Goal: Task Accomplishment & Management: Manage account settings

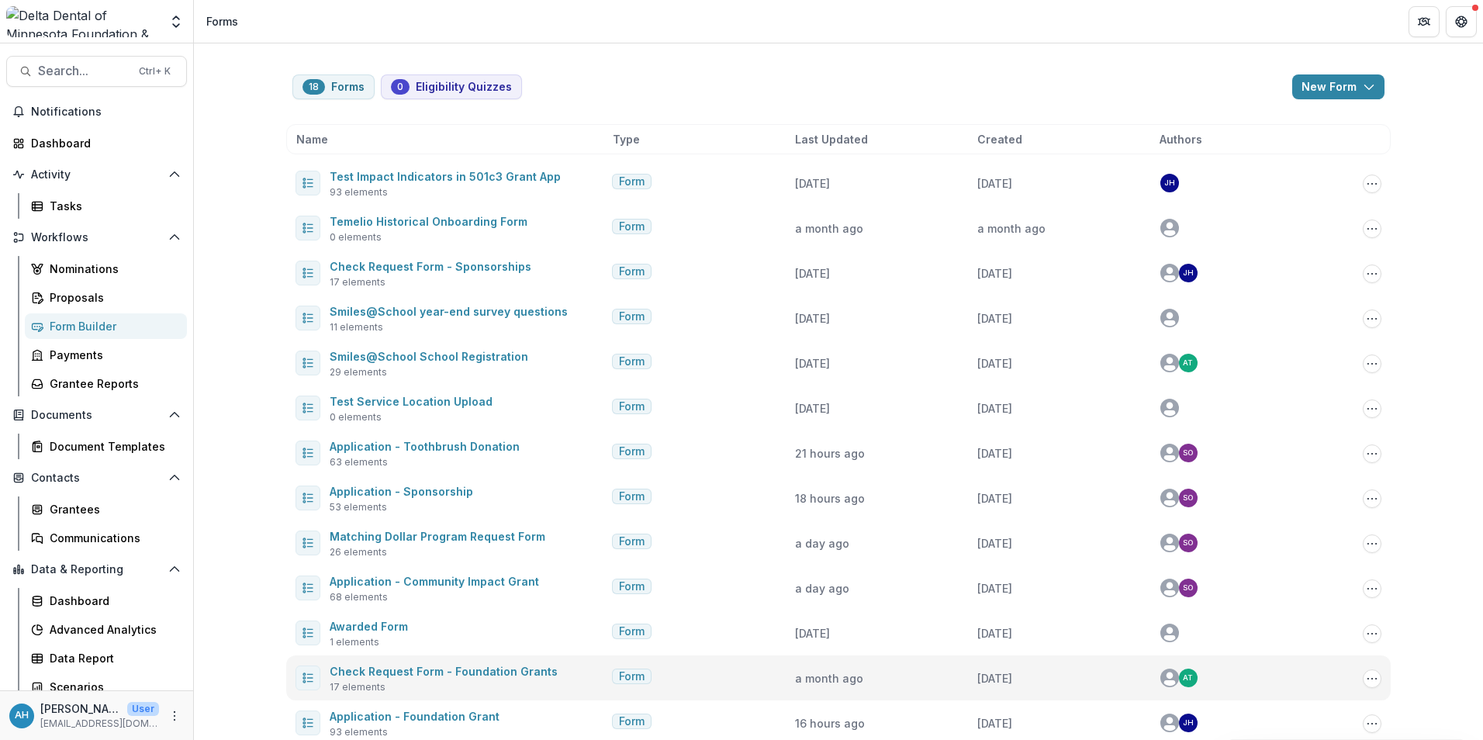
scroll to position [243, 0]
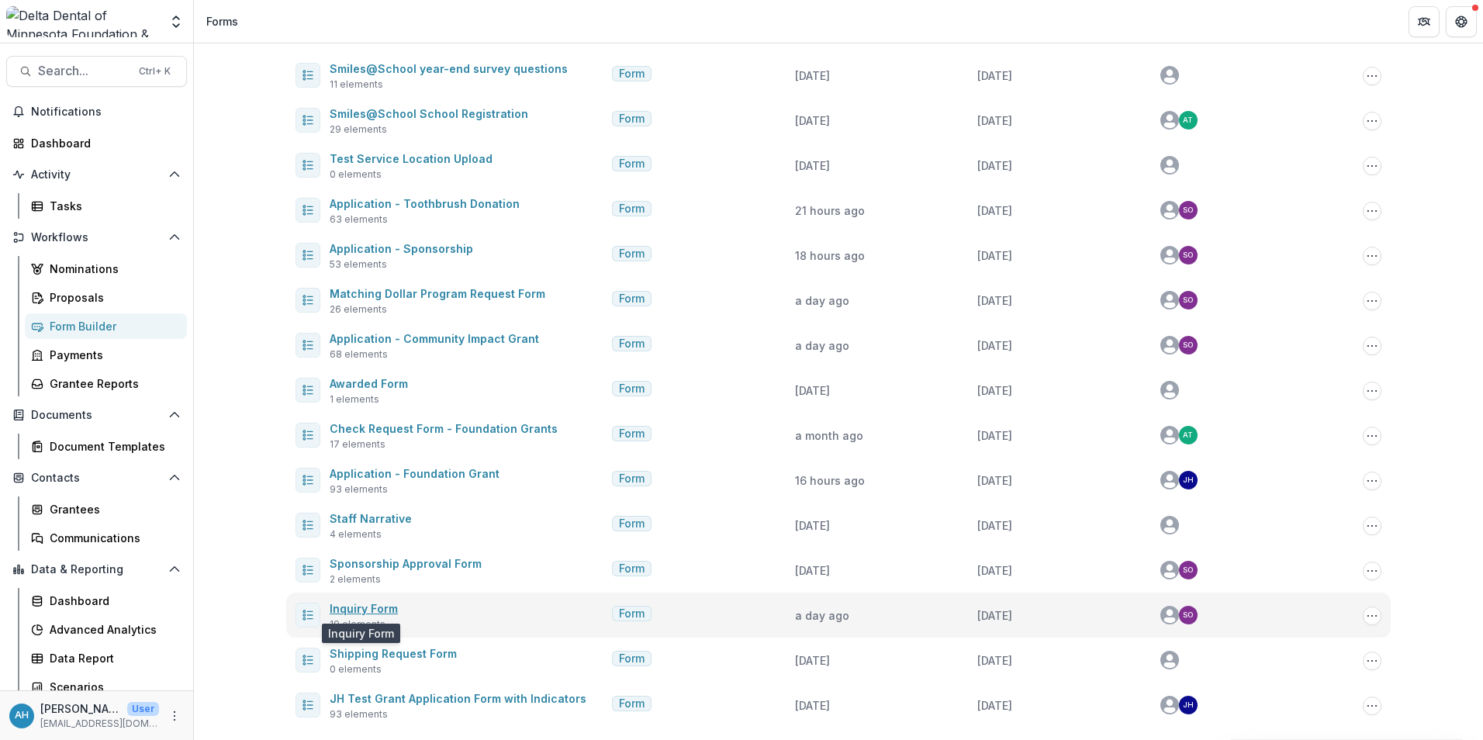
click at [372, 610] on link "Inquiry Form" at bounding box center [364, 608] width 68 height 13
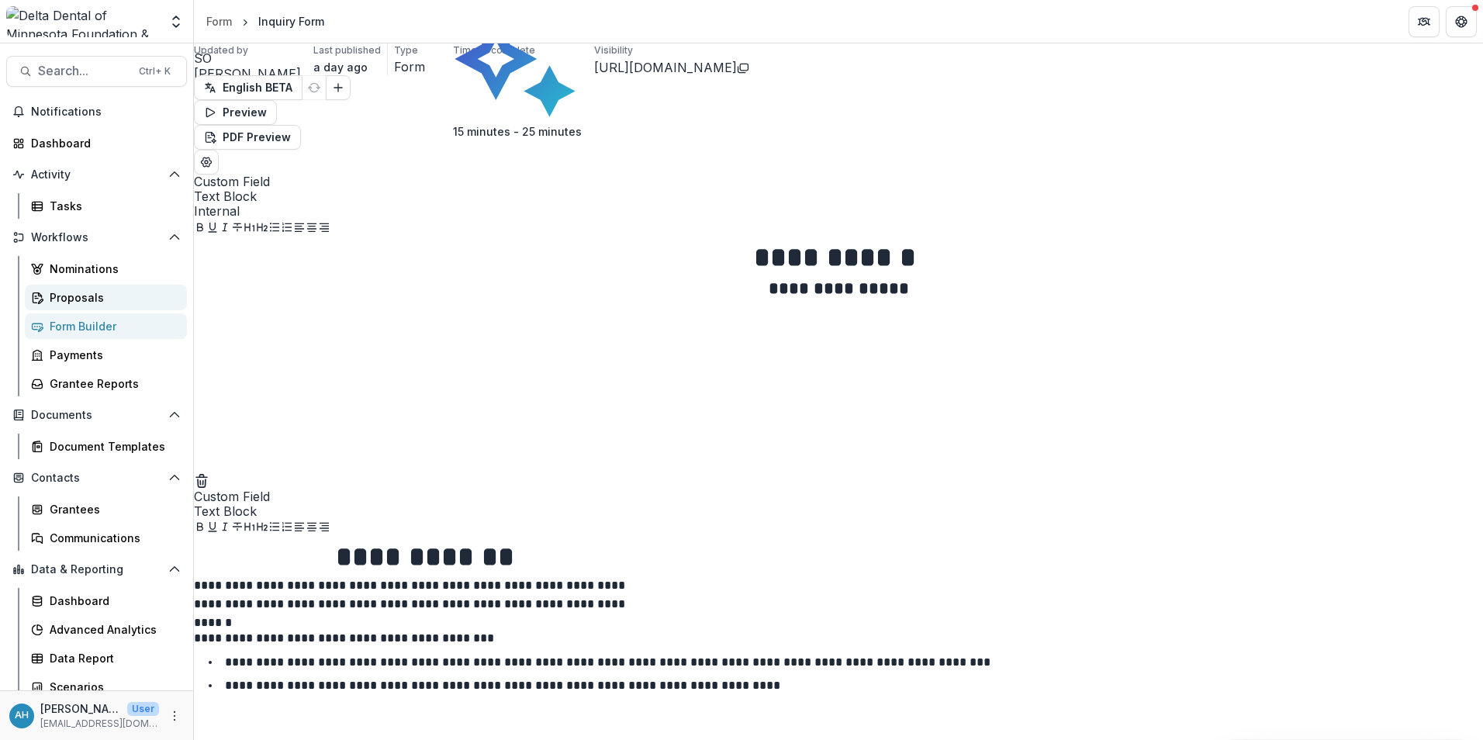
click at [81, 299] on div "Proposals" at bounding box center [112, 297] width 125 height 16
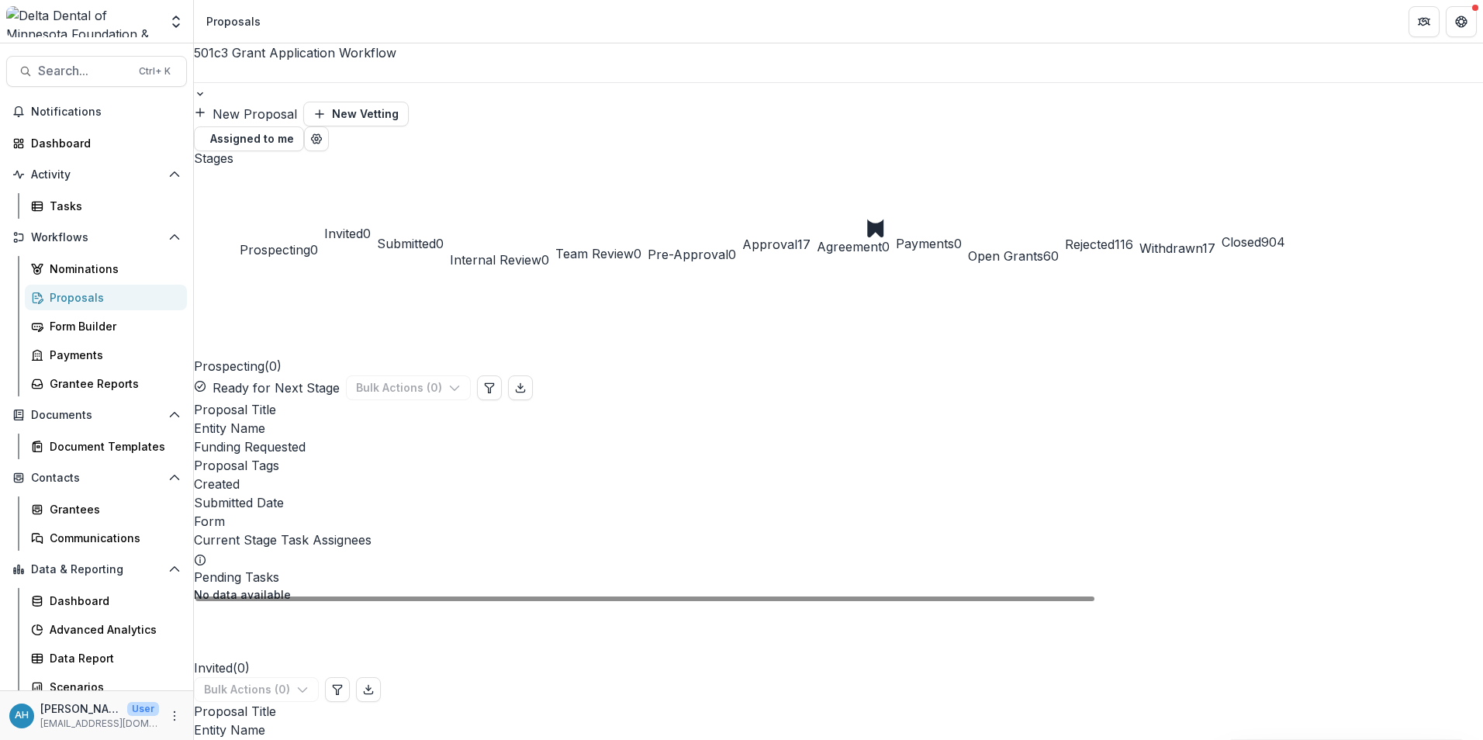
click at [316, 72] on div at bounding box center [838, 72] width 1289 height 20
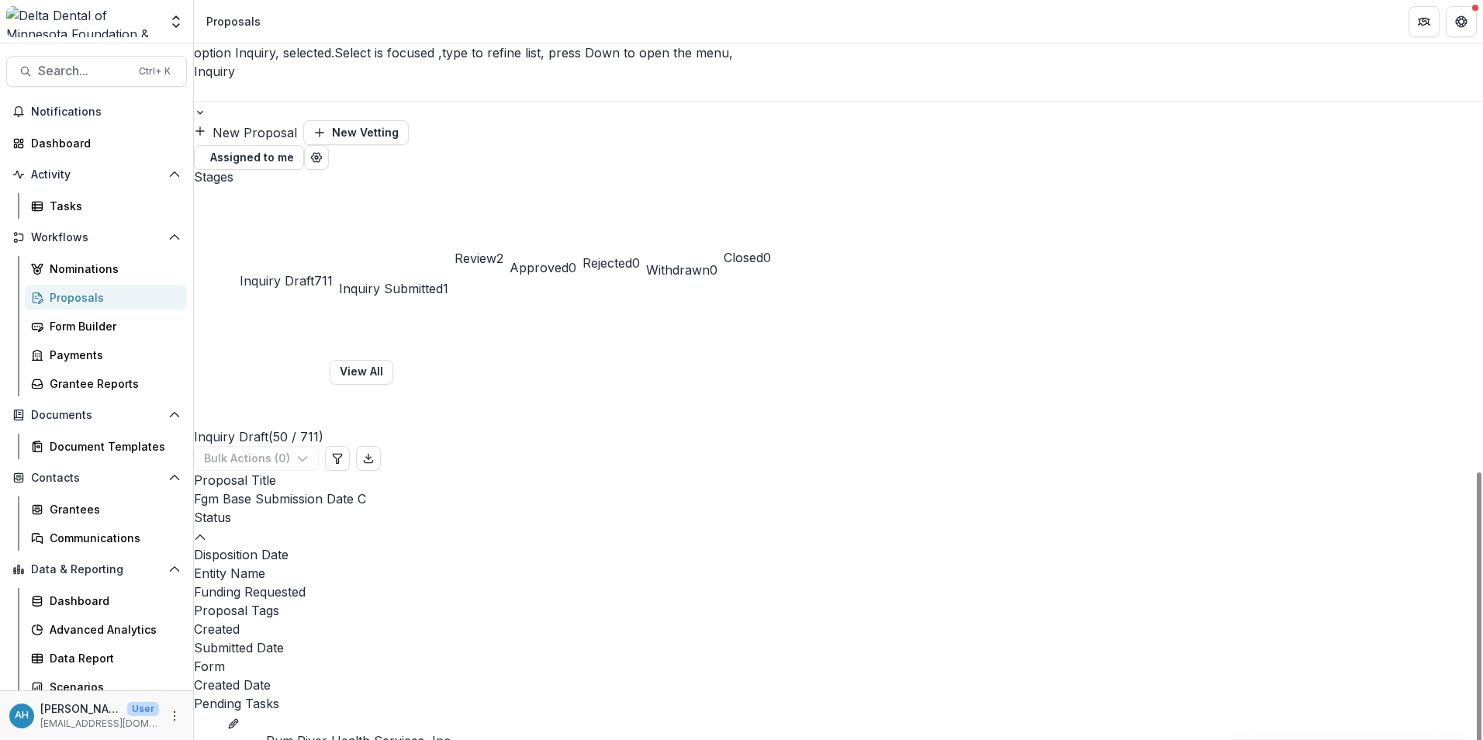
scroll to position [78, 0]
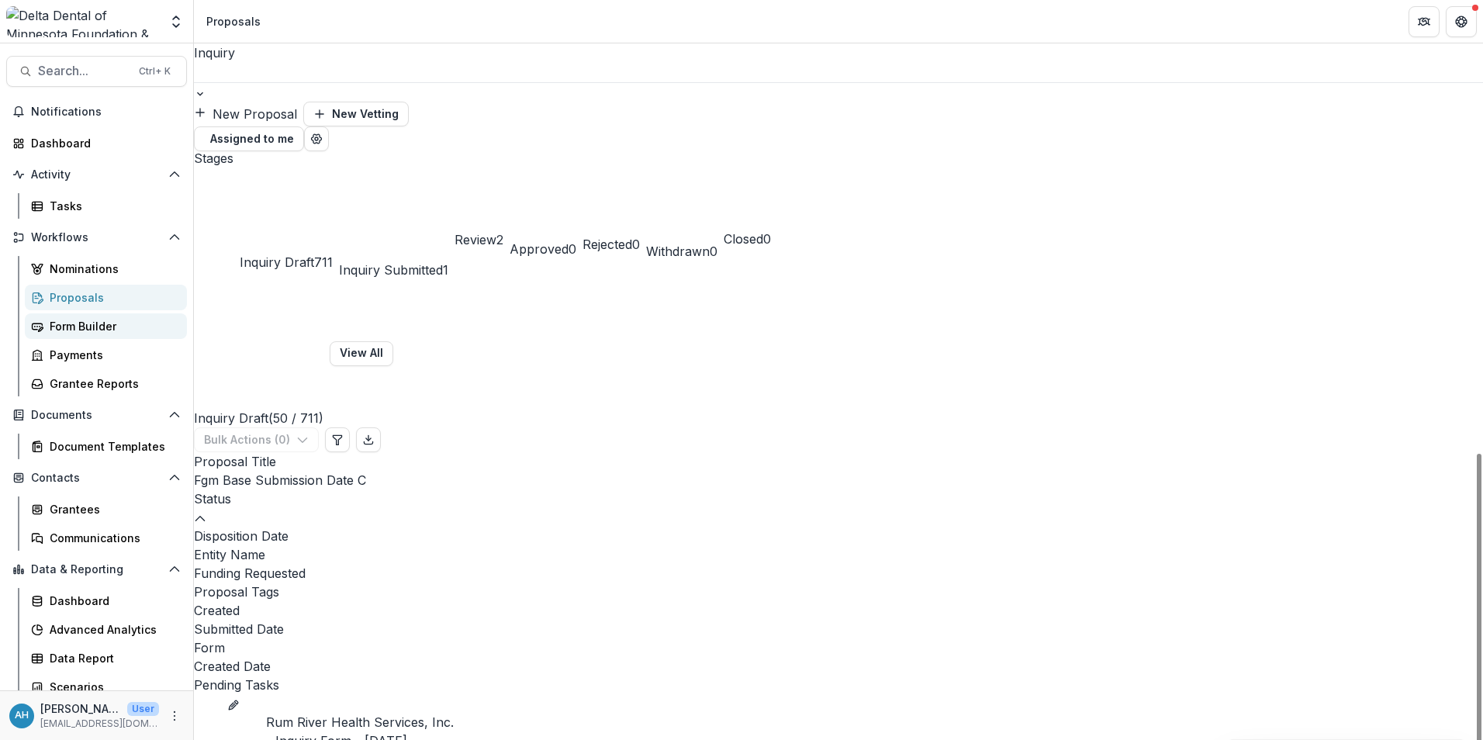
click at [105, 331] on div "Form Builder" at bounding box center [112, 326] width 125 height 16
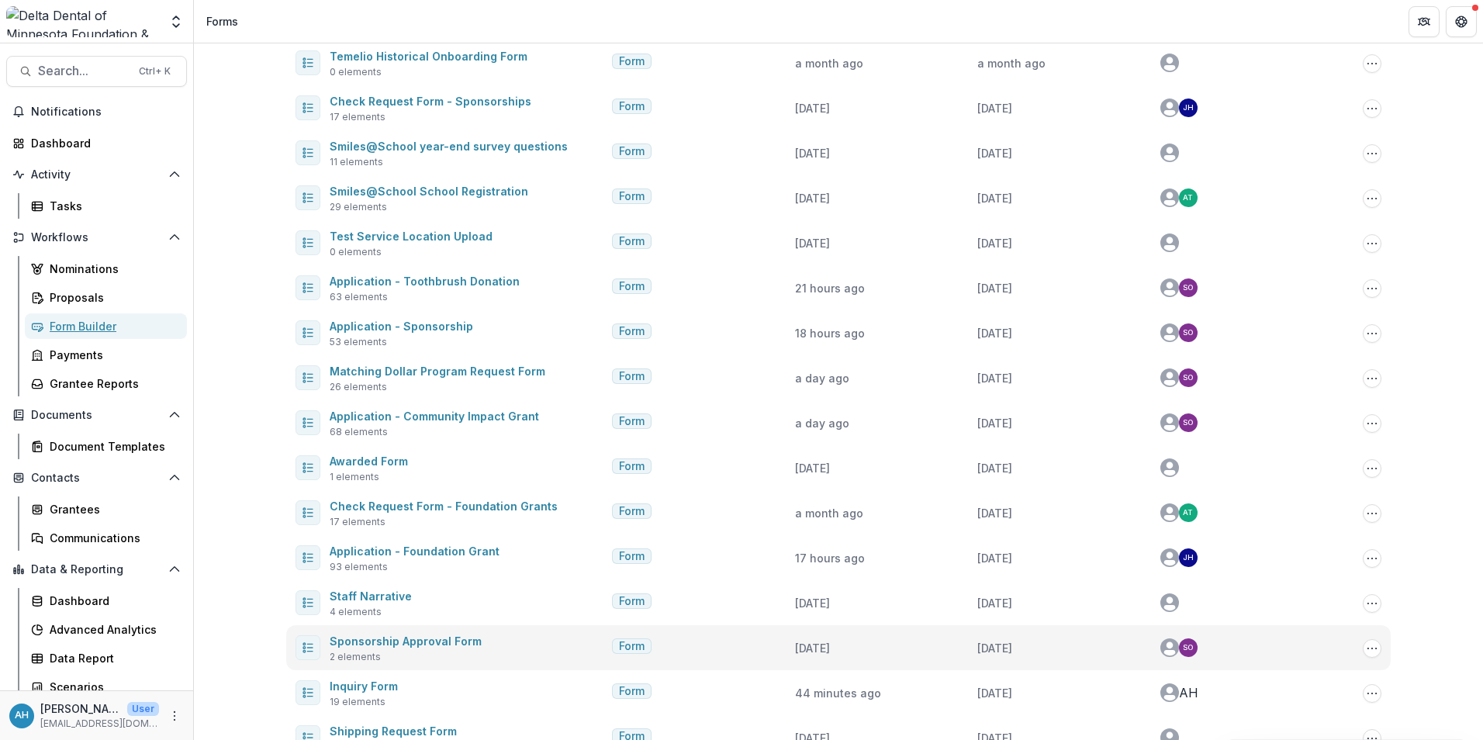
scroll to position [88, 0]
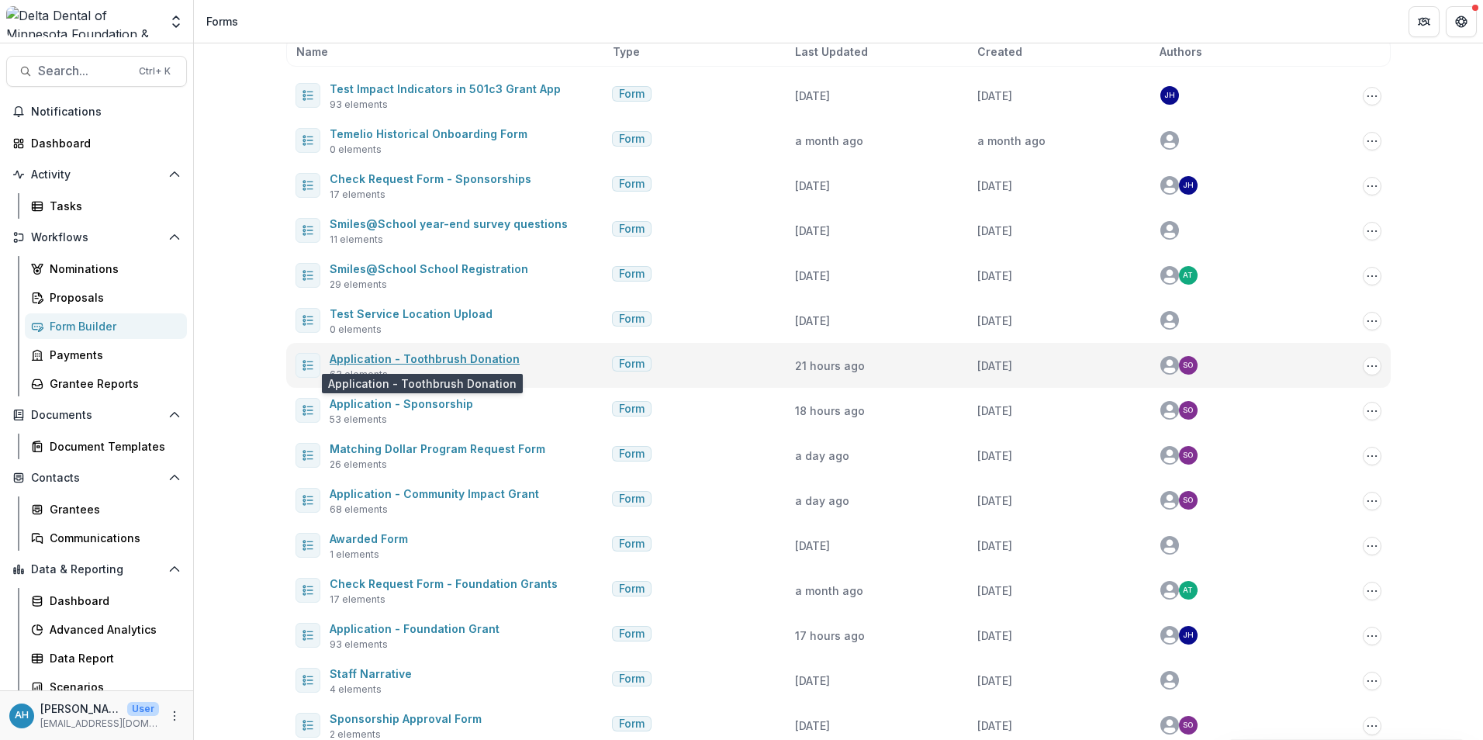
click at [447, 359] on link "Application - Toothbrush Donation" at bounding box center [425, 358] width 190 height 13
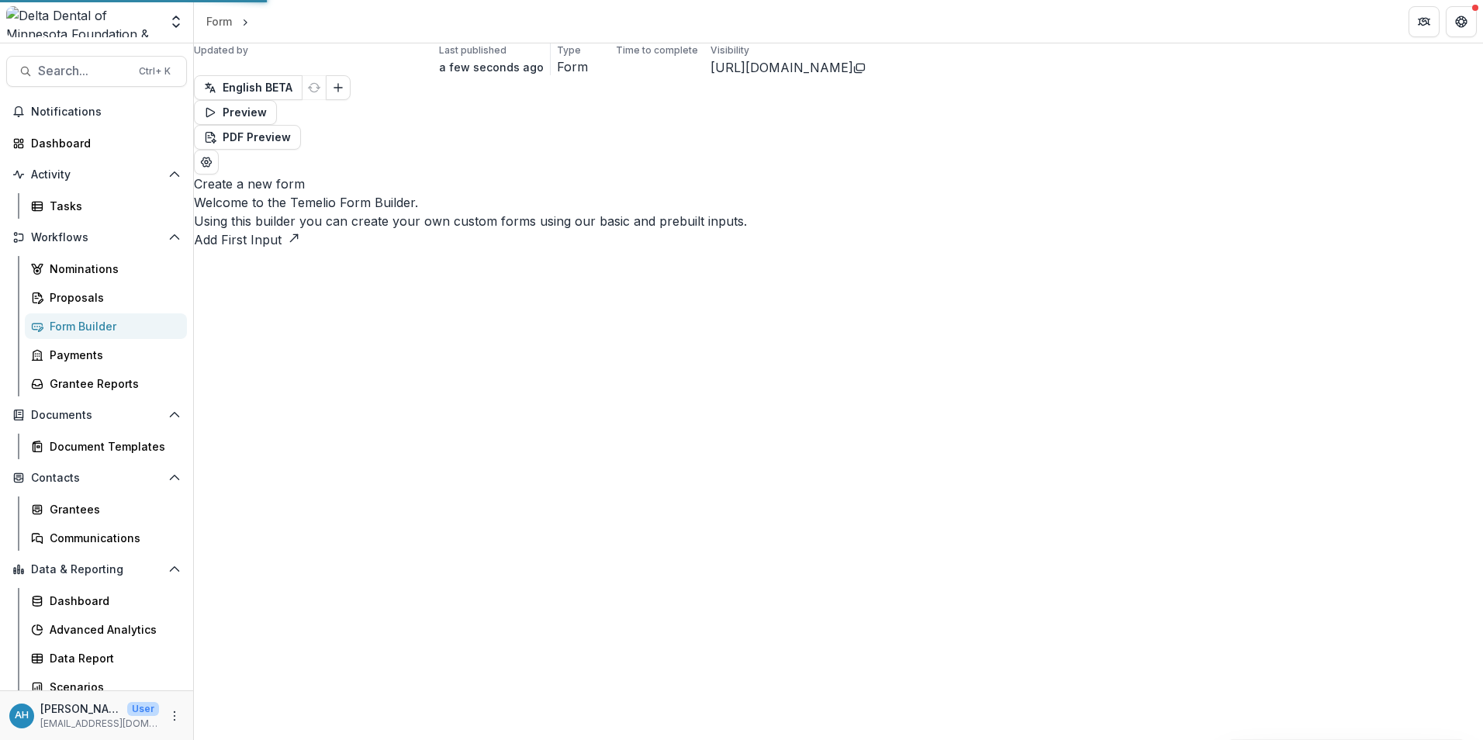
select select "********"
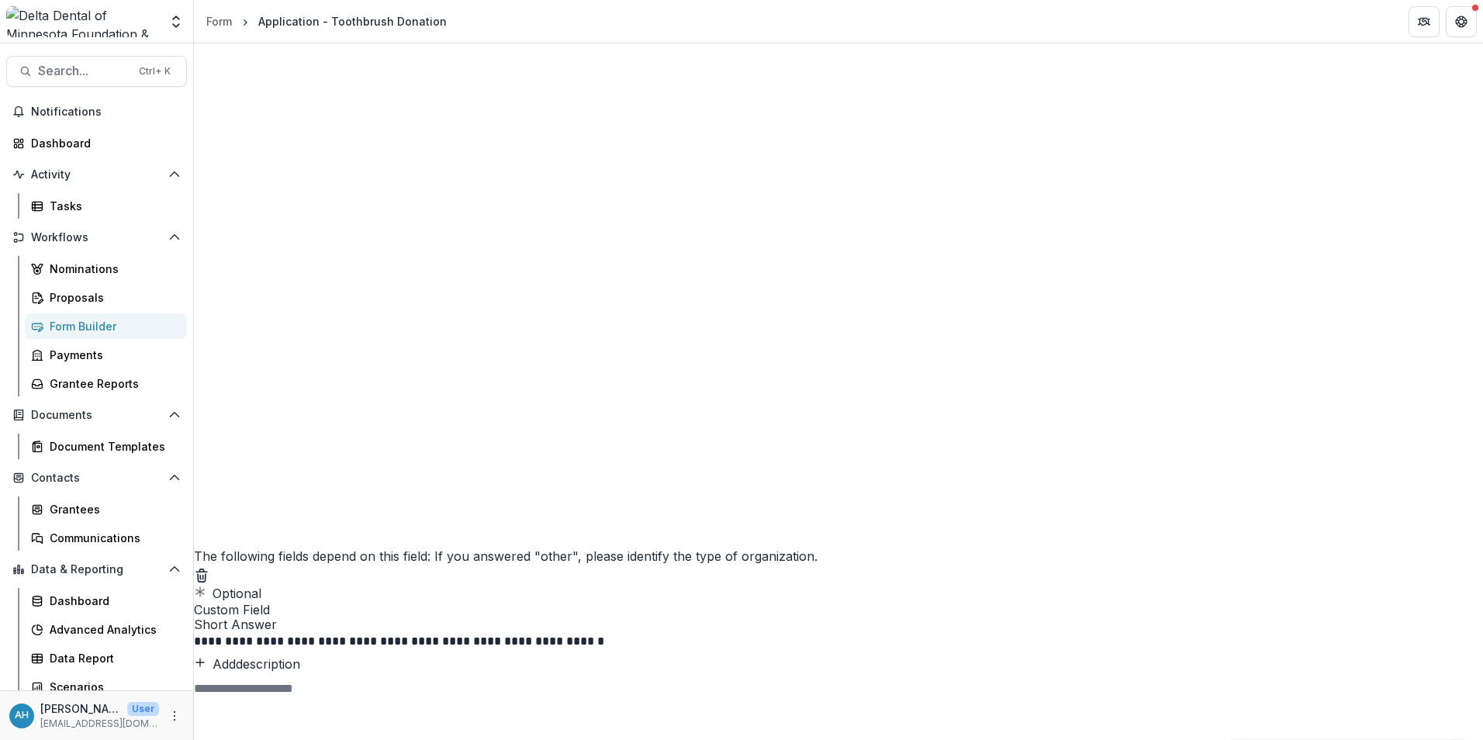
scroll to position [2637, 0]
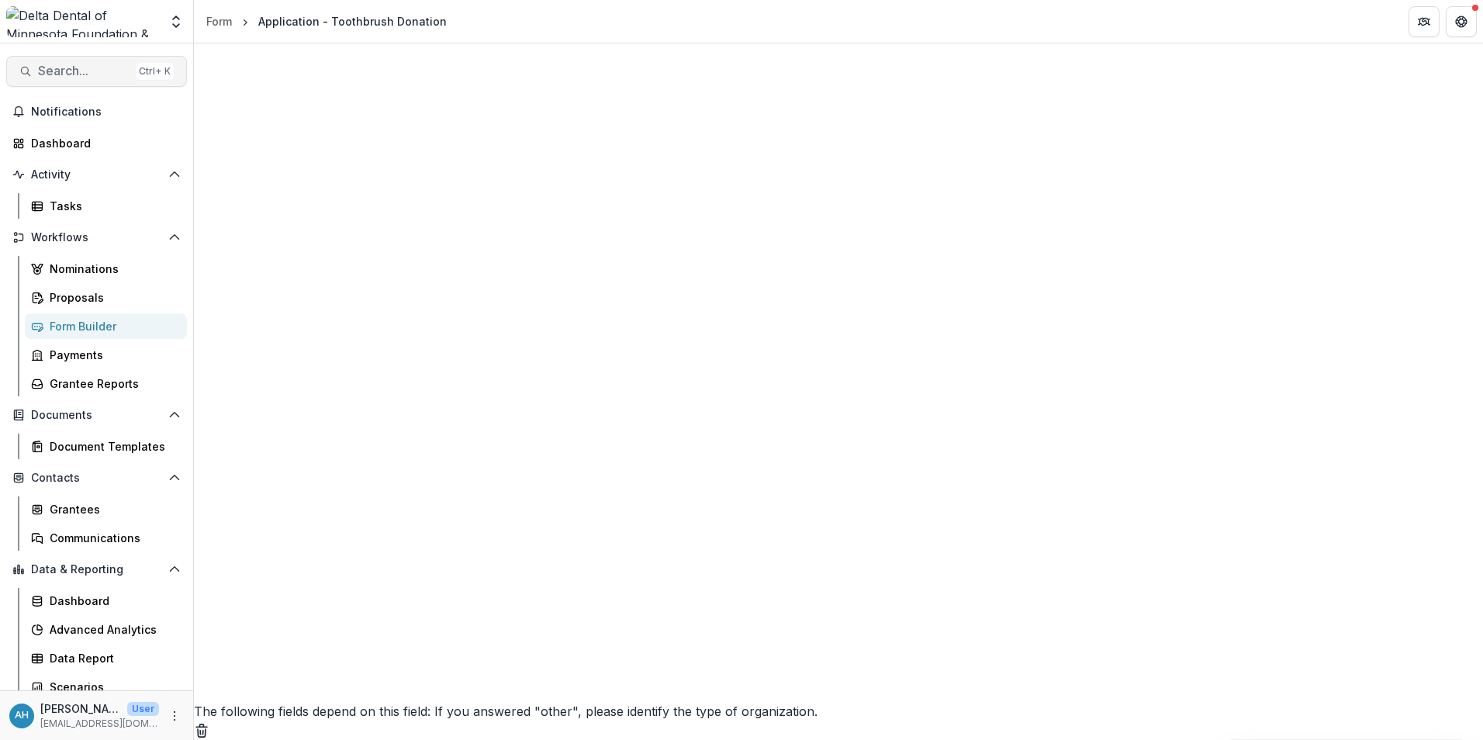
click at [80, 67] on span "Search..." at bounding box center [84, 71] width 92 height 15
type input "*"
type input "**********"
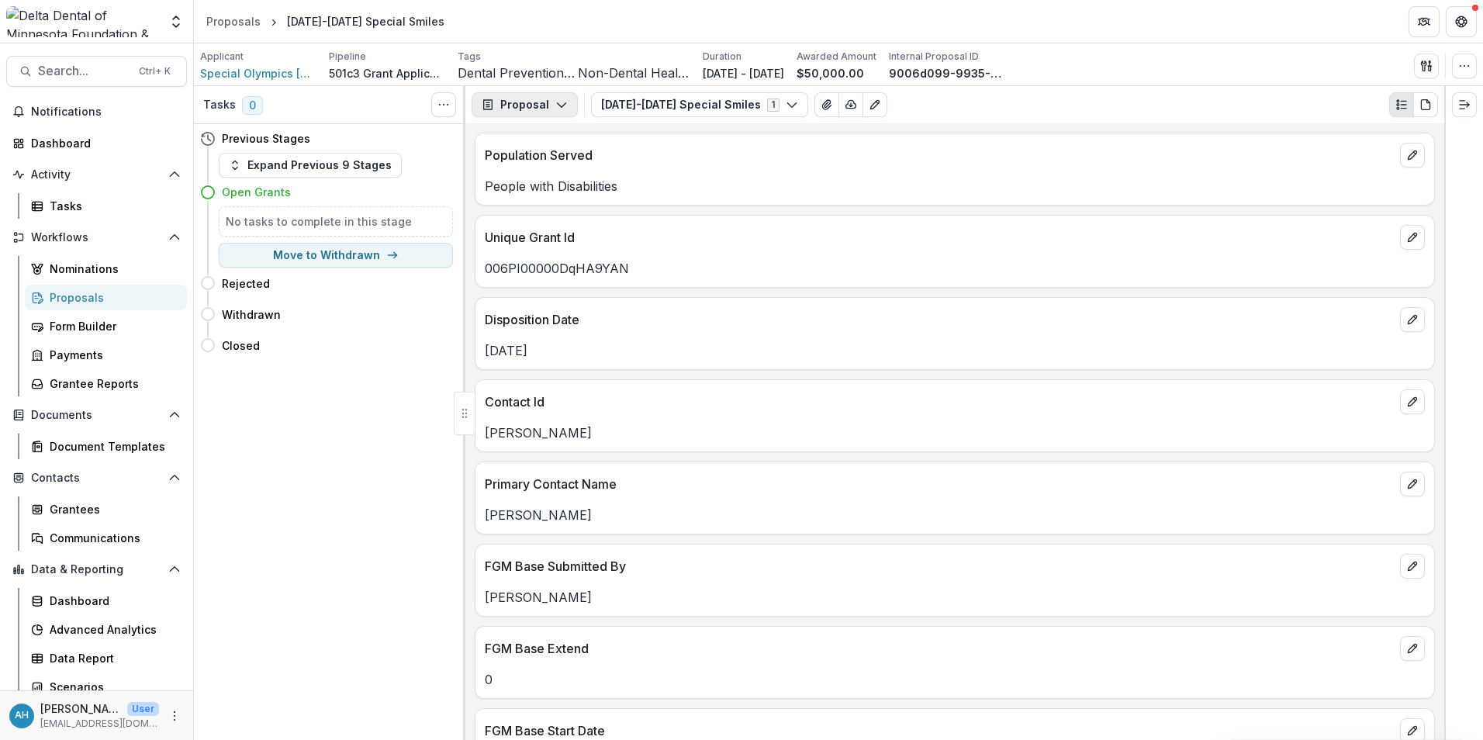
click at [557, 109] on icon "button" at bounding box center [561, 105] width 12 height 12
click at [540, 189] on div "Reports" at bounding box center [574, 191] width 142 height 16
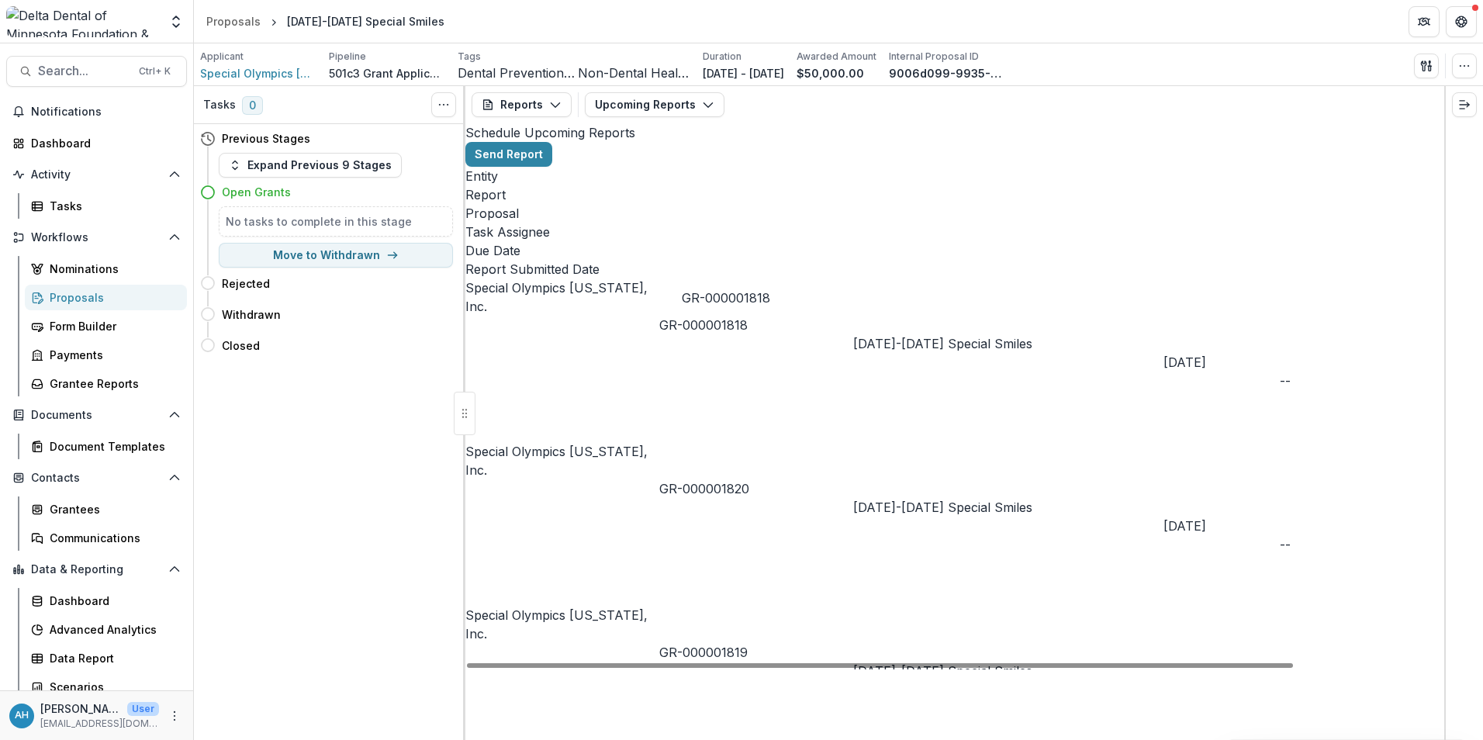
click at [721, 317] on link "GR-000001818" at bounding box center [703, 325] width 88 height 16
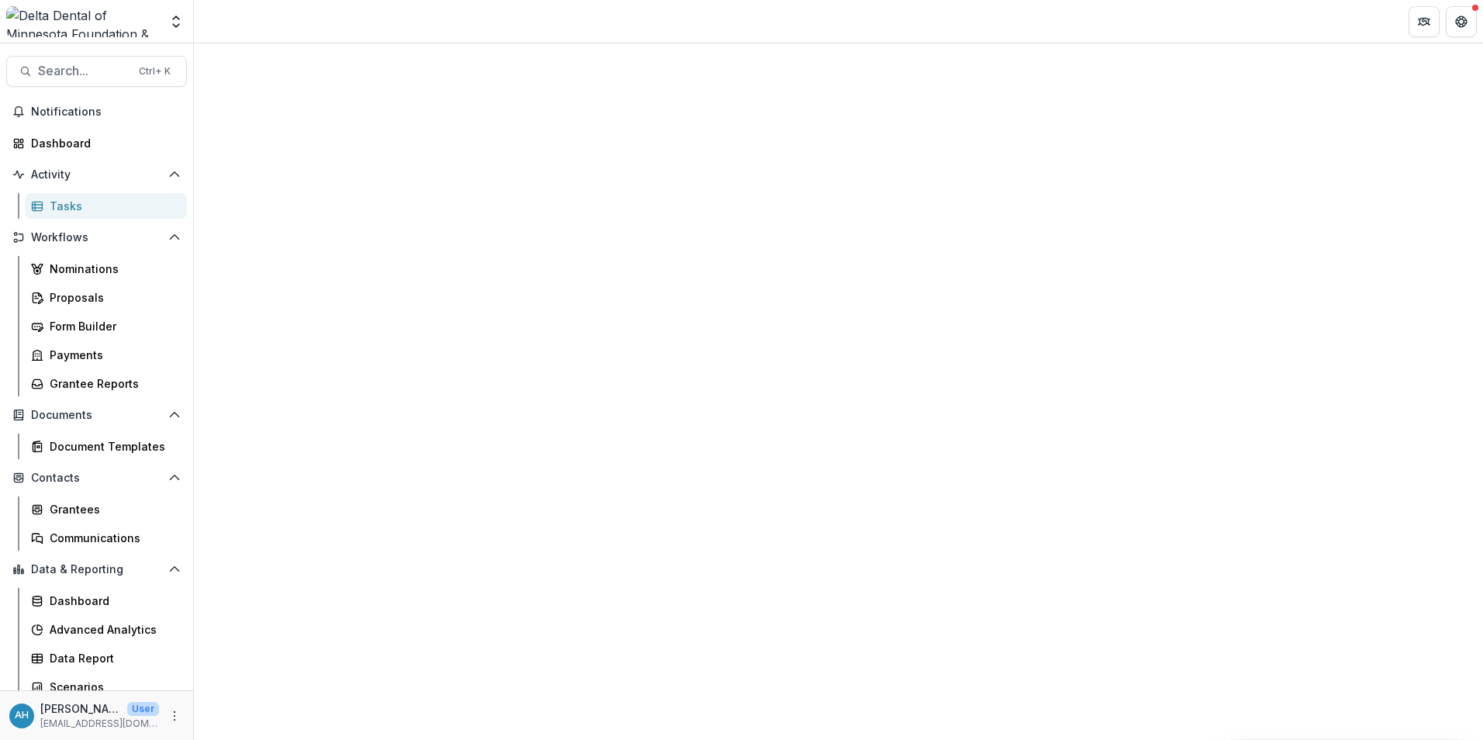
select select "********"
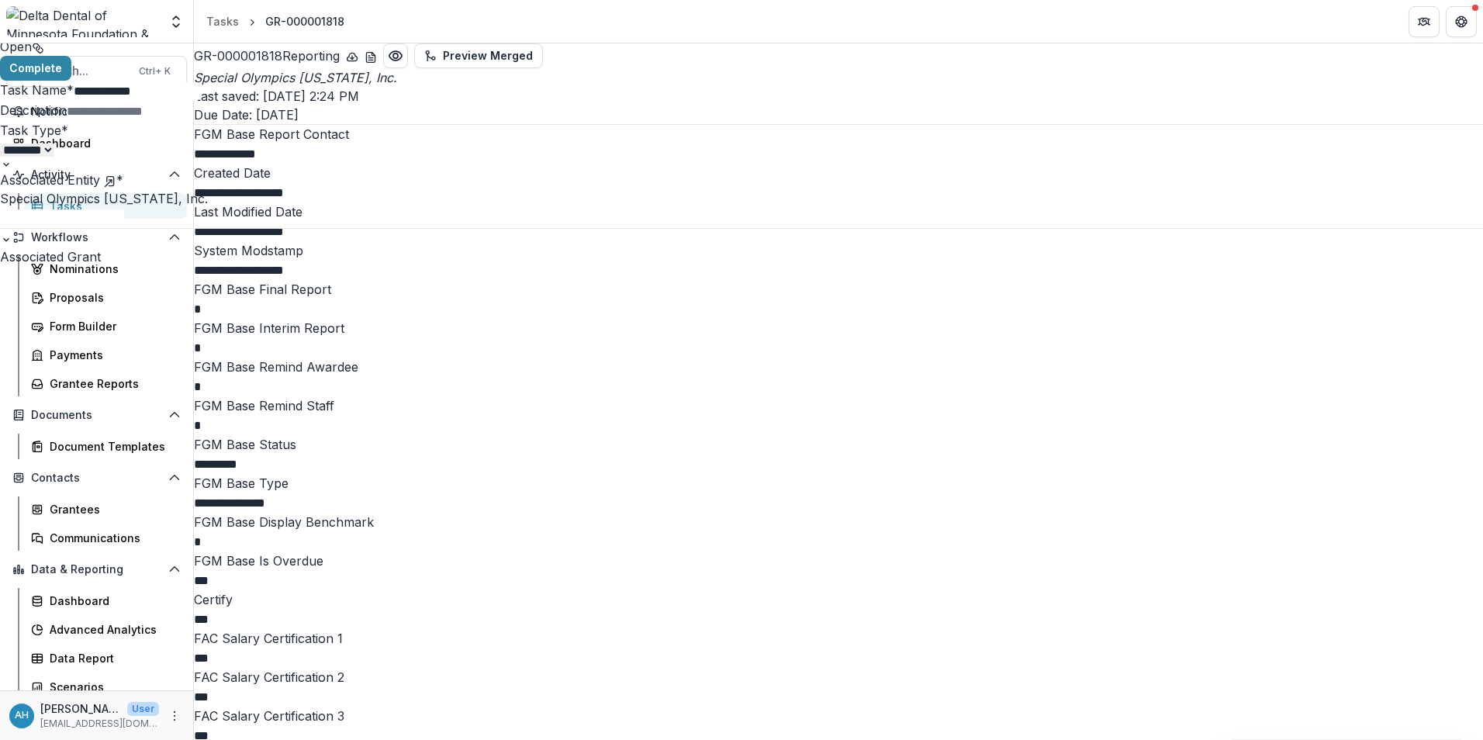
drag, startPoint x: 1058, startPoint y: 327, endPoint x: 1061, endPoint y: 365, distance: 37.4
click at [1061, 739] on div "**********" at bounding box center [741, 740] width 1483 height 0
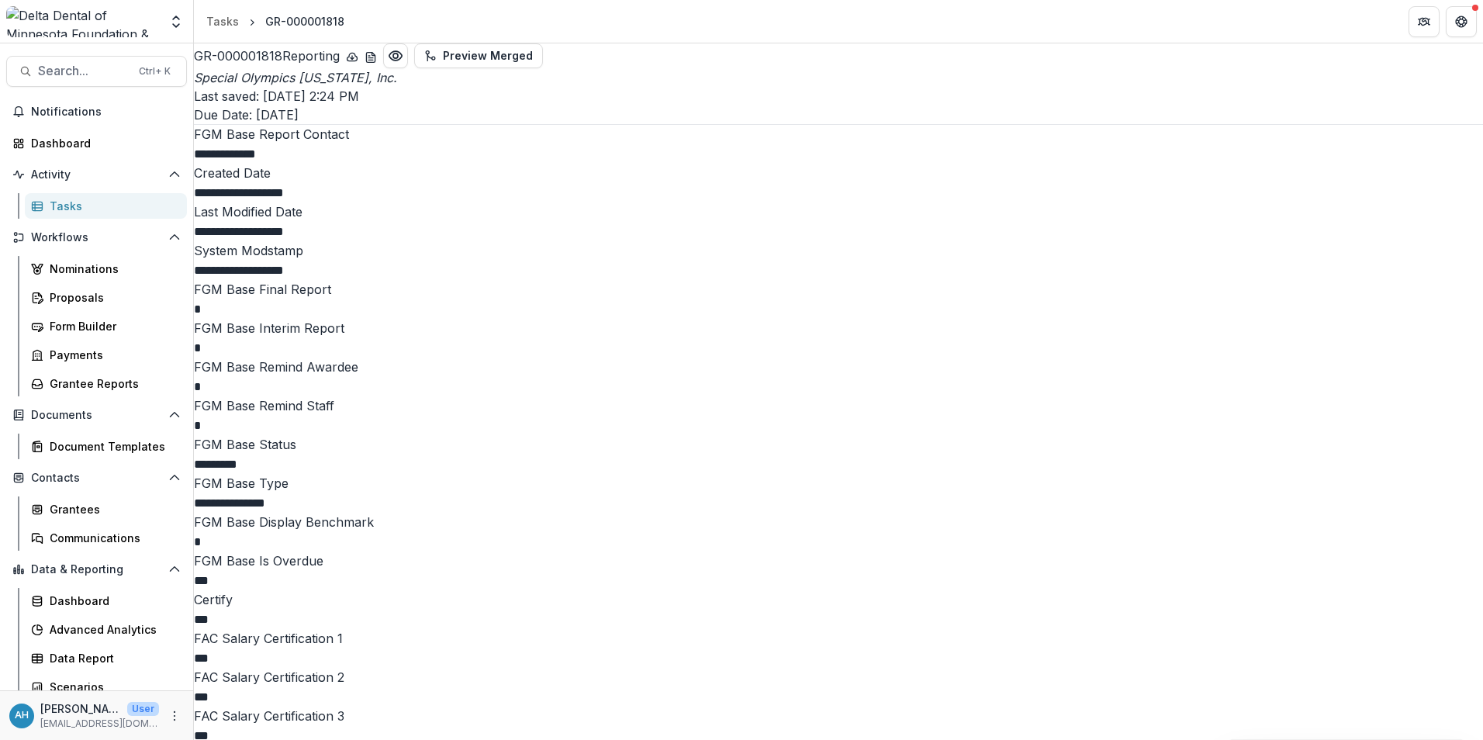
click at [61, 212] on div "Tasks" at bounding box center [112, 206] width 125 height 16
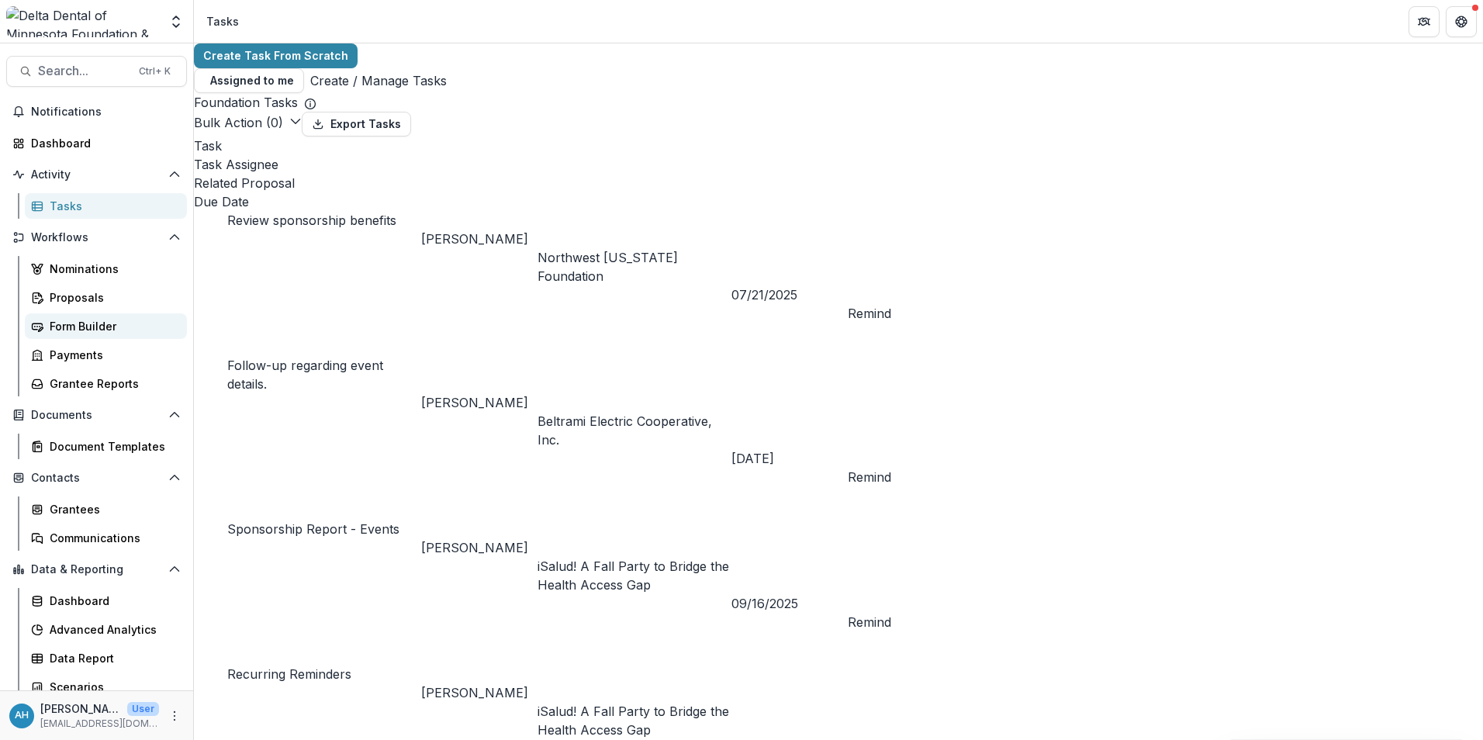
click at [74, 330] on div "Form Builder" at bounding box center [112, 326] width 125 height 16
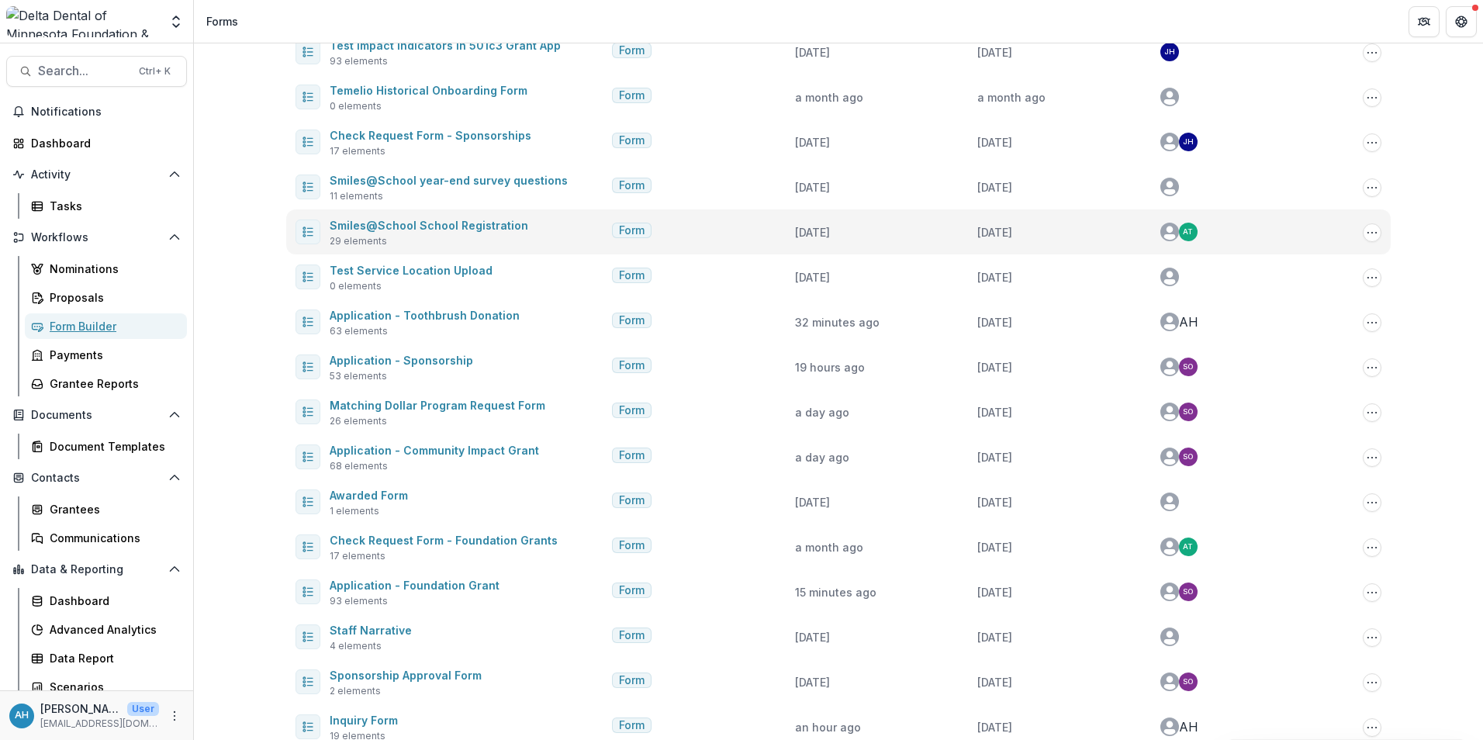
scroll to position [243, 0]
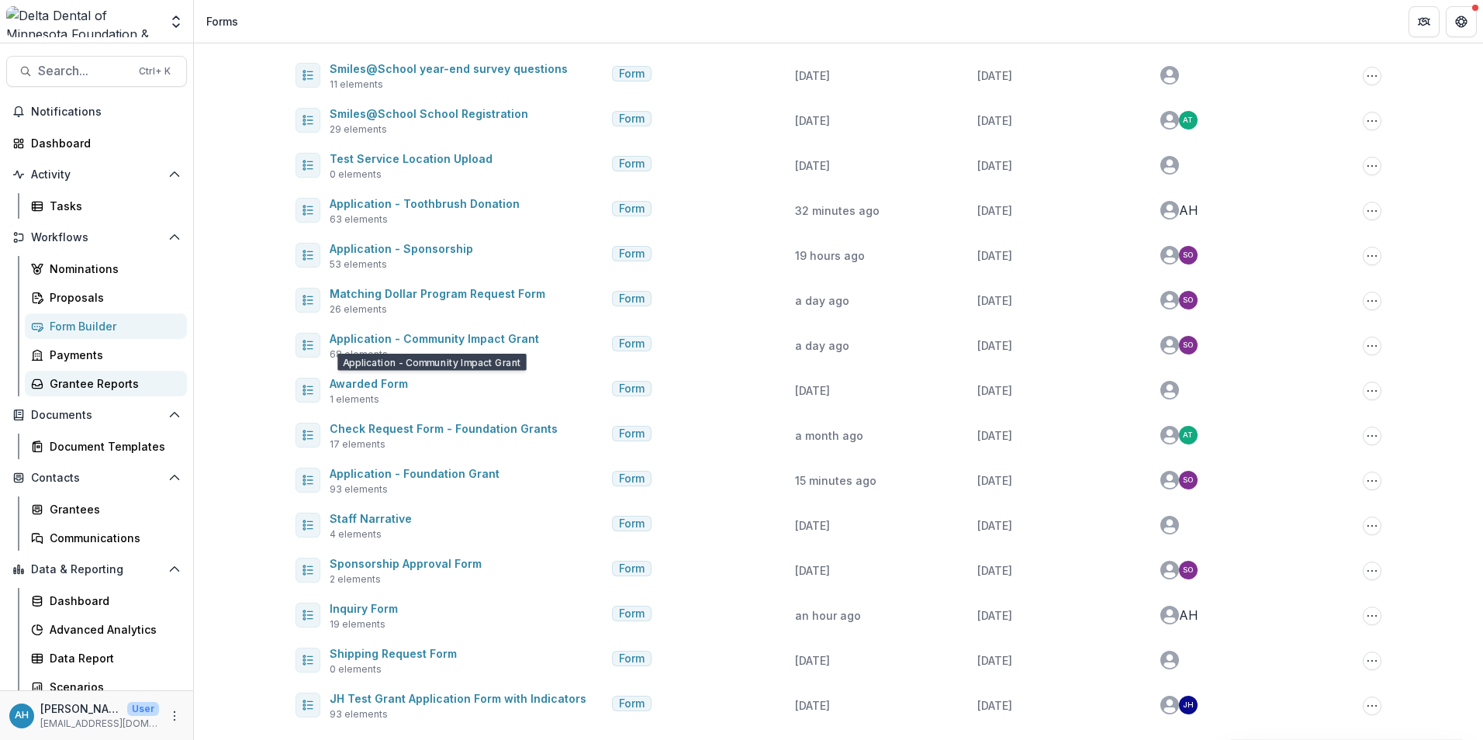
click at [76, 380] on div "Grantee Reports" at bounding box center [112, 383] width 125 height 16
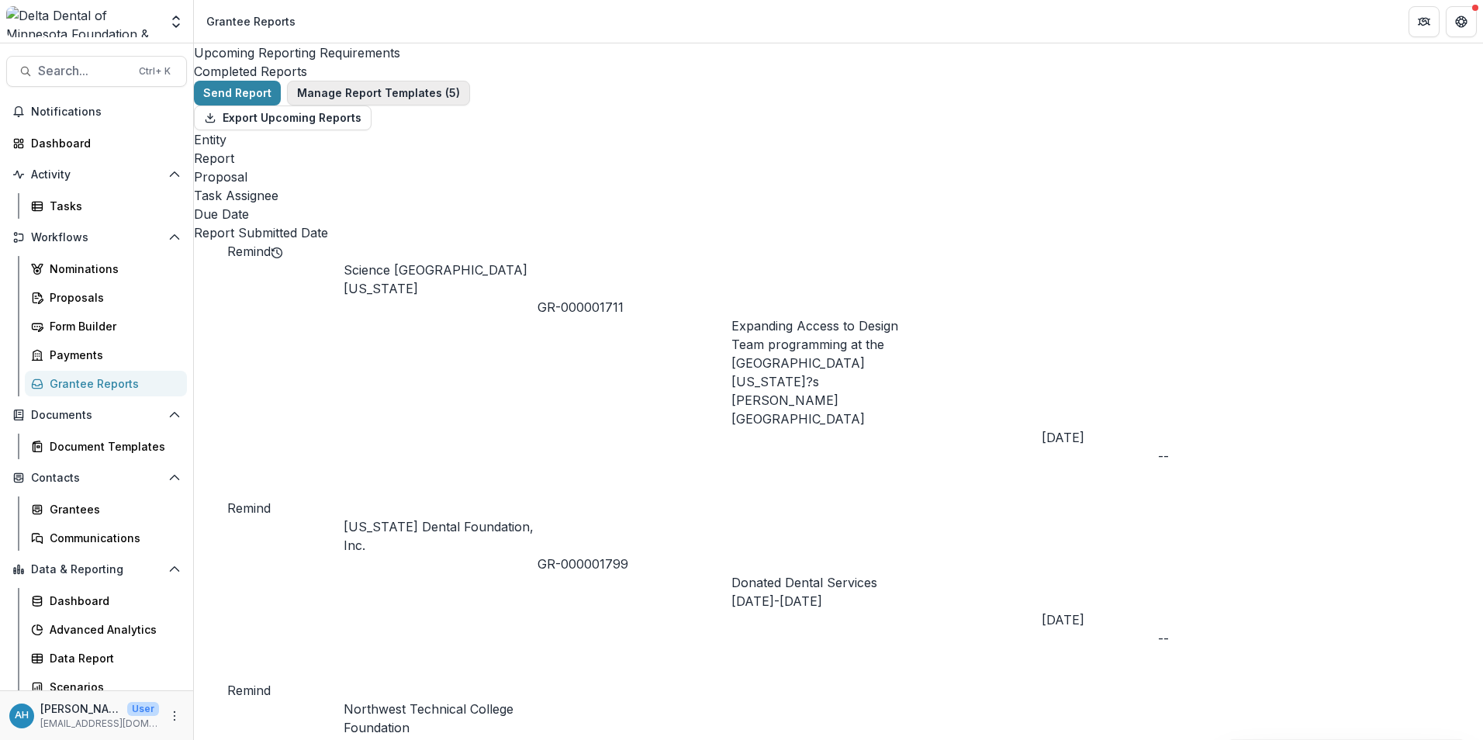
click at [427, 104] on button "Manage Report Templates ( 5 )" at bounding box center [378, 93] width 183 height 25
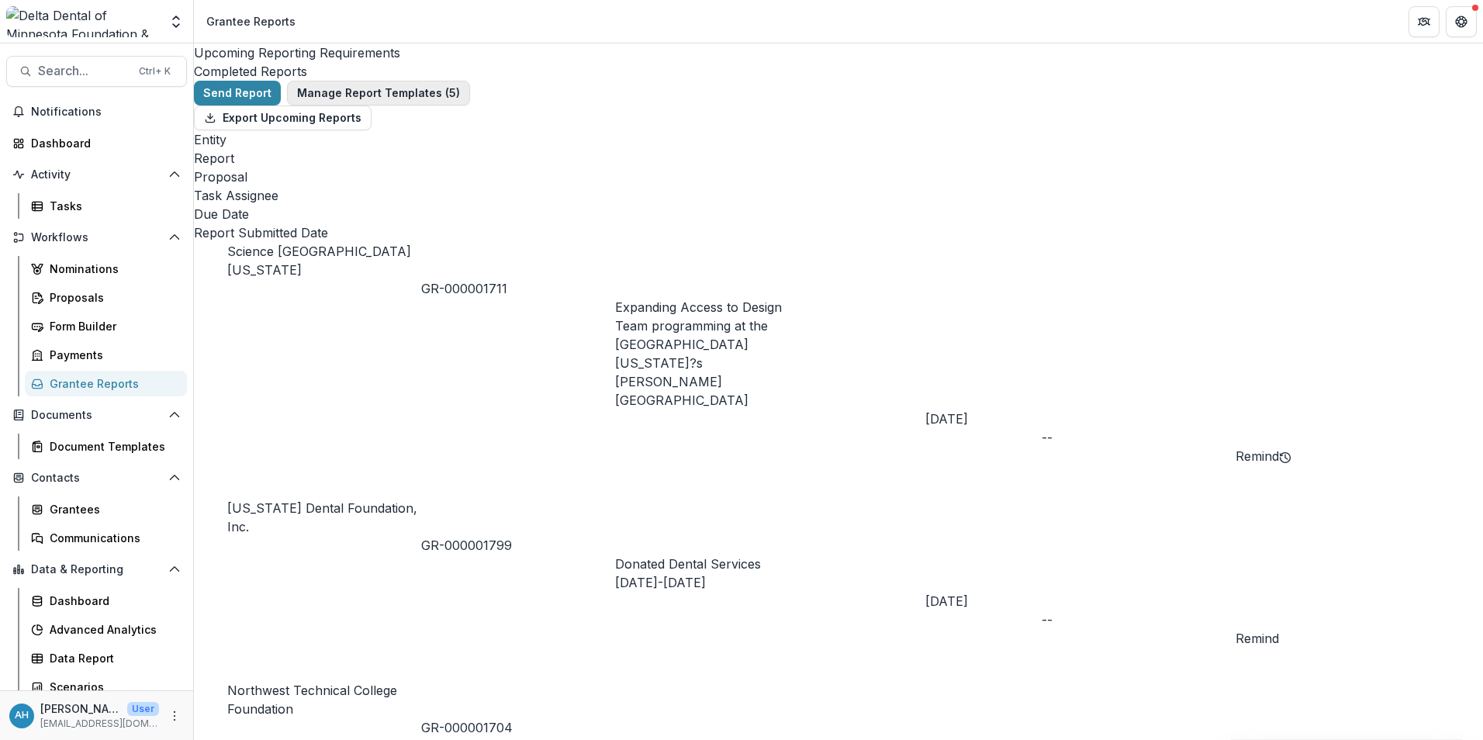
click at [417, 105] on button "Manage Report Templates ( 5 )" at bounding box center [378, 93] width 183 height 25
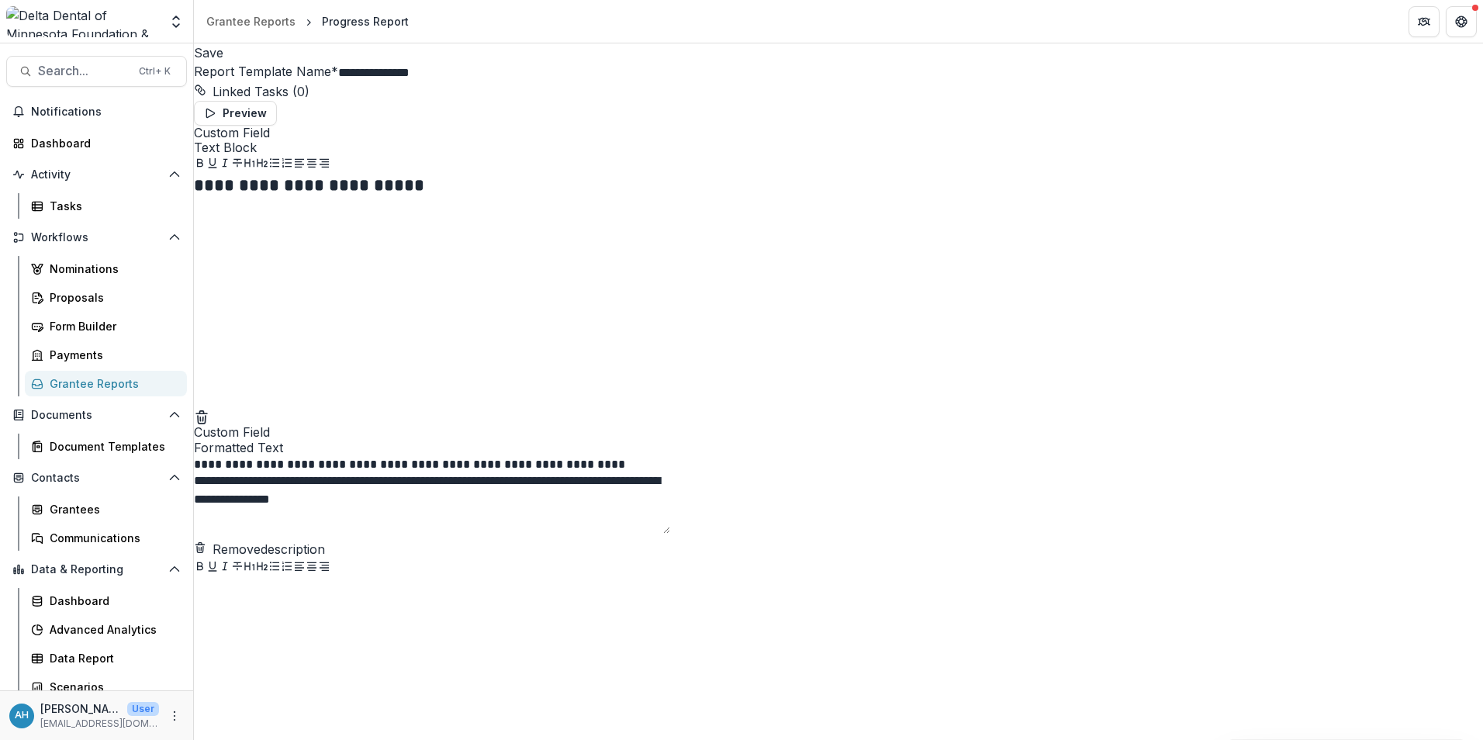
click at [352, 82] on input "**********" at bounding box center [400, 73] width 124 height 19
click at [75, 384] on div "Grantee Reports" at bounding box center [112, 383] width 125 height 16
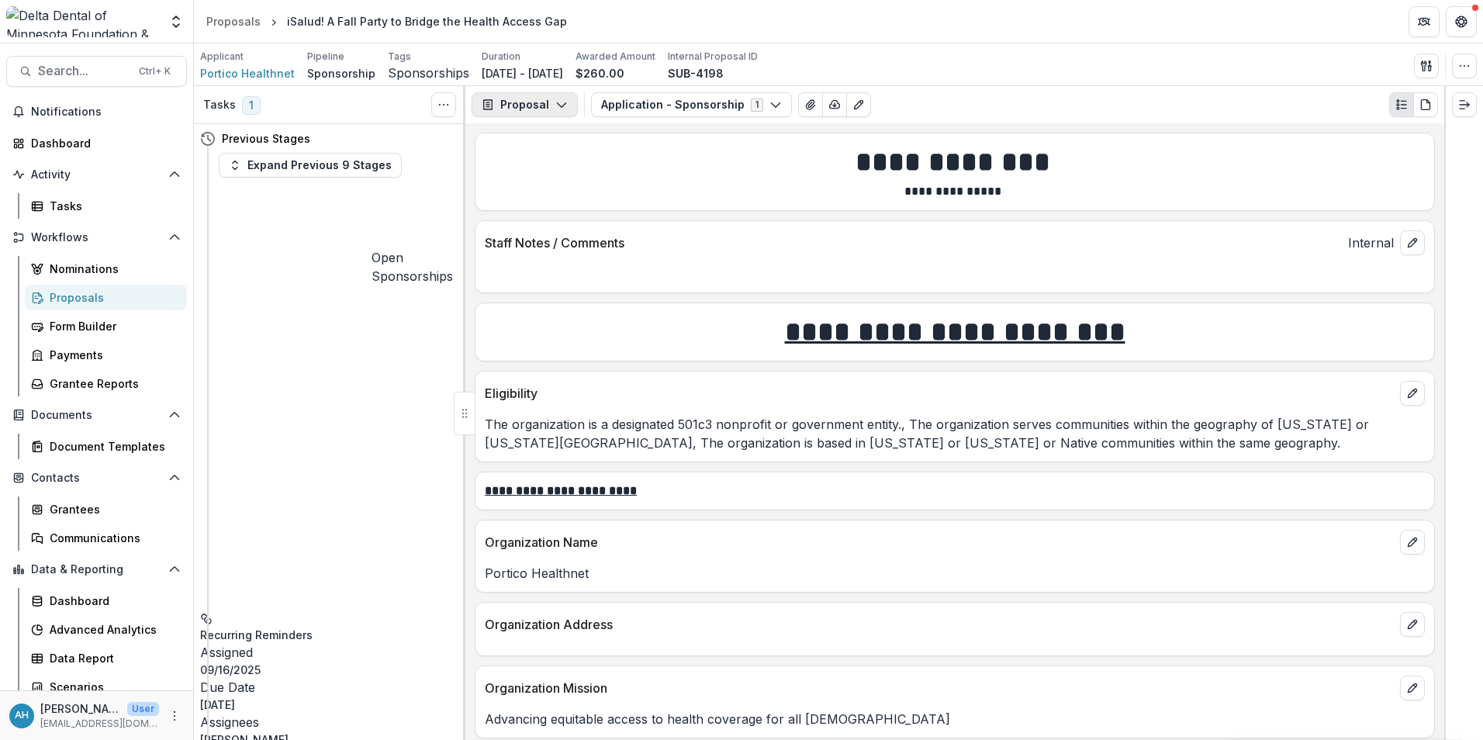
click at [537, 104] on button "Proposal" at bounding box center [525, 104] width 106 height 25
click at [532, 189] on div "Reports" at bounding box center [574, 191] width 142 height 16
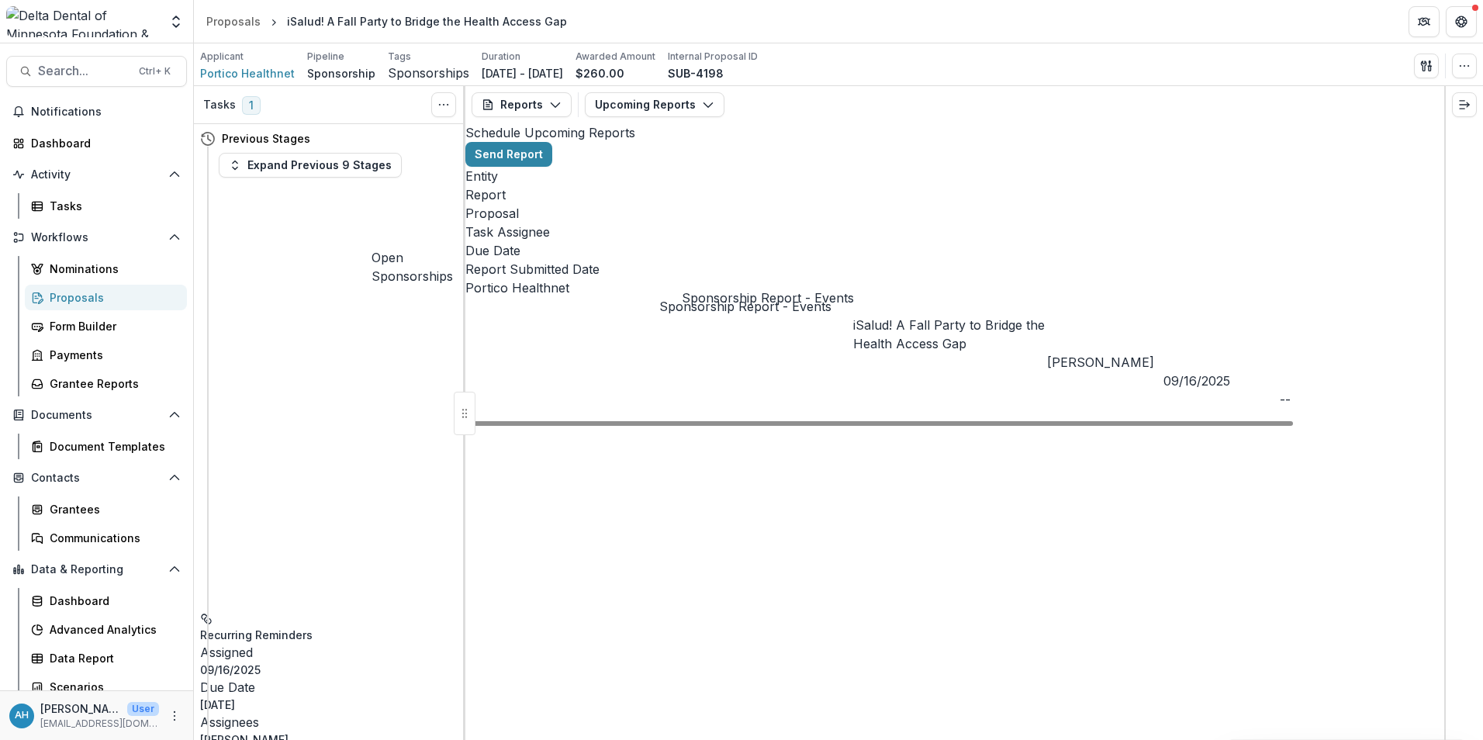
click at [766, 299] on link "Sponsorship Report - Events" at bounding box center [745, 307] width 172 height 16
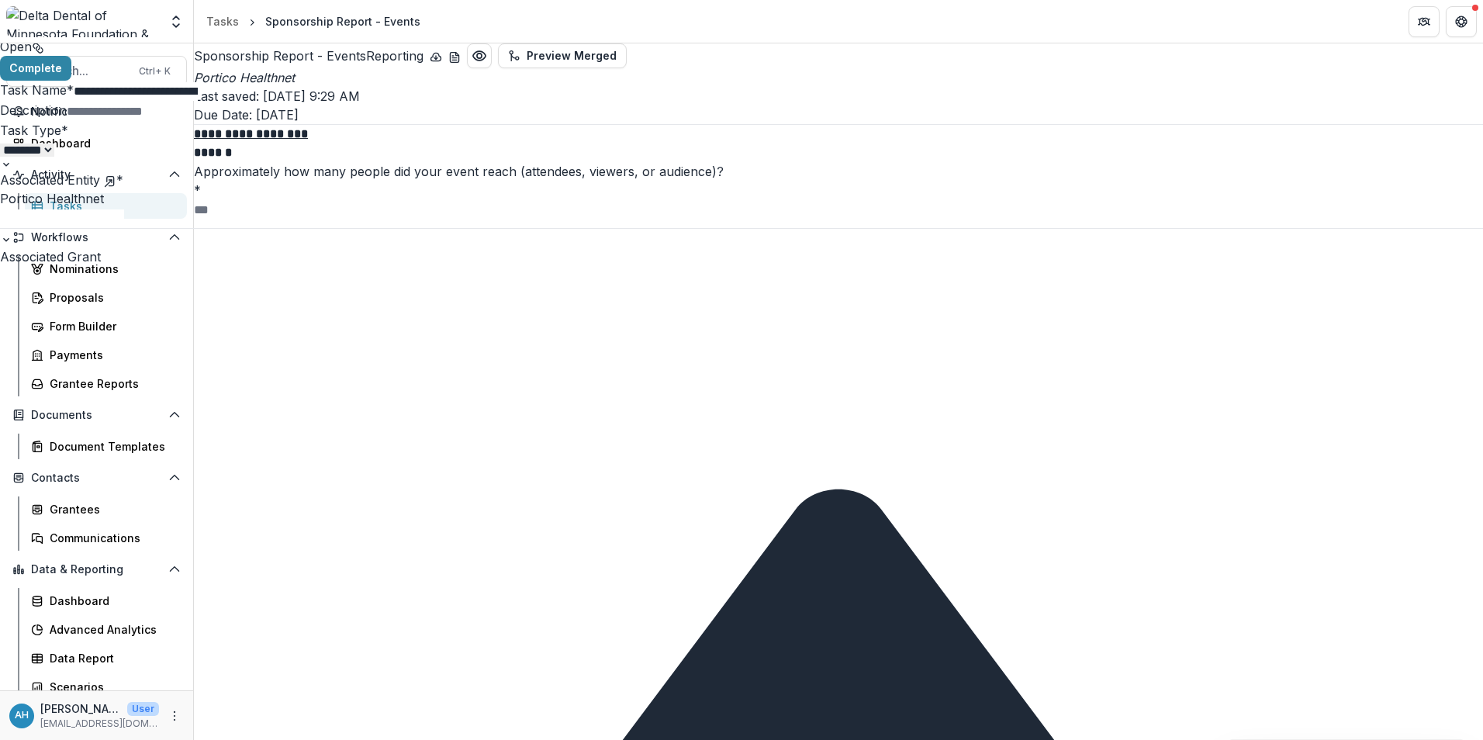
click at [600, 739] on div "**********" at bounding box center [741, 740] width 1483 height 0
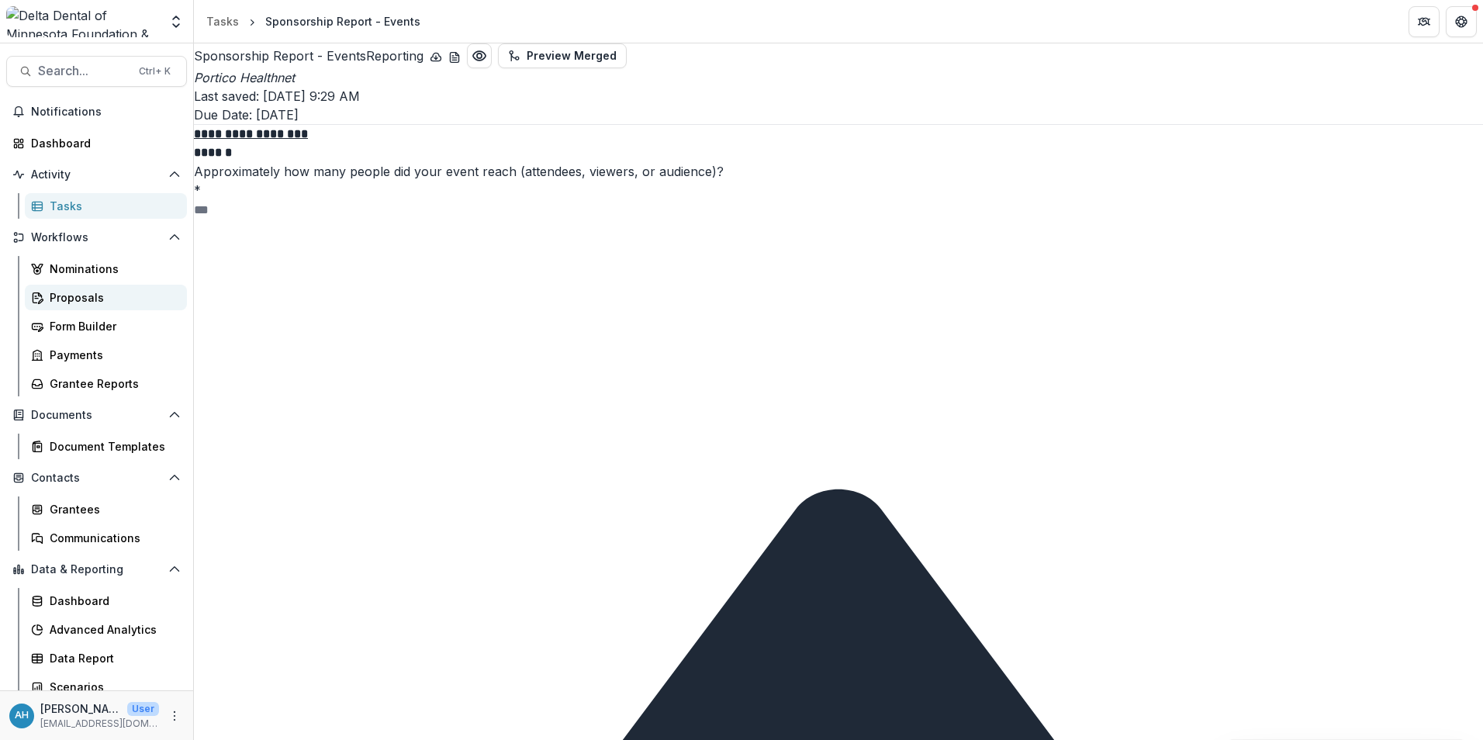
click at [74, 301] on div "Proposals" at bounding box center [112, 297] width 125 height 16
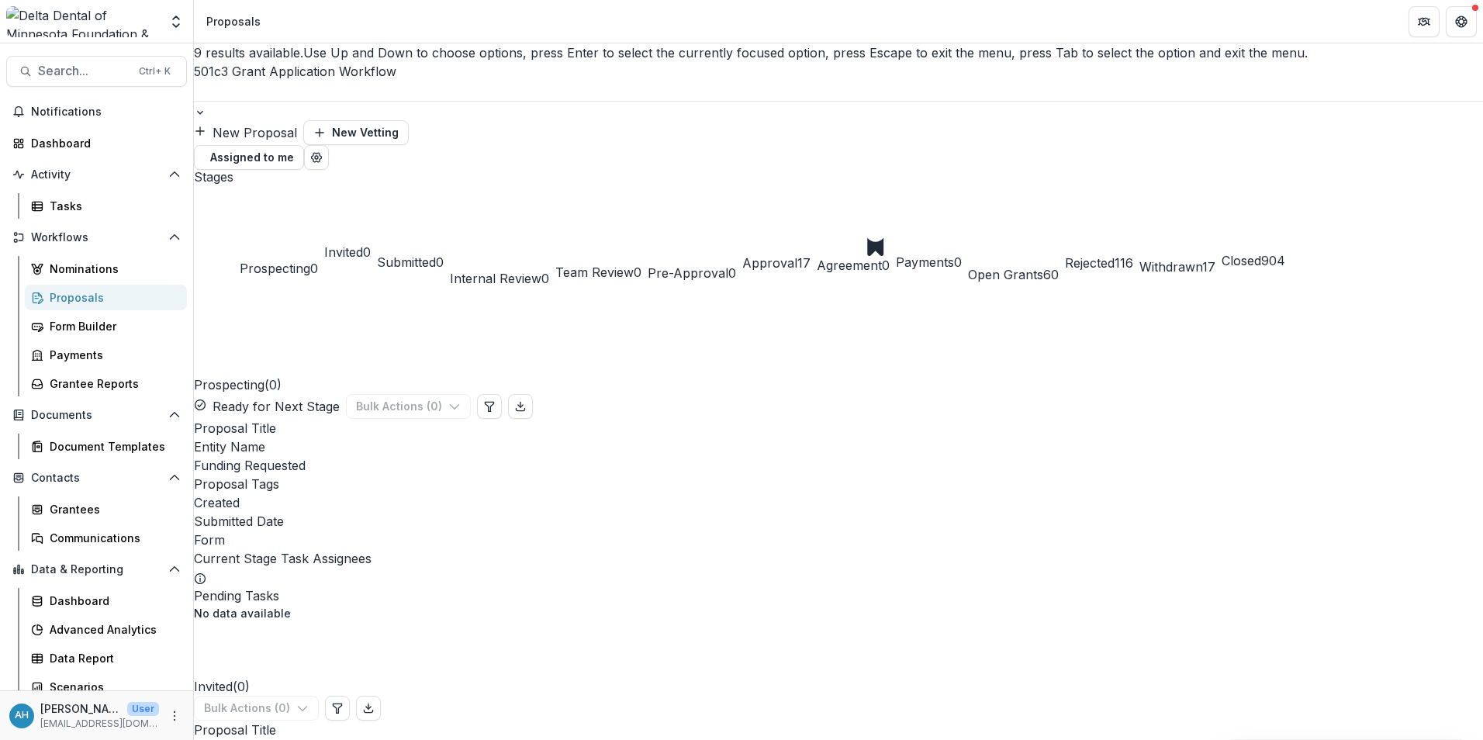
click at [286, 81] on div at bounding box center [838, 91] width 1289 height 20
click at [246, 170] on ul "Stages Prospecting 0 Invited 0 Submitted 0 Internal Review 0 Team Review 0 Pre-…" at bounding box center [838, 229] width 1289 height 118
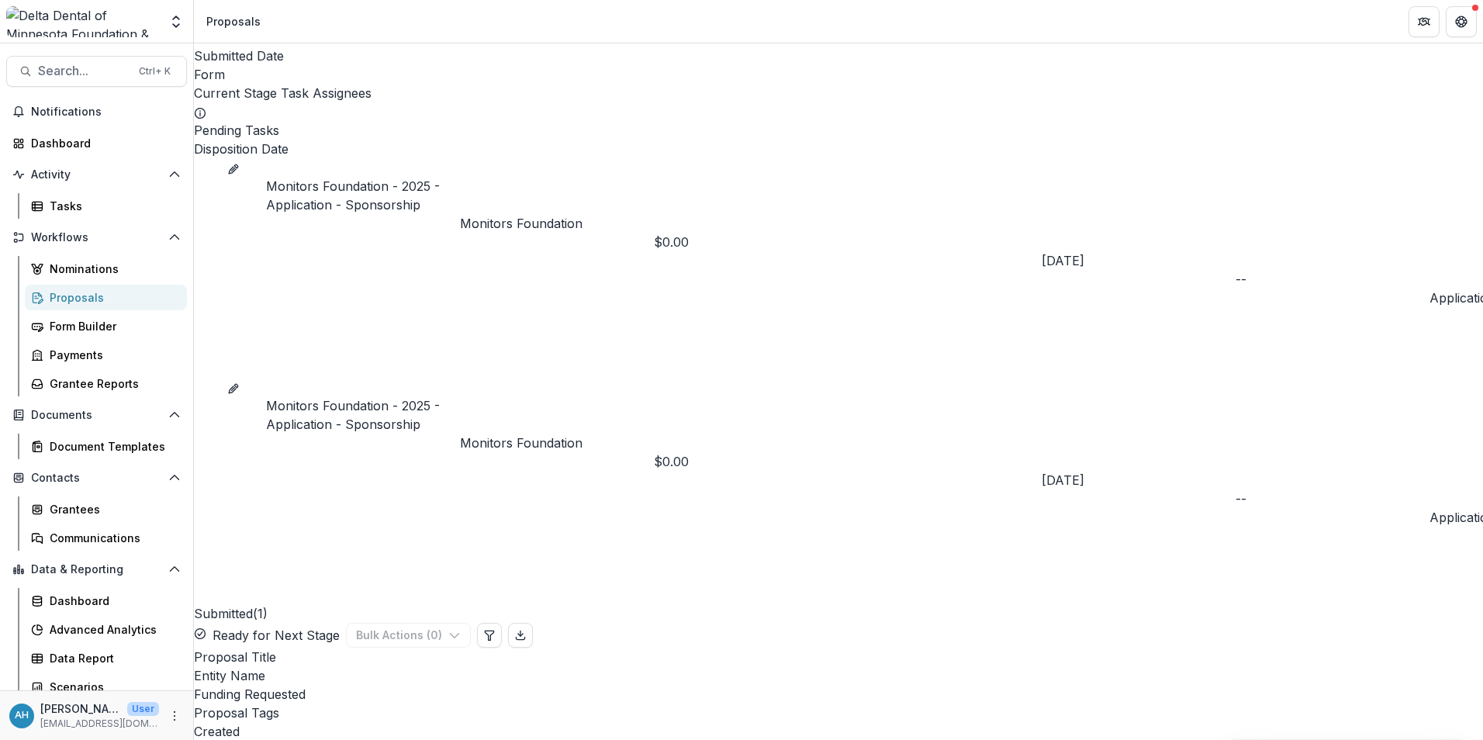
scroll to position [465, 0]
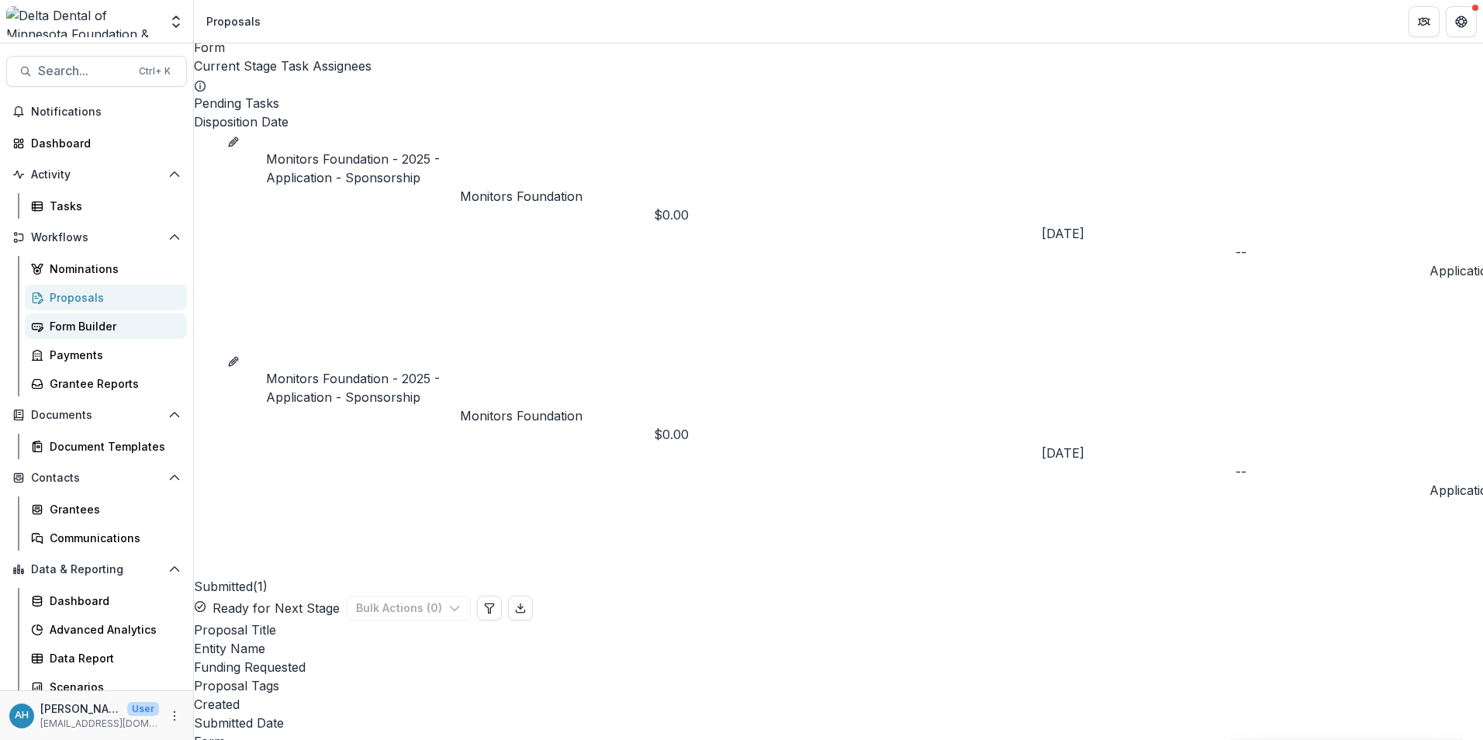
click at [103, 323] on div "Form Builder" at bounding box center [112, 326] width 125 height 16
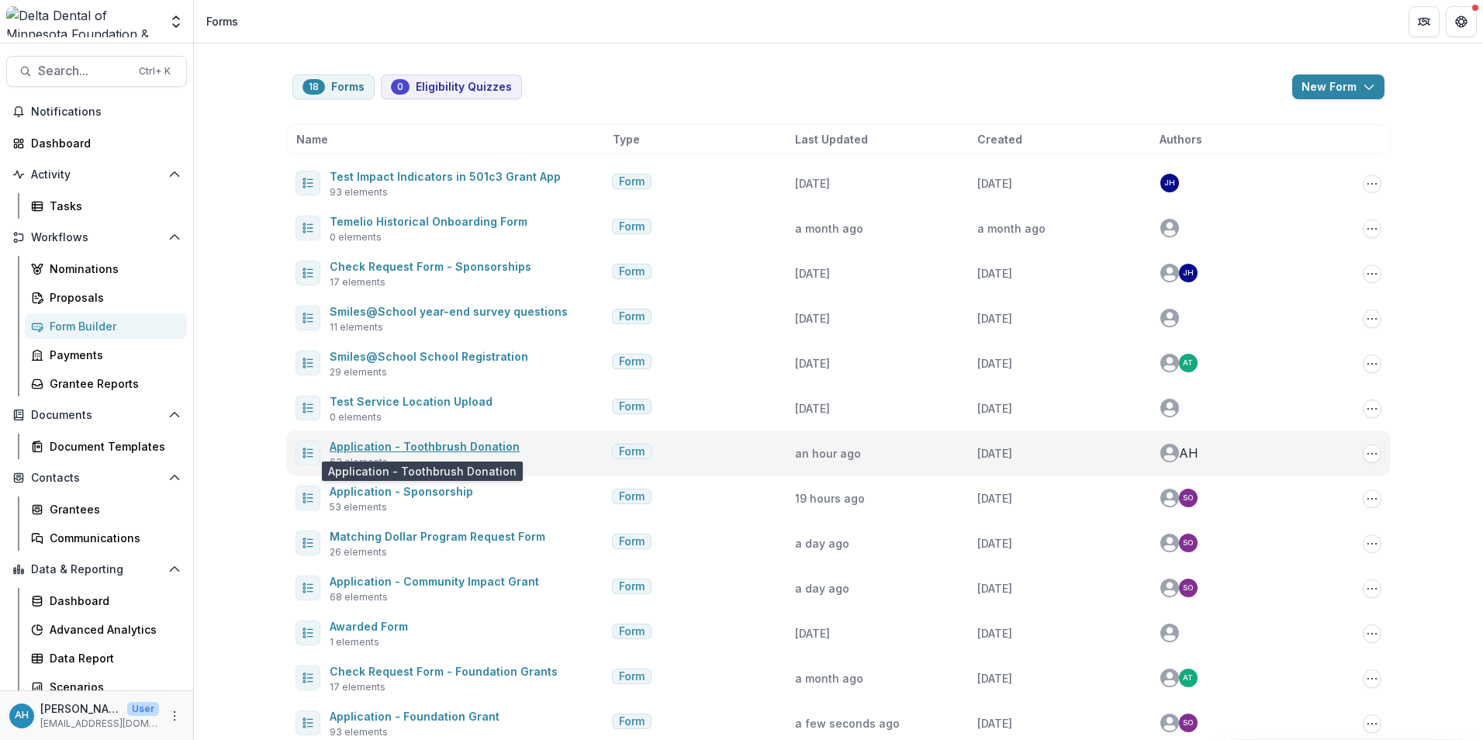
click at [454, 446] on link "Application - Toothbrush Donation" at bounding box center [425, 446] width 190 height 13
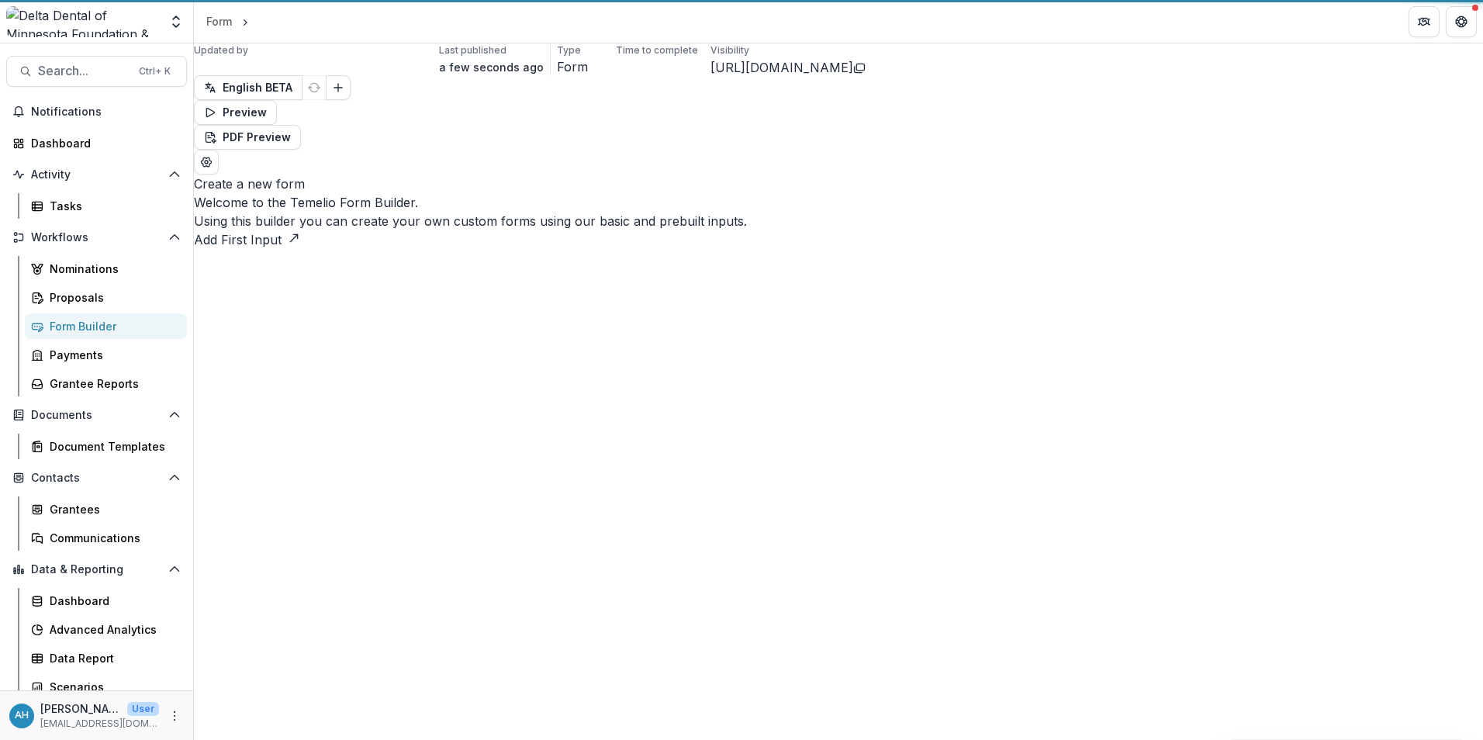
select select "********"
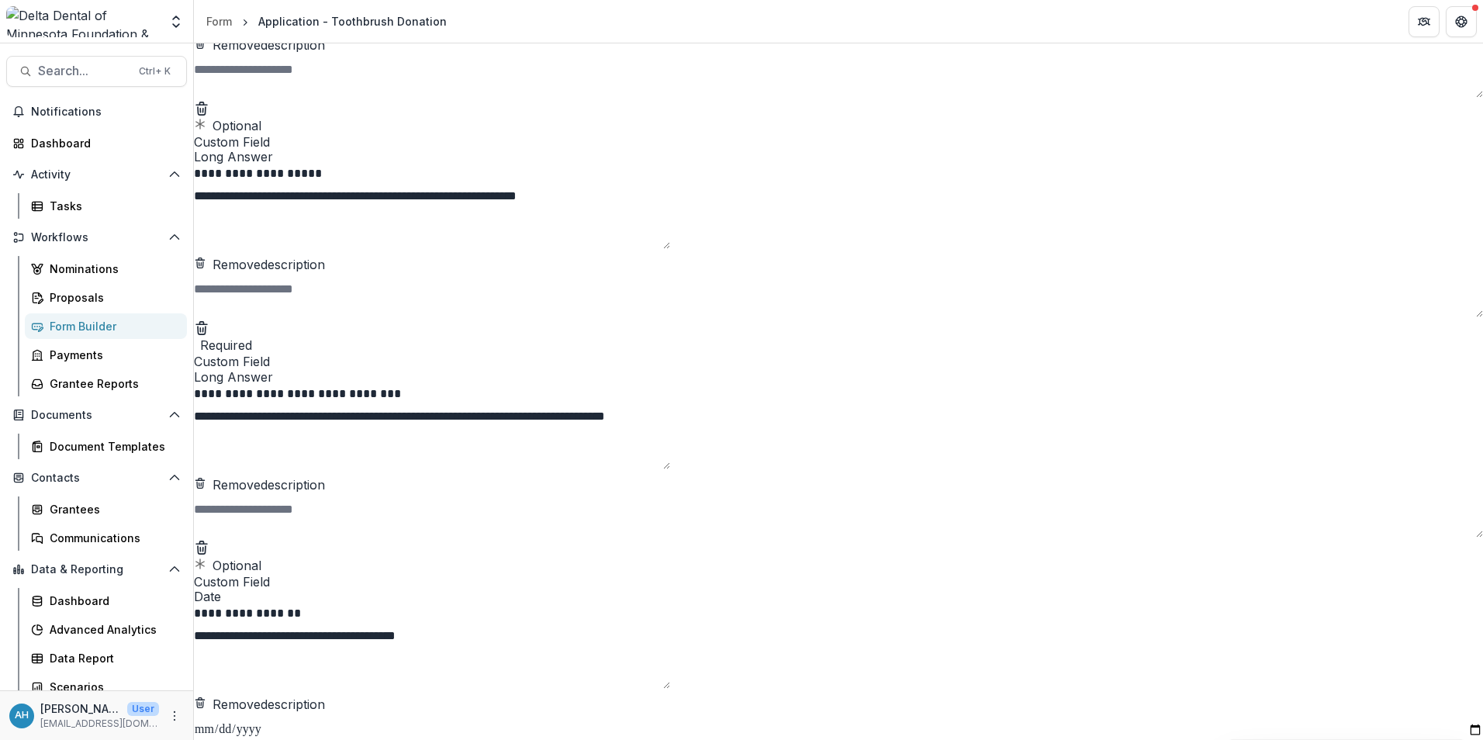
scroll to position [6593, 0]
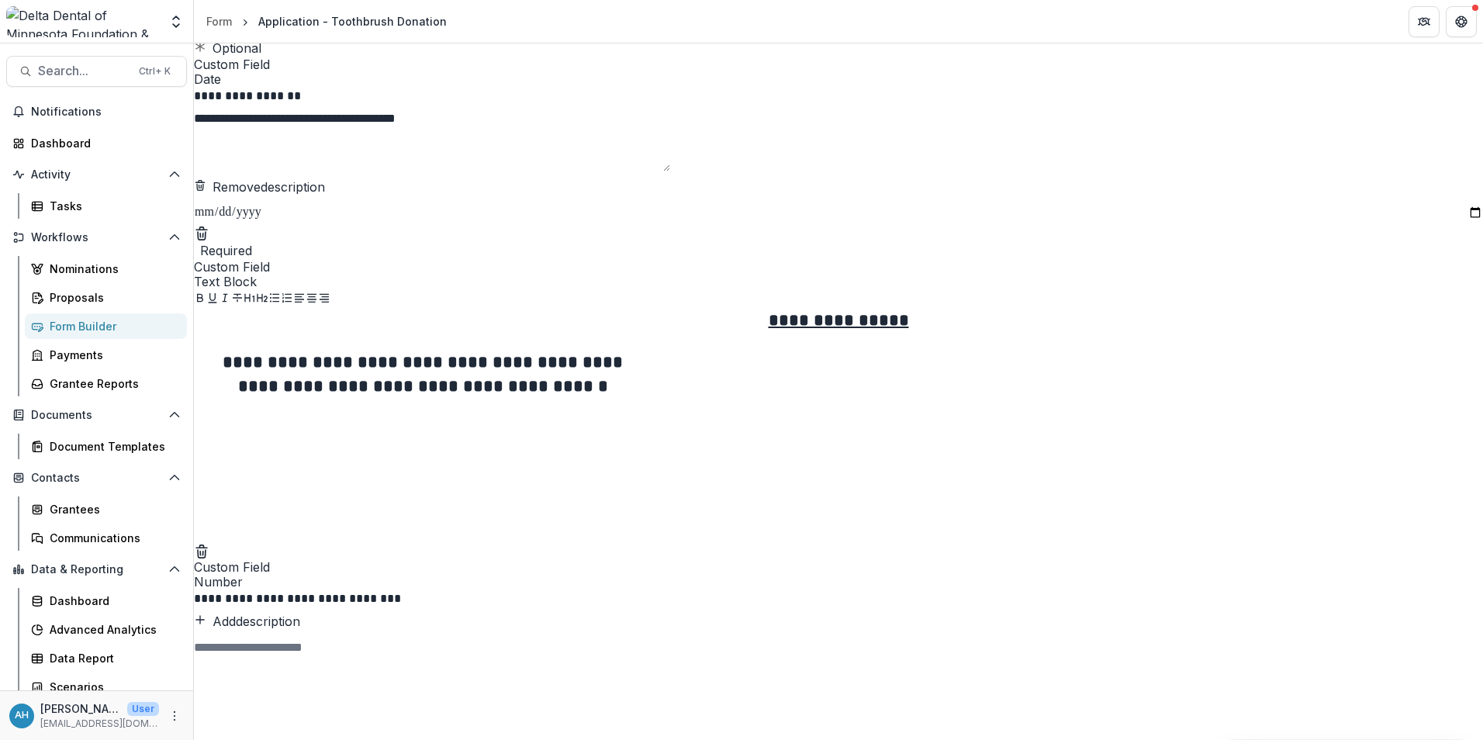
scroll to position [7058, 0]
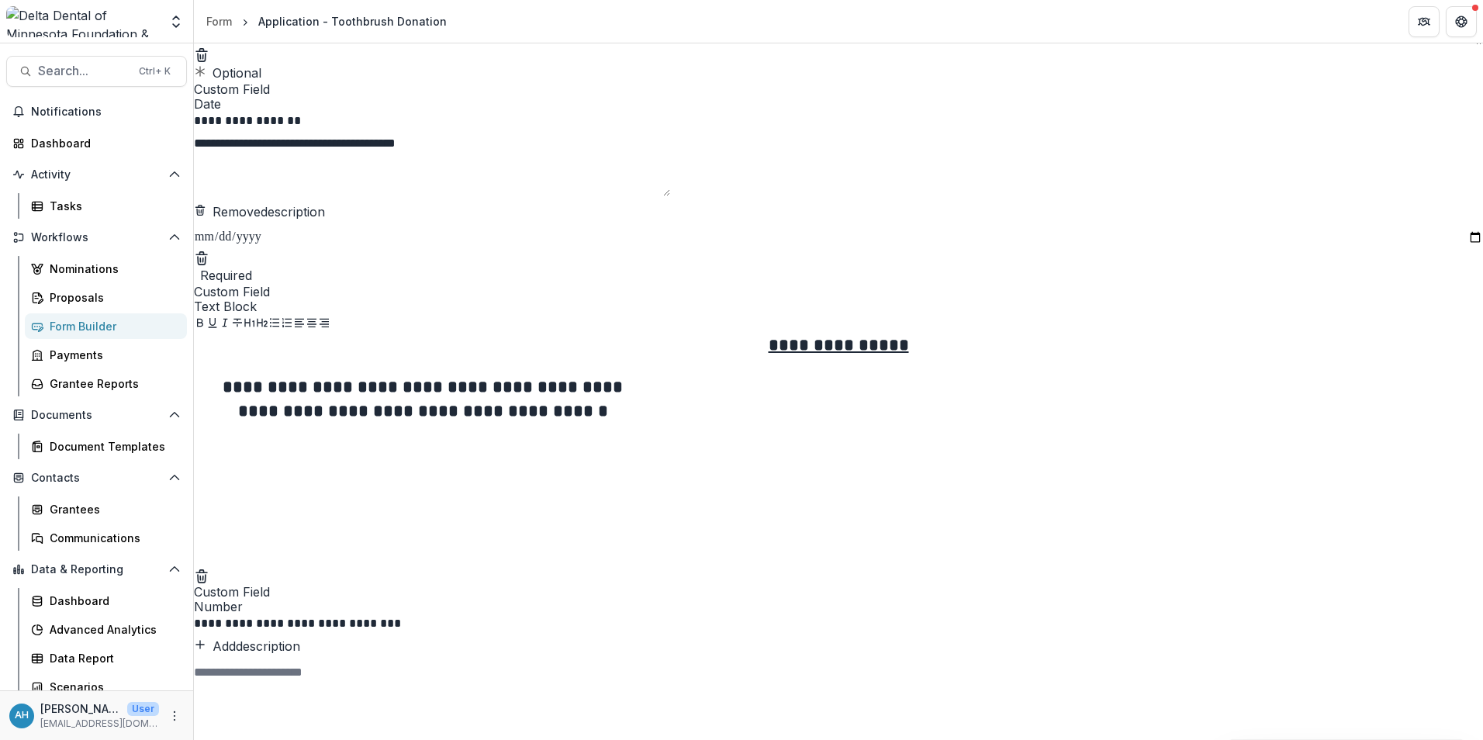
drag, startPoint x: 1246, startPoint y: 507, endPoint x: 1231, endPoint y: 507, distance: 14.7
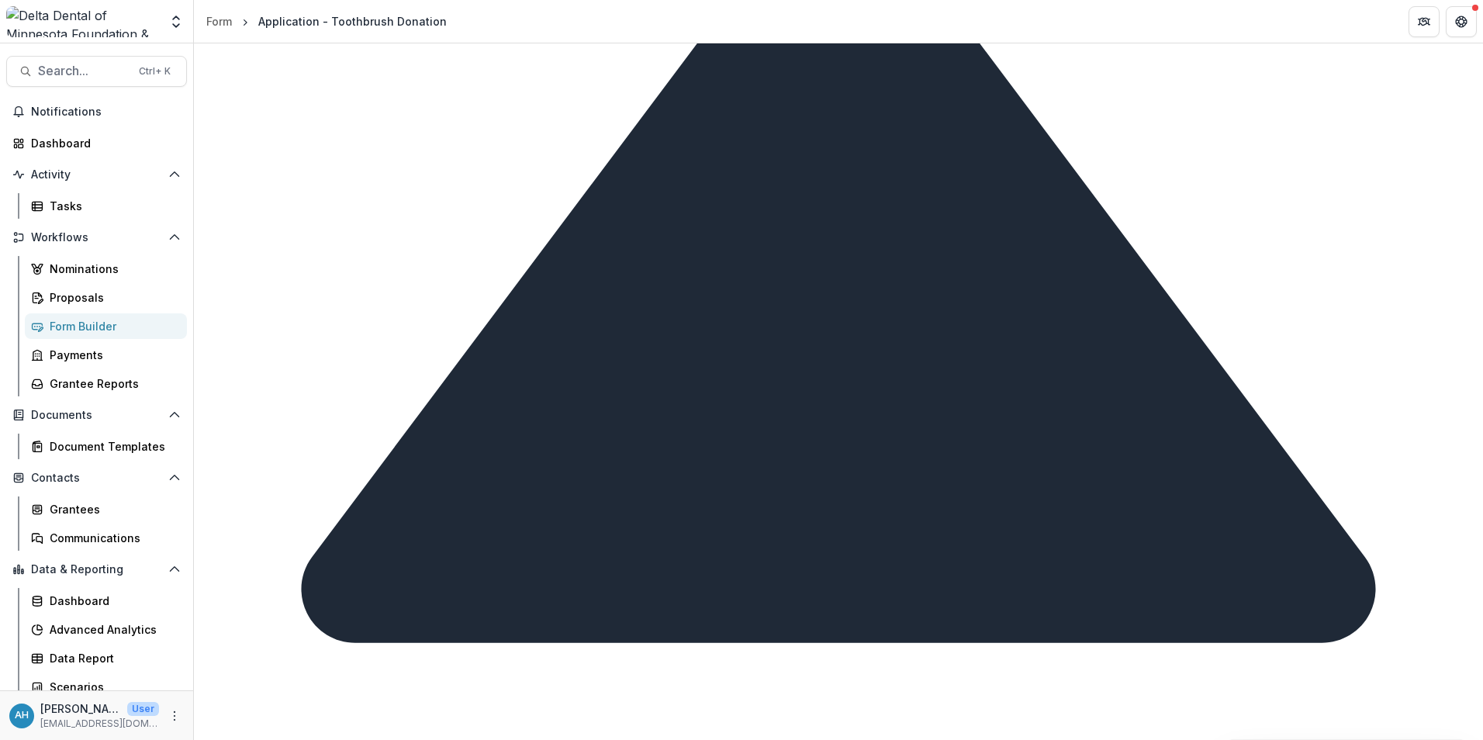
scroll to position [8144, 0]
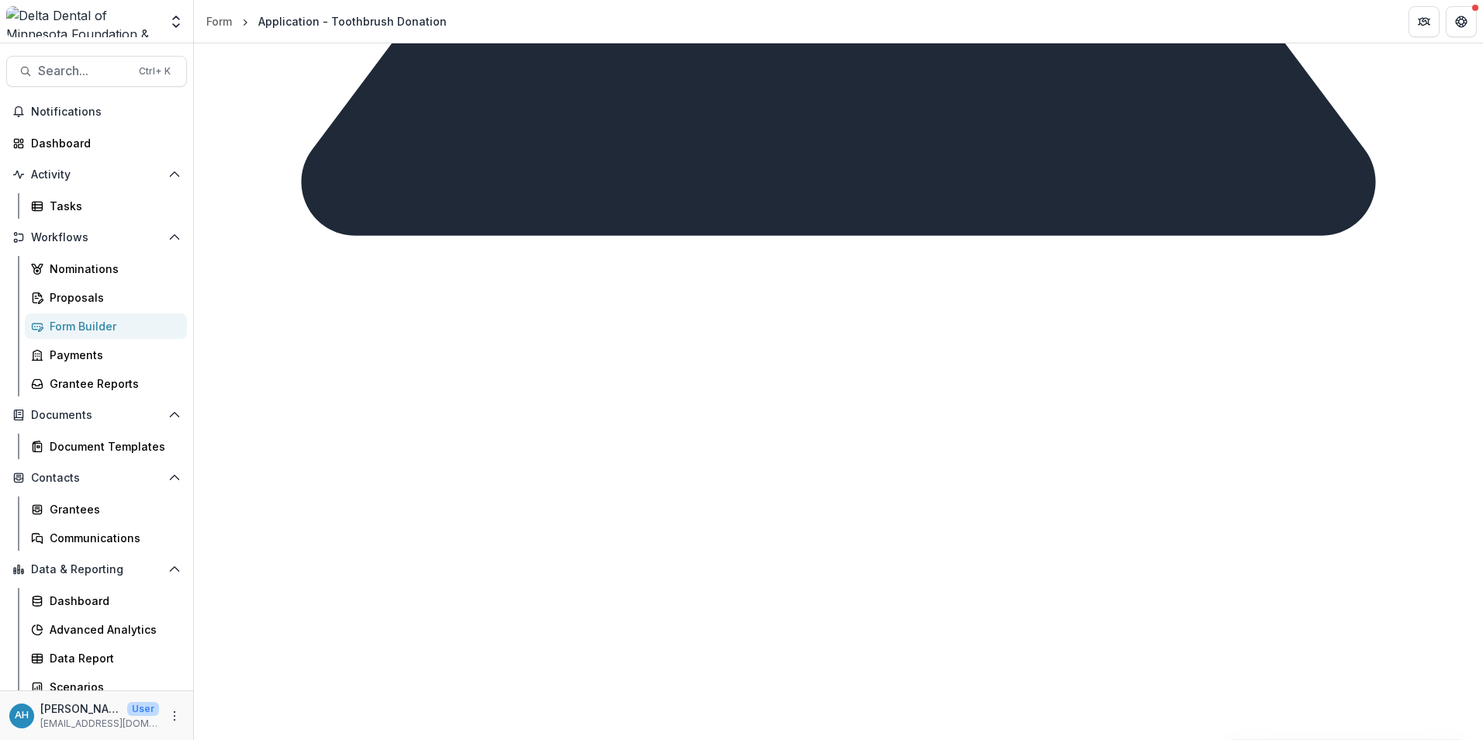
scroll to position [8610, 0]
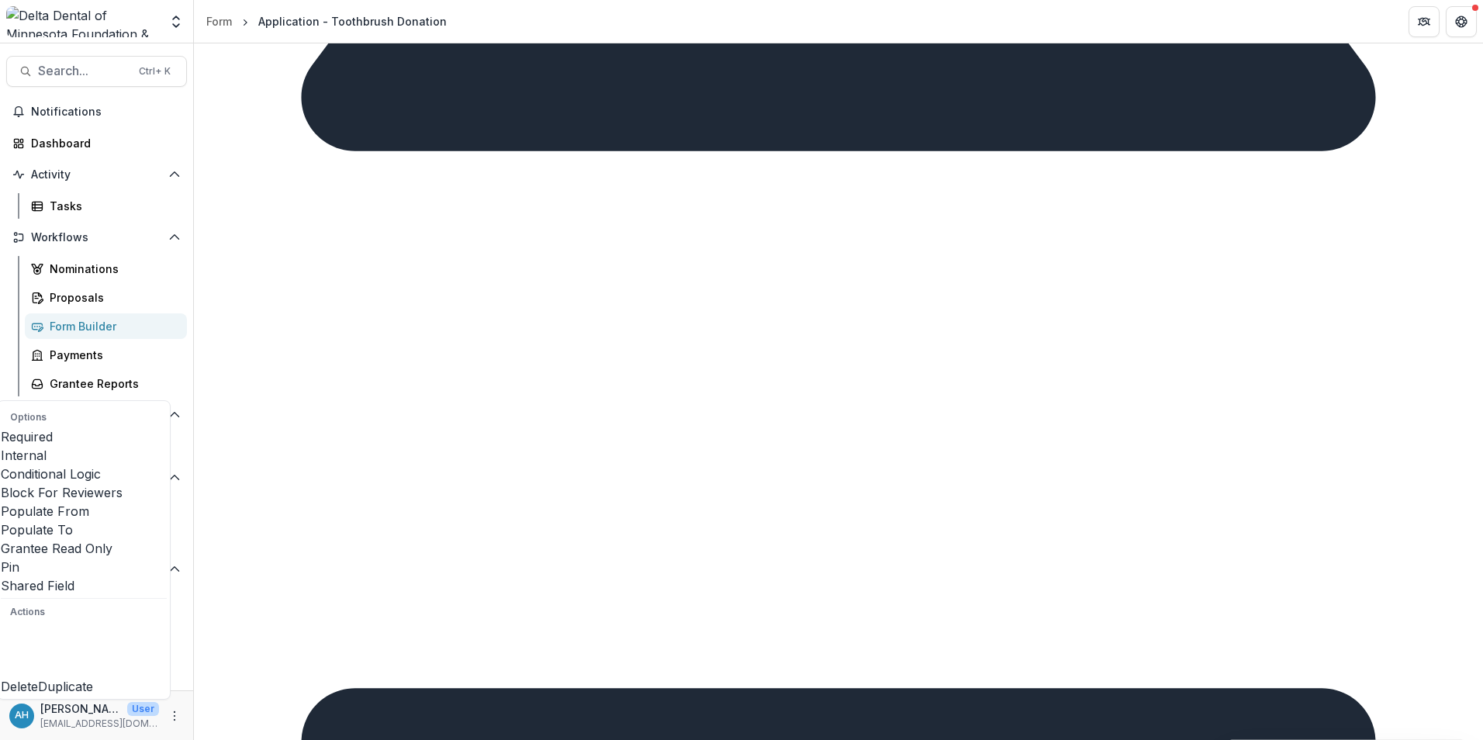
click at [1, 465] on span at bounding box center [1, 465] width 0 height 0
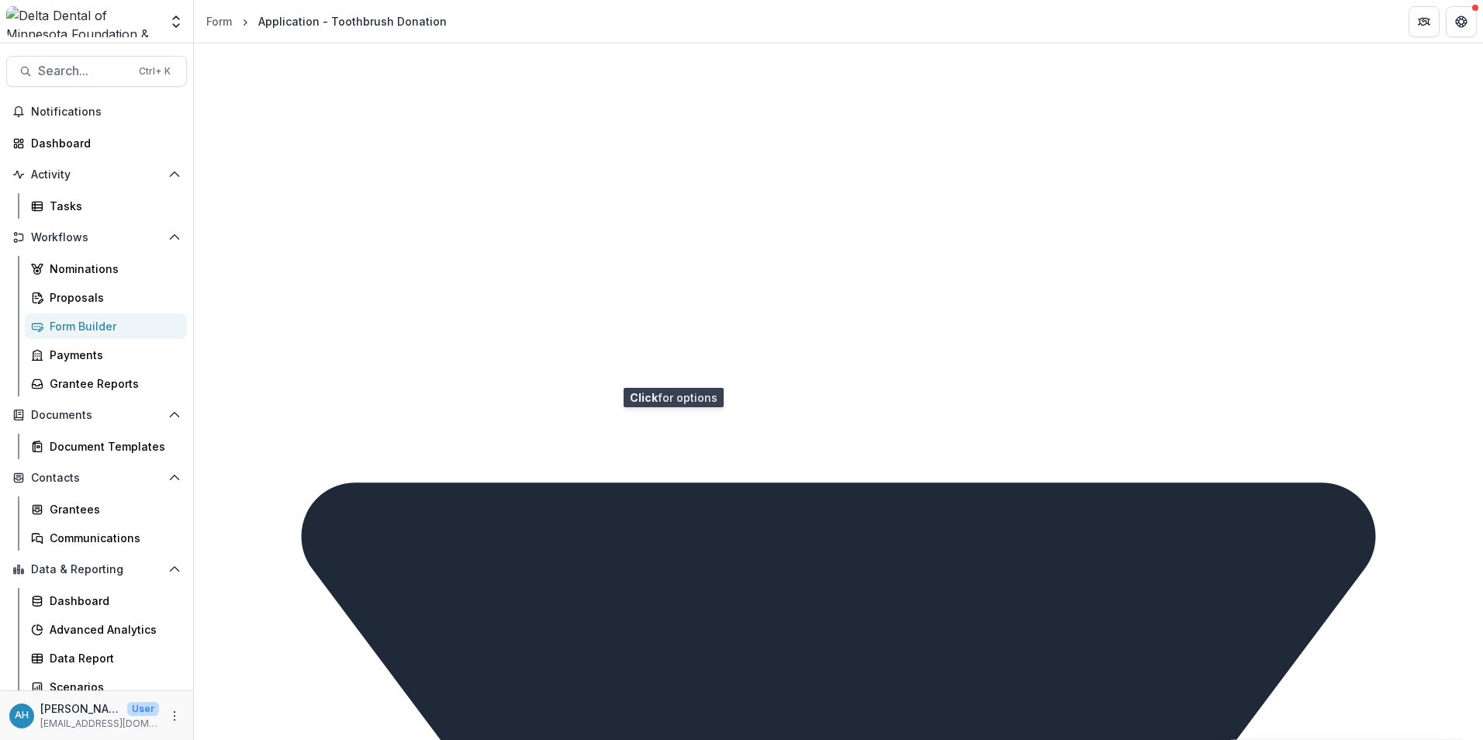
scroll to position [8842, 0]
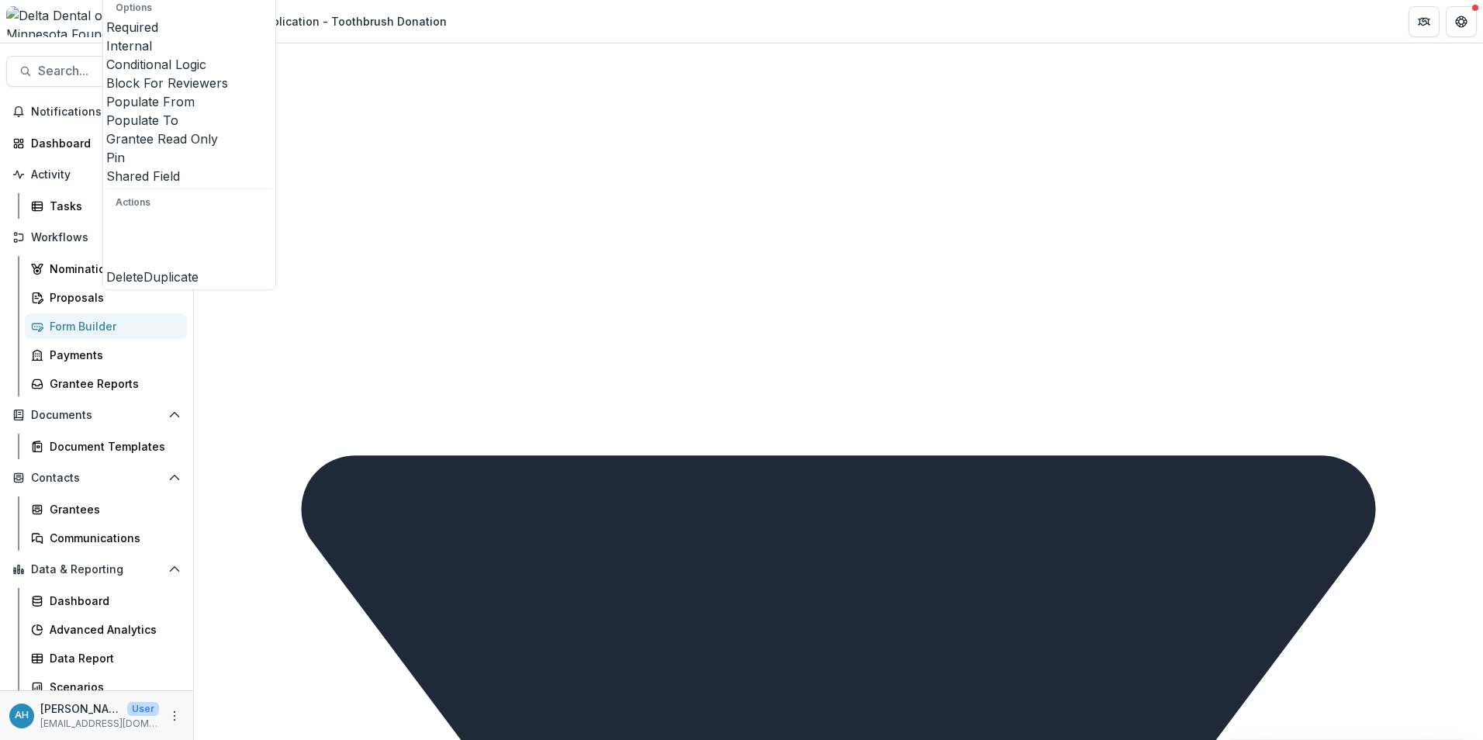
click at [106, 55] on span at bounding box center [106, 55] width 0 height 0
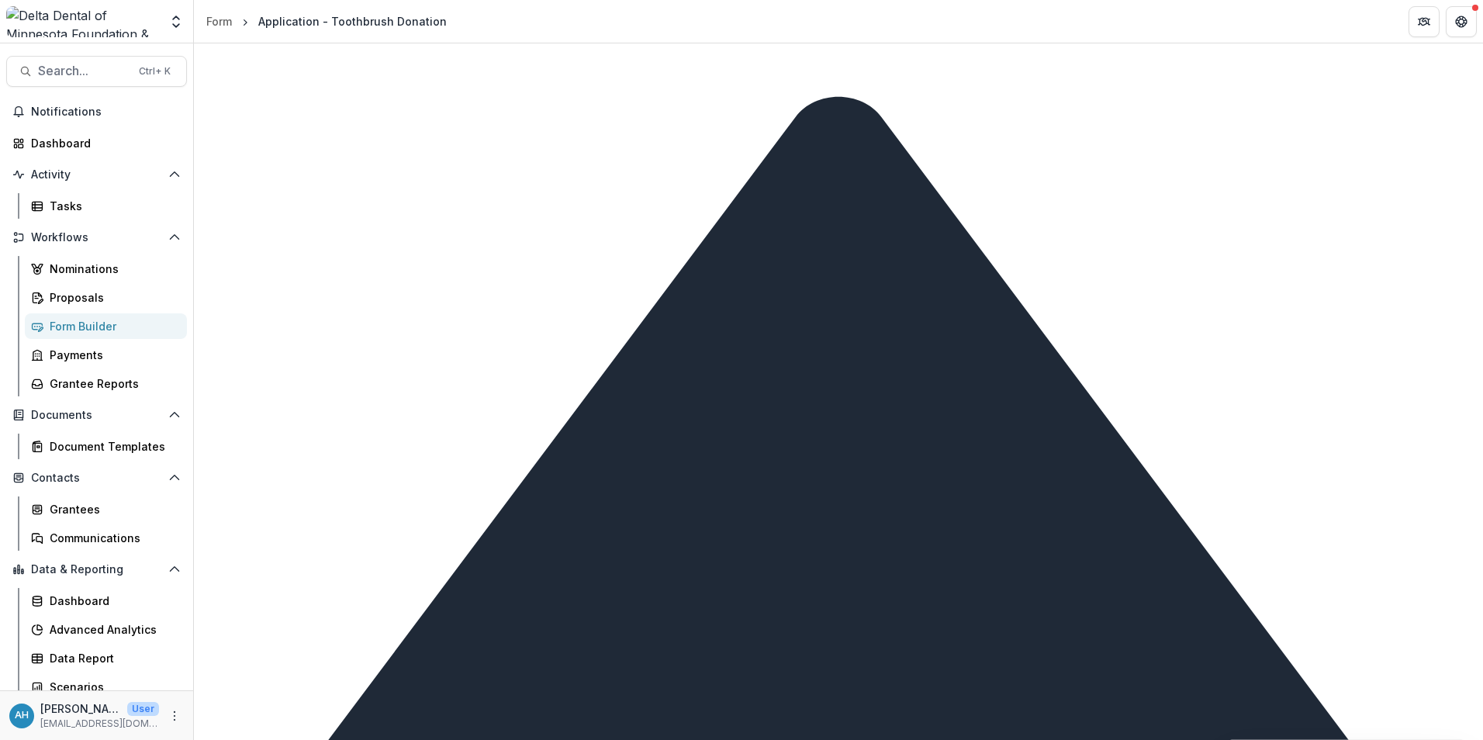
scroll to position [10626, 0]
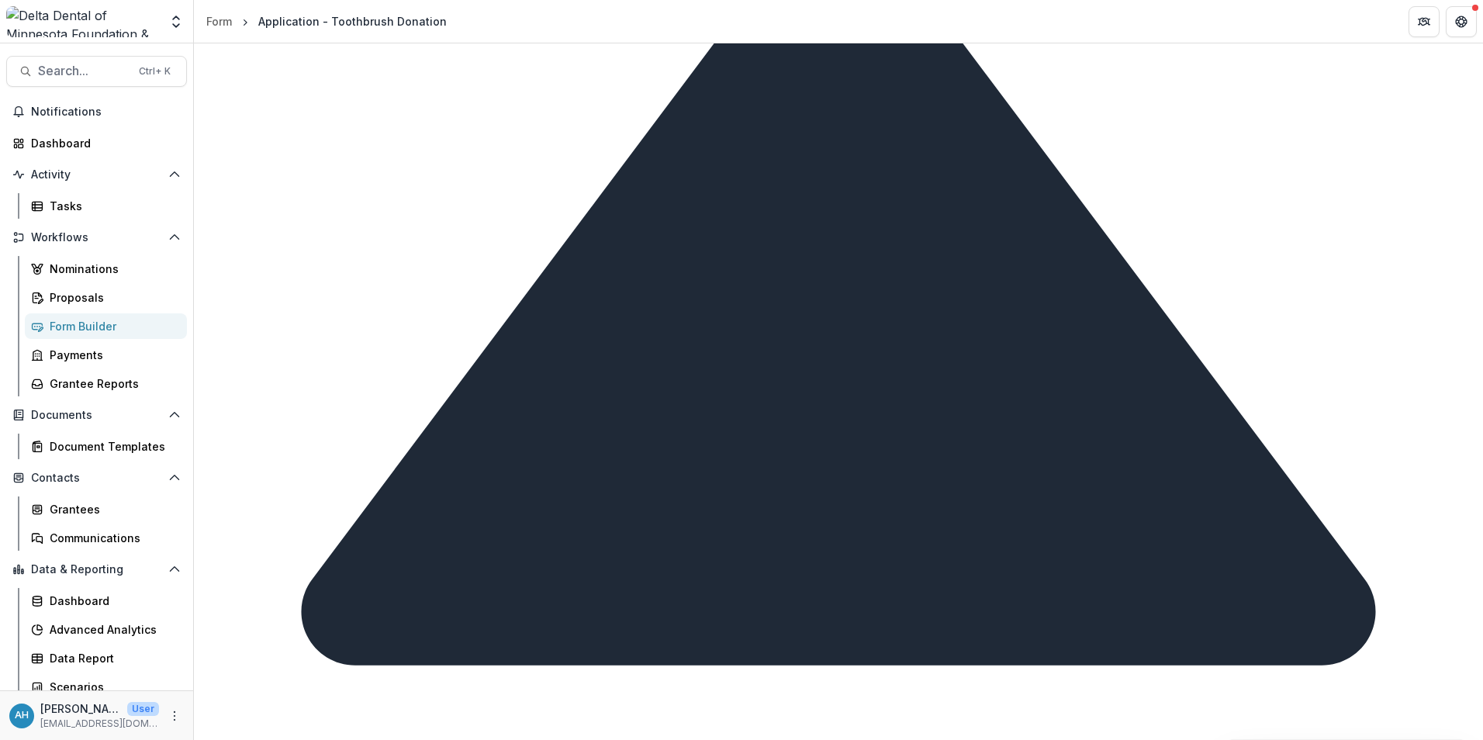
scroll to position [10782, 0]
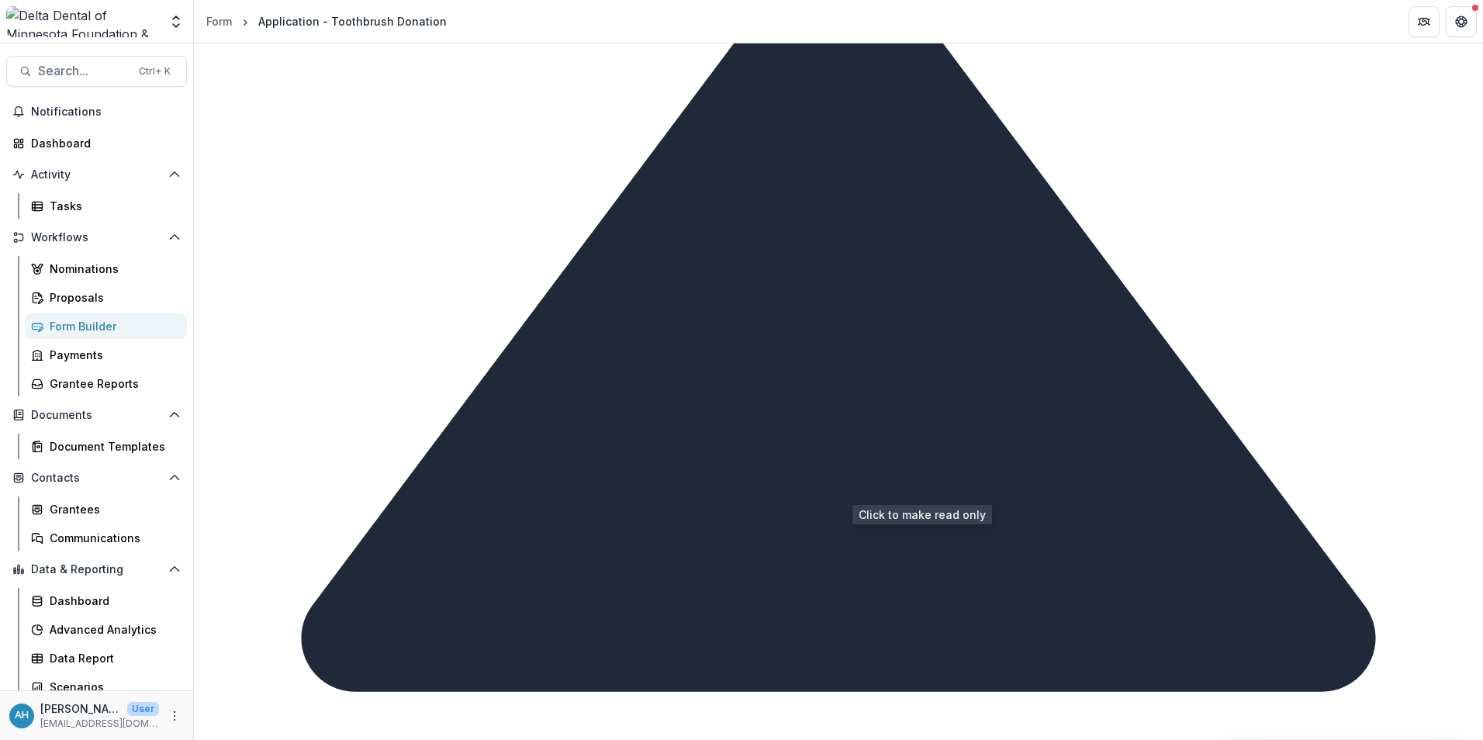
drag, startPoint x: 1273, startPoint y: 488, endPoint x: 1258, endPoint y: 491, distance: 15.1
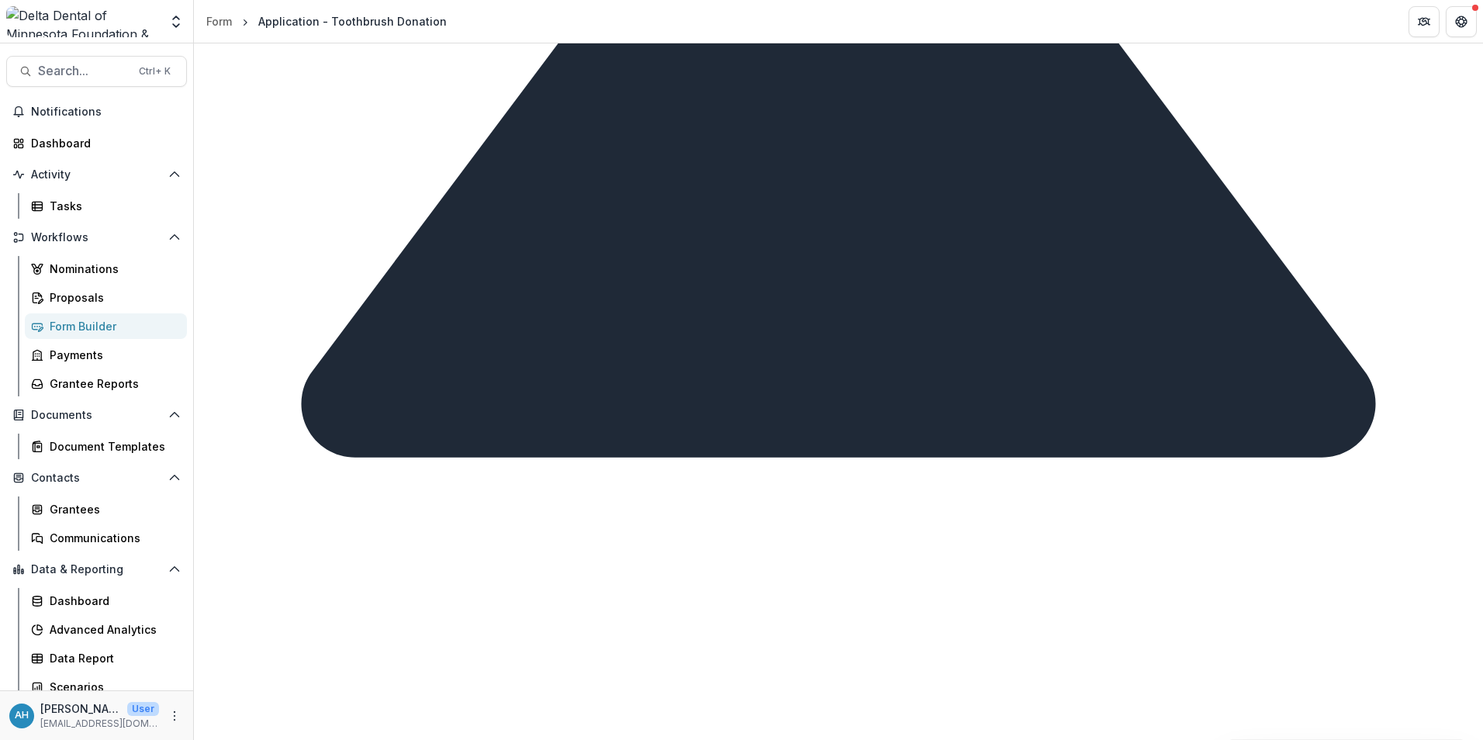
scroll to position [109, 0]
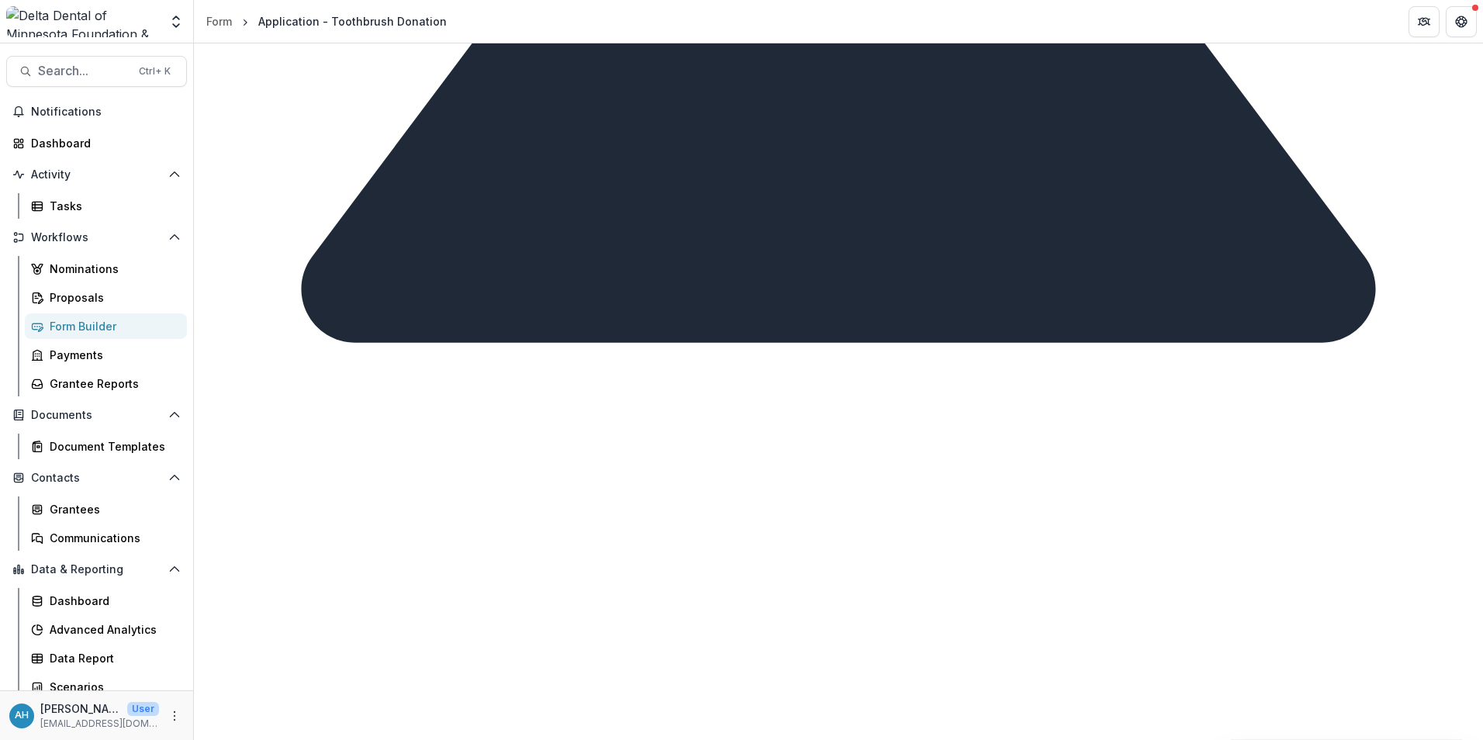
scroll to position [13807, 0]
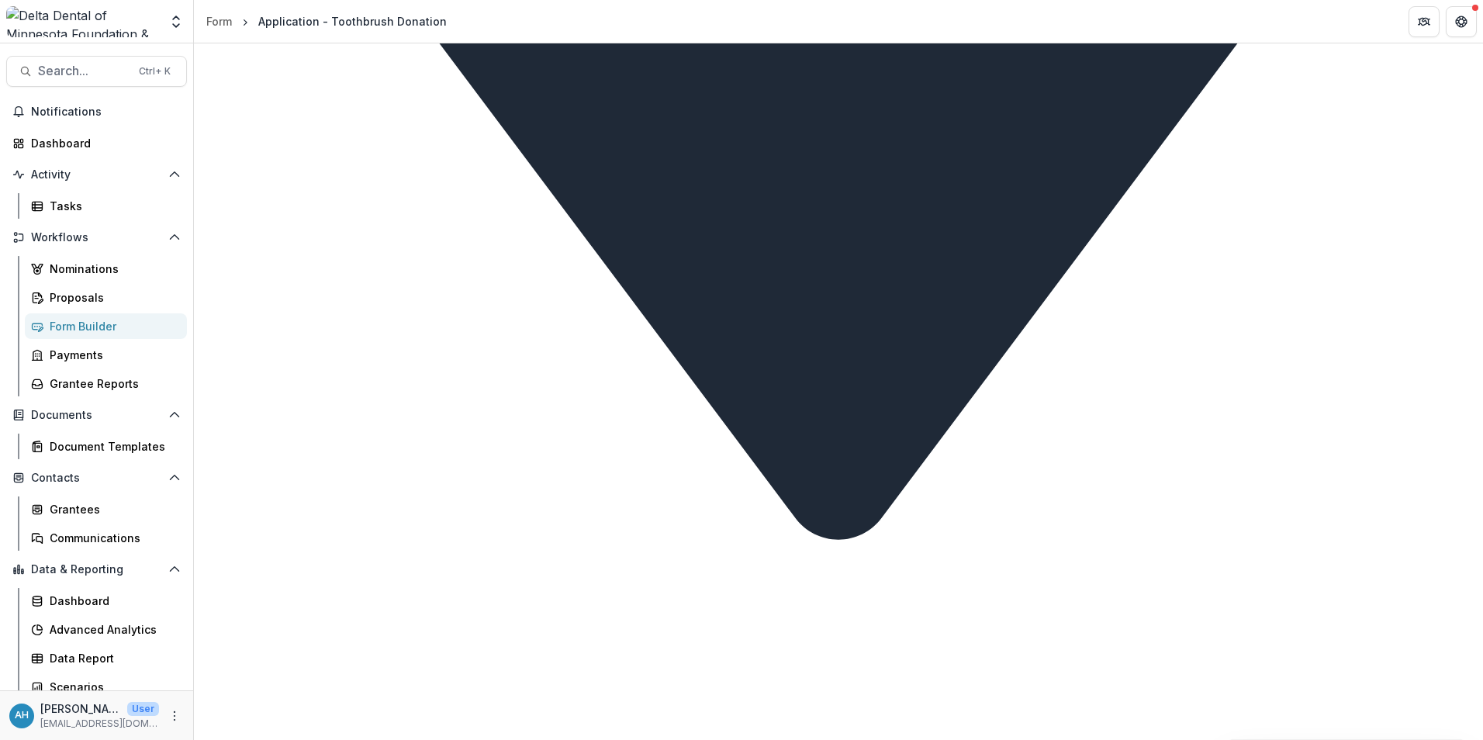
scroll to position [14970, 0]
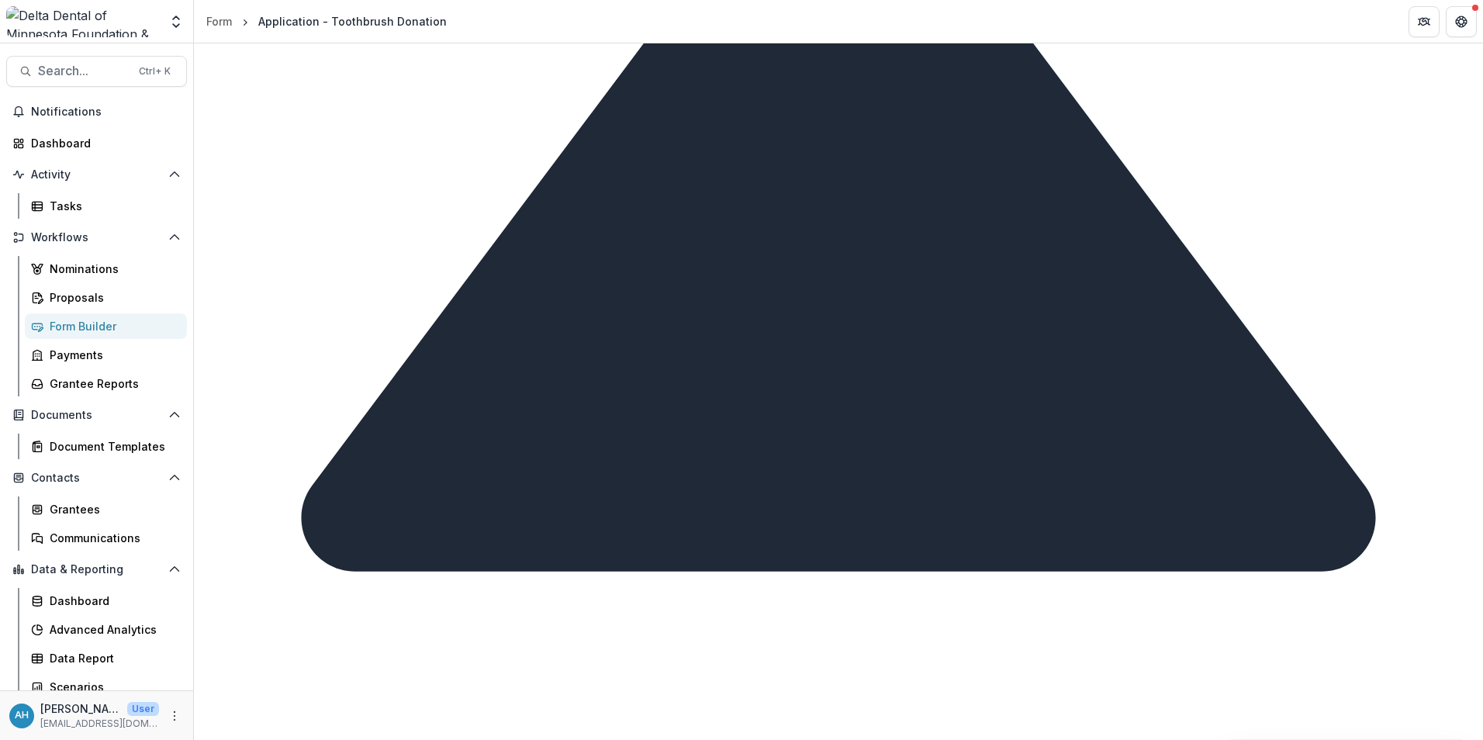
scroll to position [10859, 0]
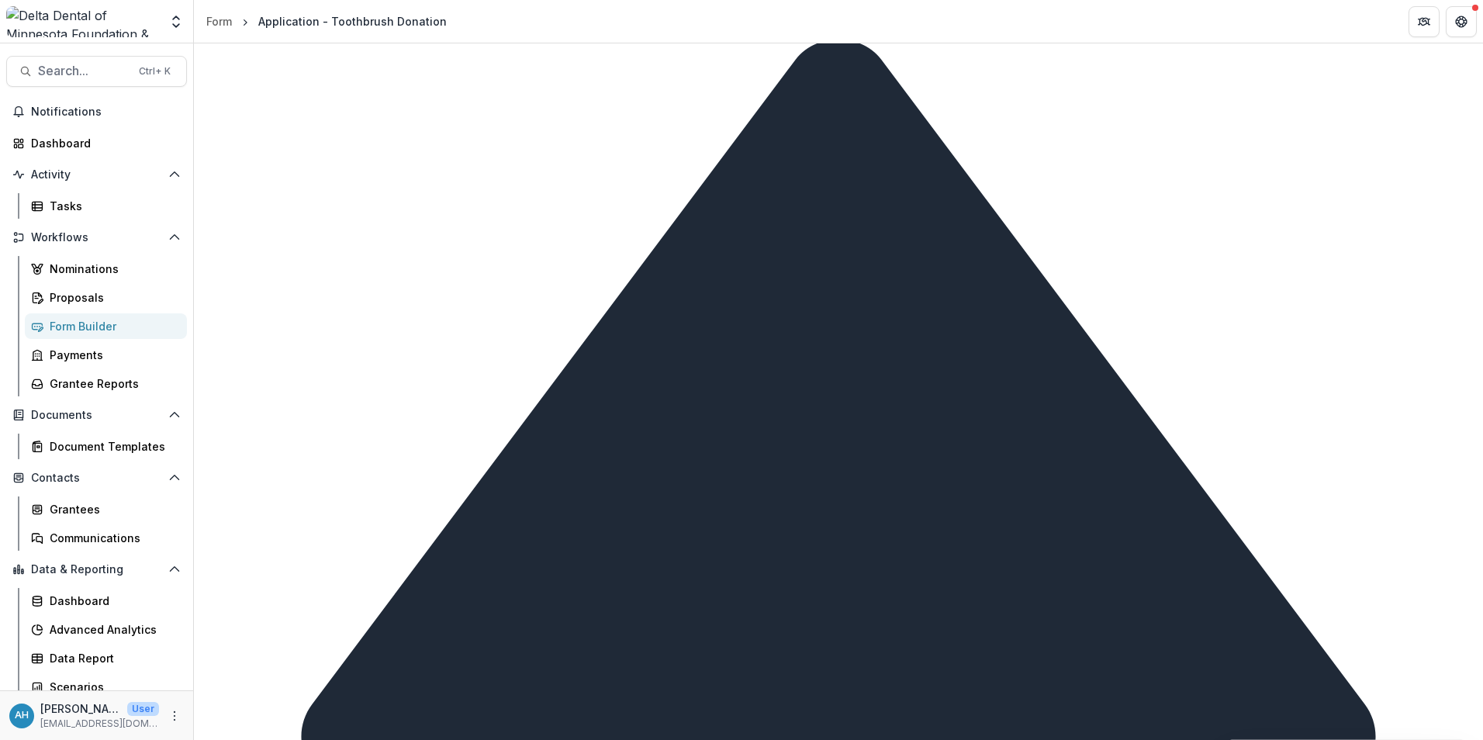
scroll to position [10626, 0]
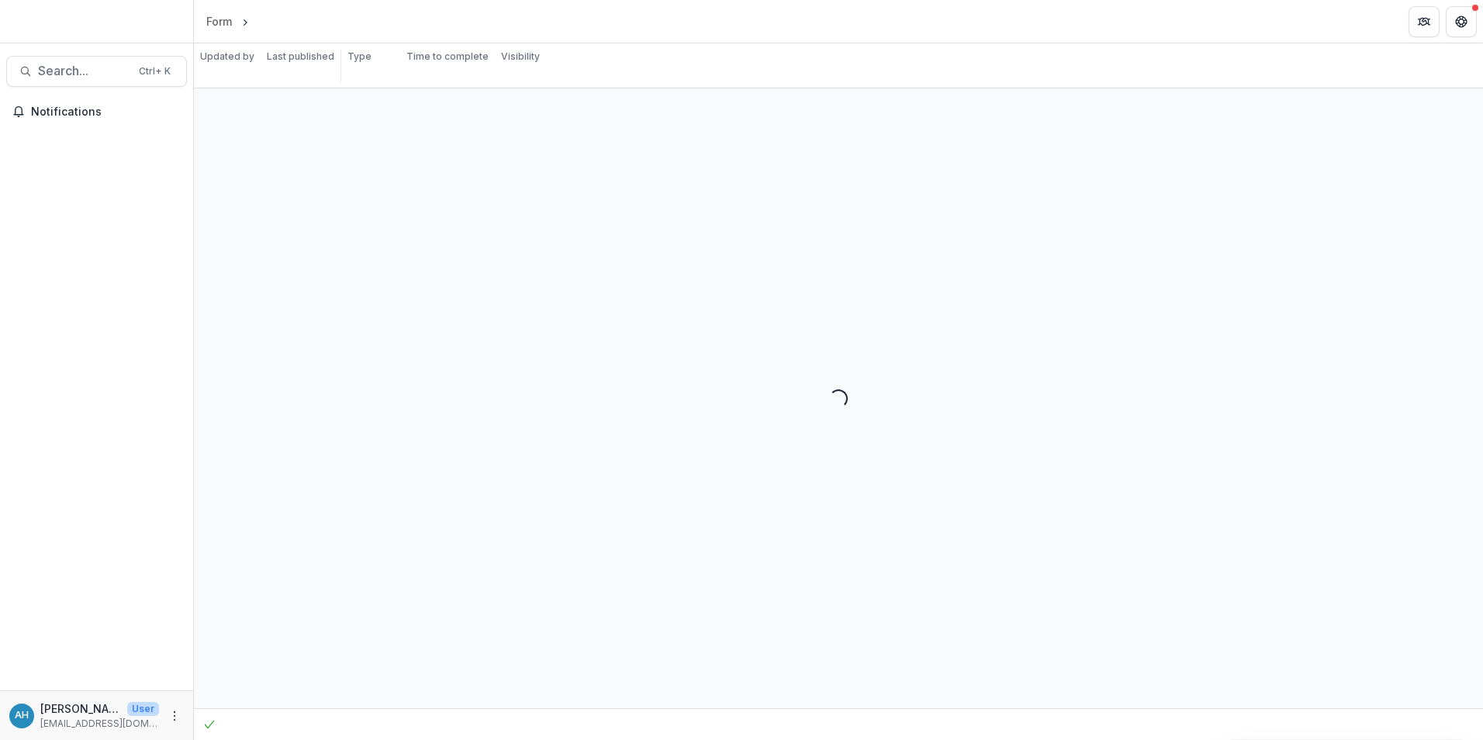
select select "********"
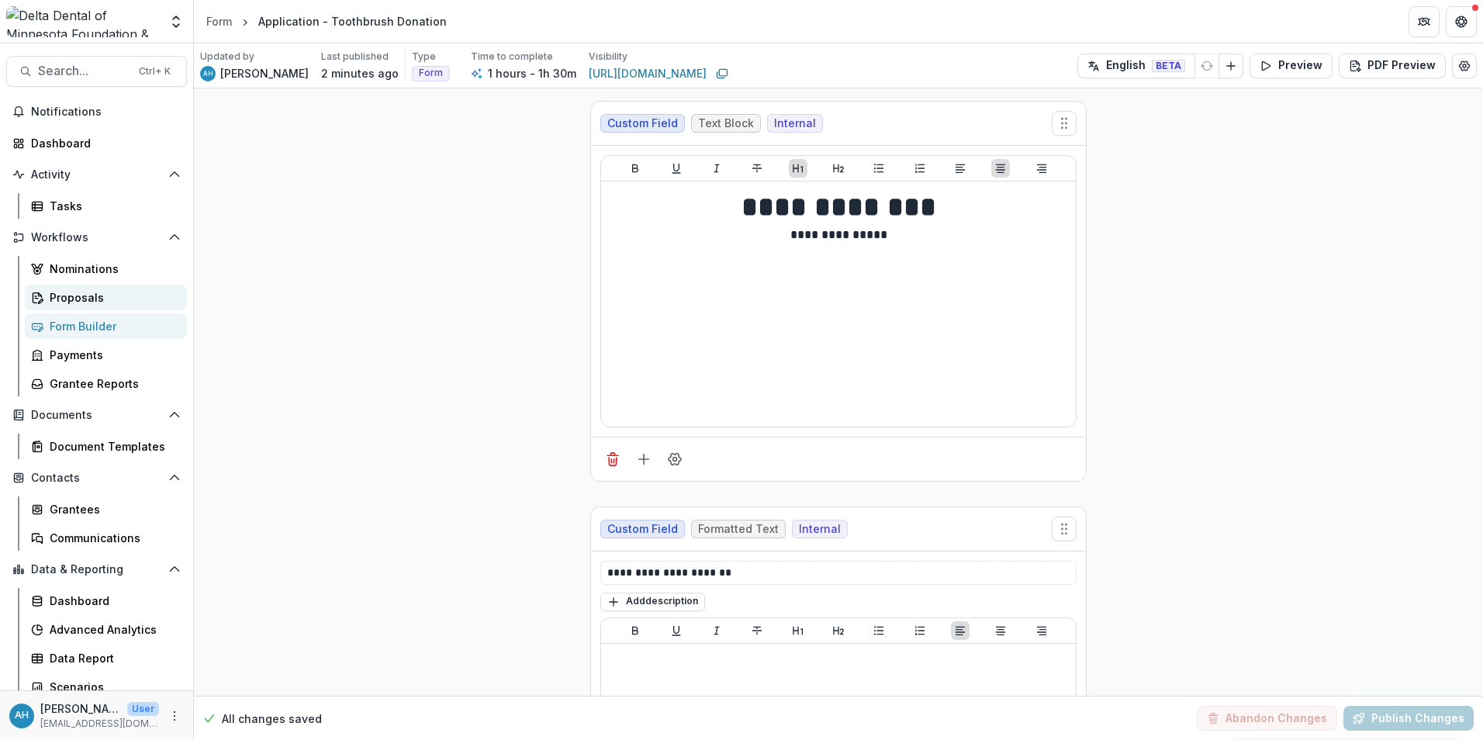
click at [74, 300] on div "Proposals" at bounding box center [112, 297] width 125 height 16
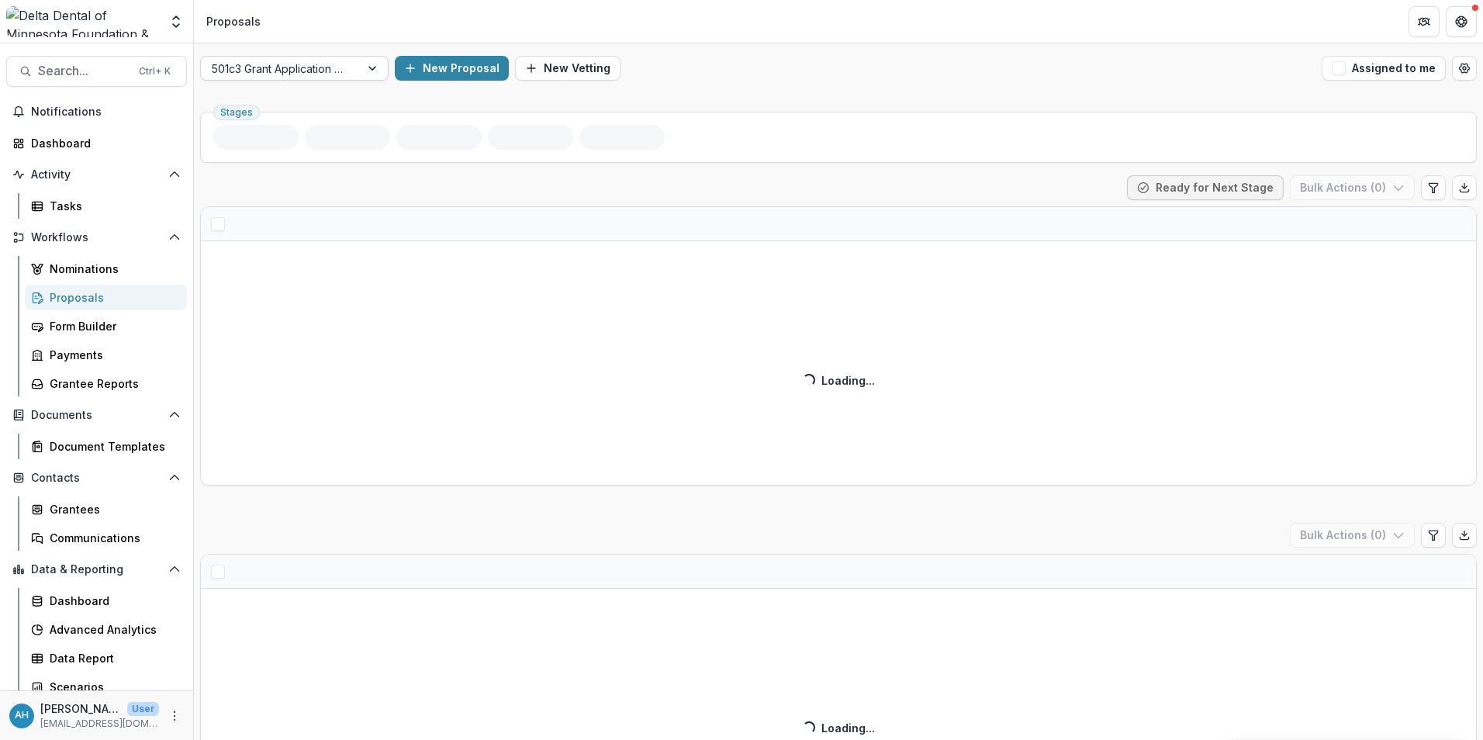
click at [337, 67] on div at bounding box center [280, 68] width 137 height 19
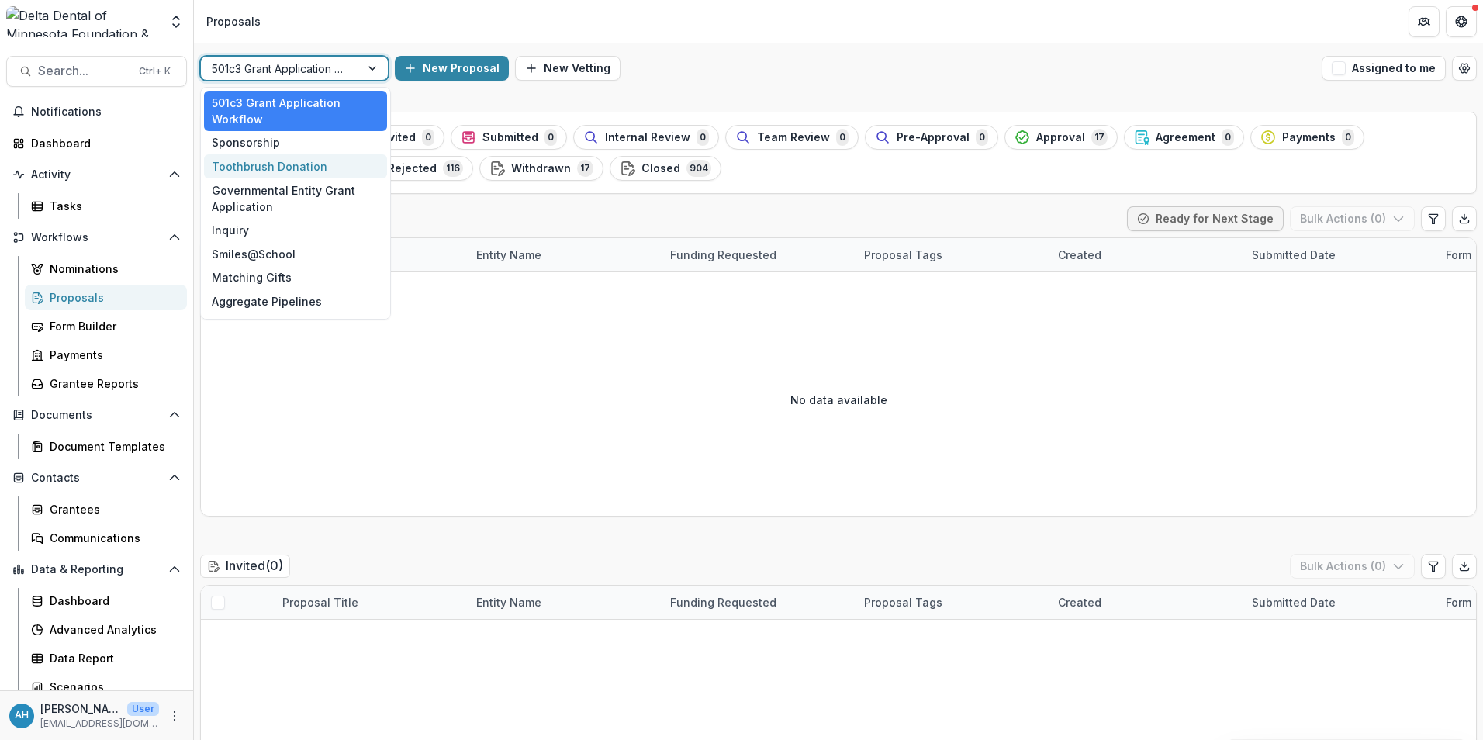
click at [274, 171] on div "Toothbrush Donation" at bounding box center [295, 166] width 183 height 24
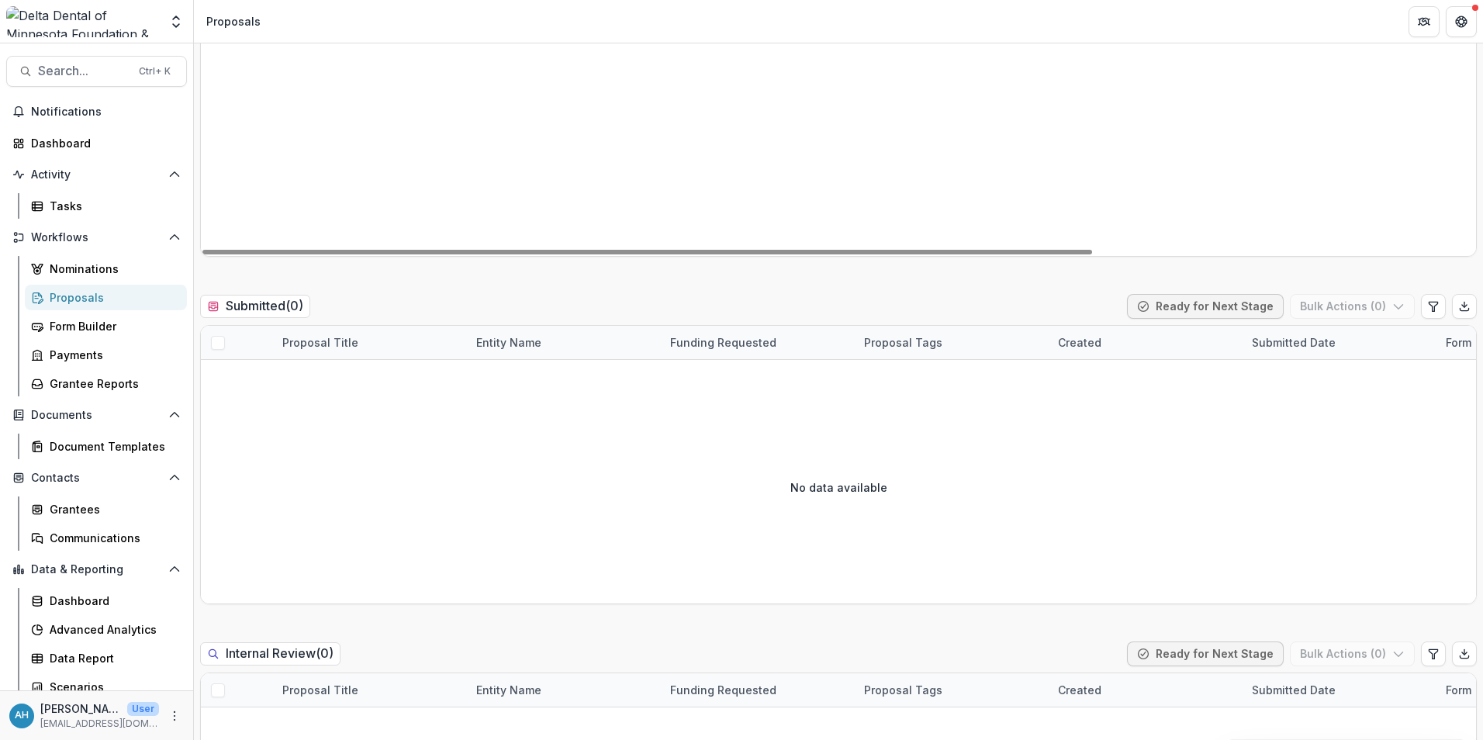
scroll to position [233, 0]
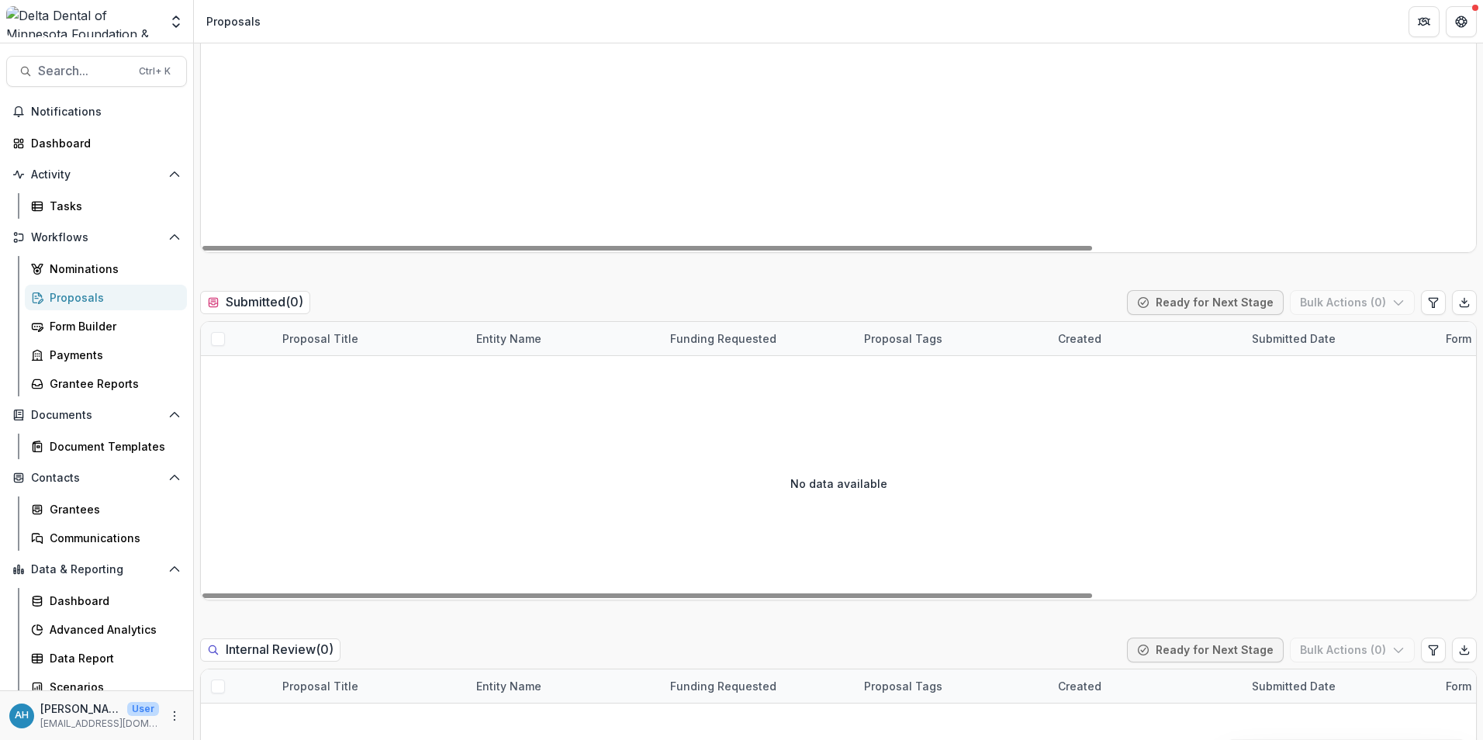
click at [971, 246] on div at bounding box center [647, 248] width 890 height 5
click at [1092, 251] on div at bounding box center [647, 248] width 890 height 5
drag, startPoint x: 1181, startPoint y: 255, endPoint x: 1437, endPoint y: 243, distance: 257.0
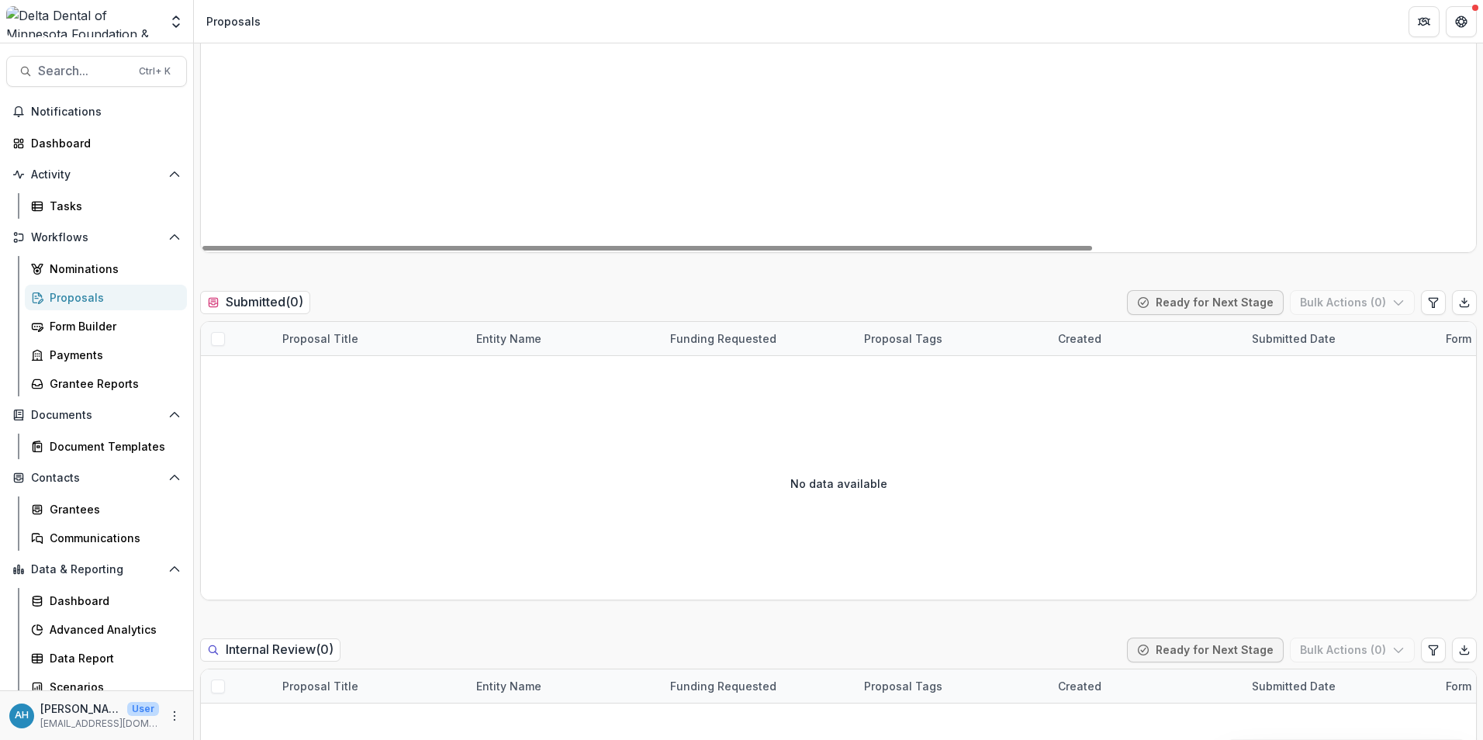
click at [1092, 251] on div at bounding box center [647, 248] width 890 height 5
drag, startPoint x: 1253, startPoint y: 253, endPoint x: 1340, endPoint y: 254, distance: 86.9
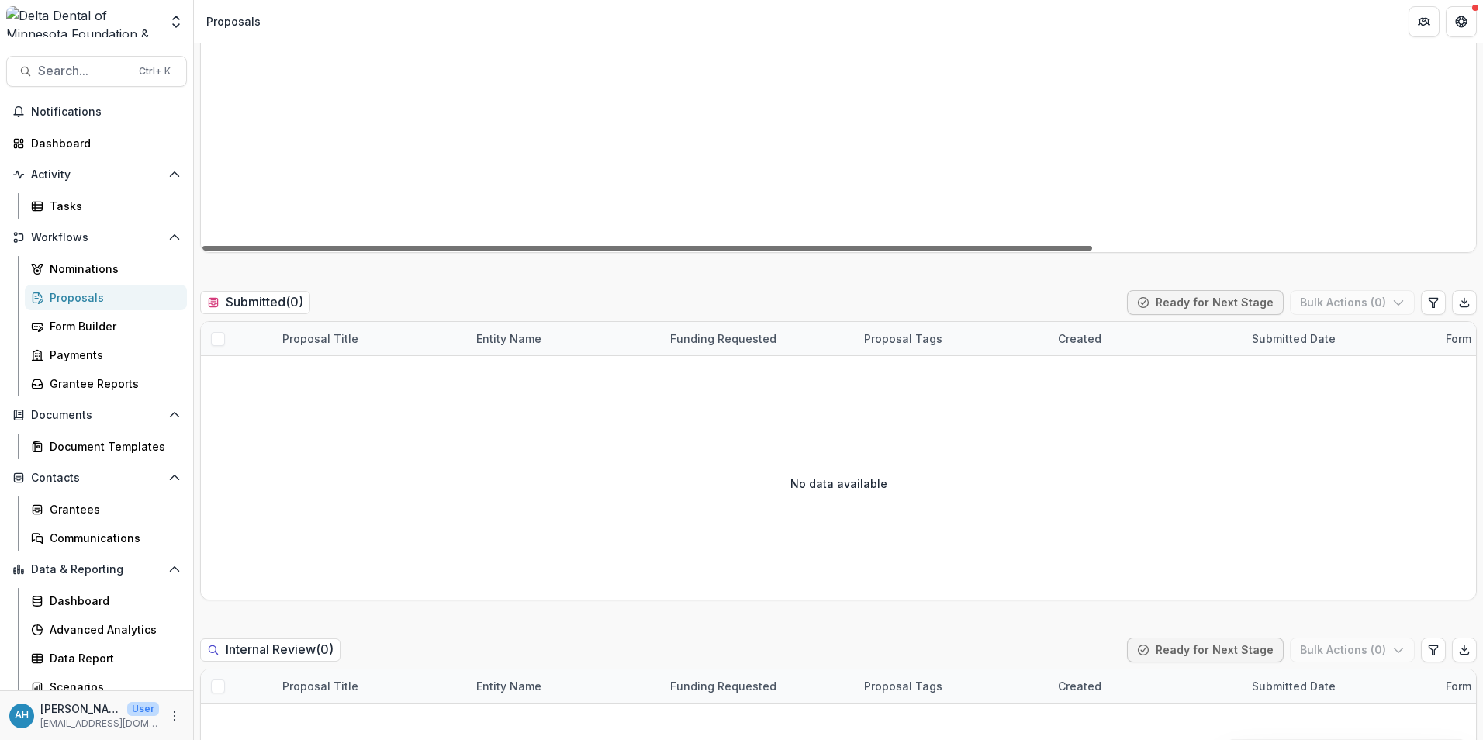
drag, startPoint x: 1149, startPoint y: 247, endPoint x: 1252, endPoint y: 248, distance: 103.2
click at [1092, 248] on div at bounding box center [647, 248] width 890 height 5
drag, startPoint x: 1252, startPoint y: 248, endPoint x: 1374, endPoint y: 247, distance: 122.6
click at [1092, 247] on div at bounding box center [647, 248] width 890 height 5
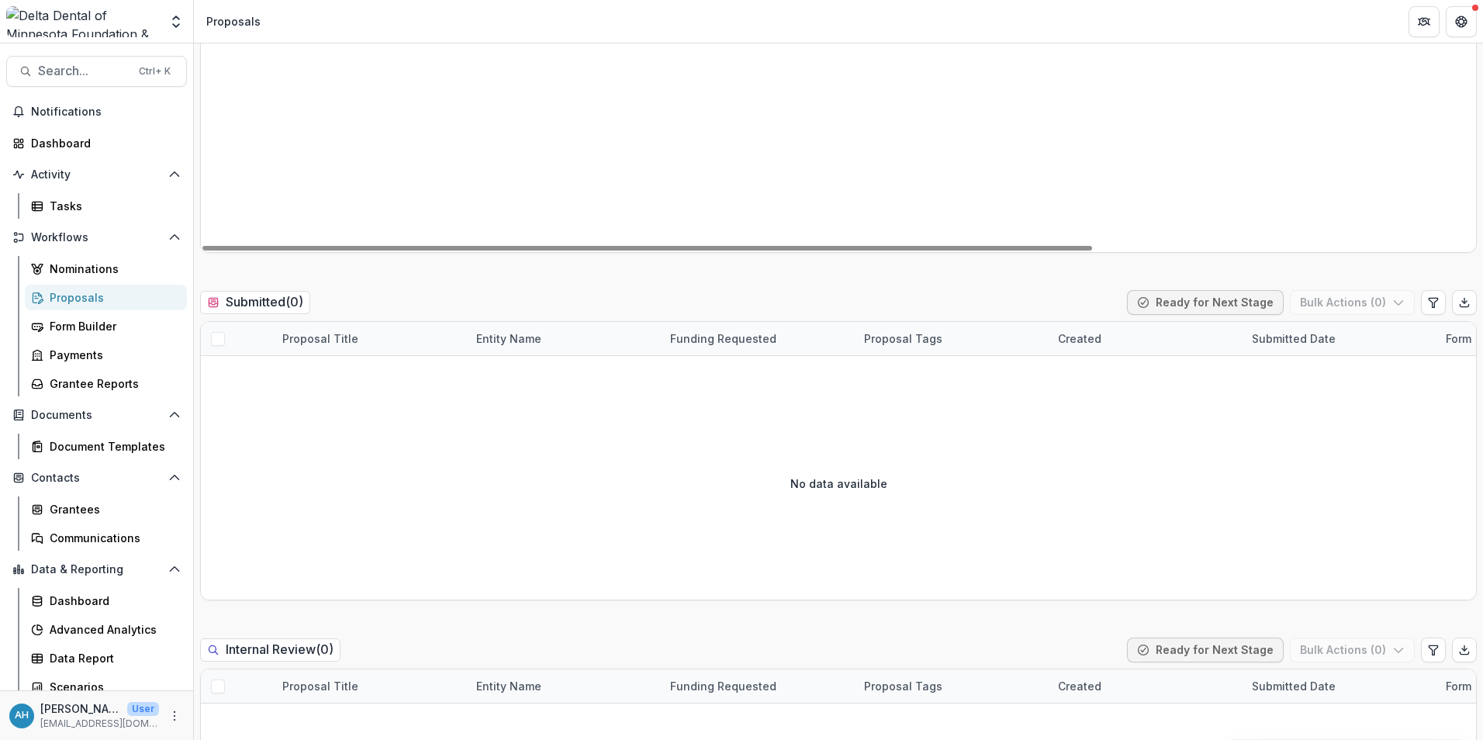
drag, startPoint x: 1374, startPoint y: 247, endPoint x: 1433, endPoint y: 246, distance: 59.0
click at [1433, 246] on div "Testy Tester Organization - 2025 - Application - Toothbrush Donation Testy Test…" at bounding box center [760, 131] width 1817 height 244
drag, startPoint x: 1262, startPoint y: 249, endPoint x: 1273, endPoint y: 251, distance: 11.0
click at [1092, 249] on div at bounding box center [647, 248] width 890 height 5
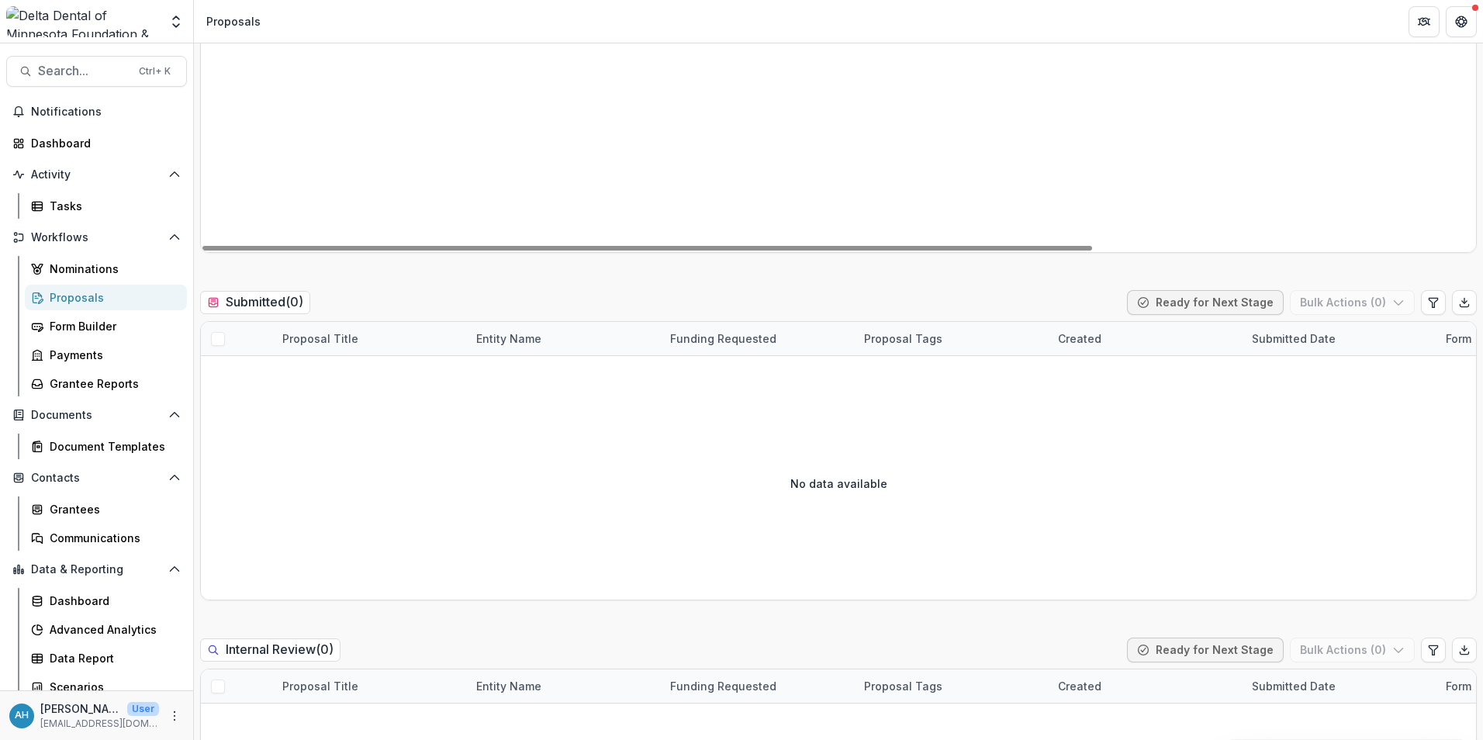
drag, startPoint x: 1357, startPoint y: 255, endPoint x: 1371, endPoint y: 258, distance: 14.2
drag, startPoint x: 649, startPoint y: 244, endPoint x: 1167, endPoint y: 171, distance: 523.2
click at [1092, 246] on div at bounding box center [647, 248] width 890 height 5
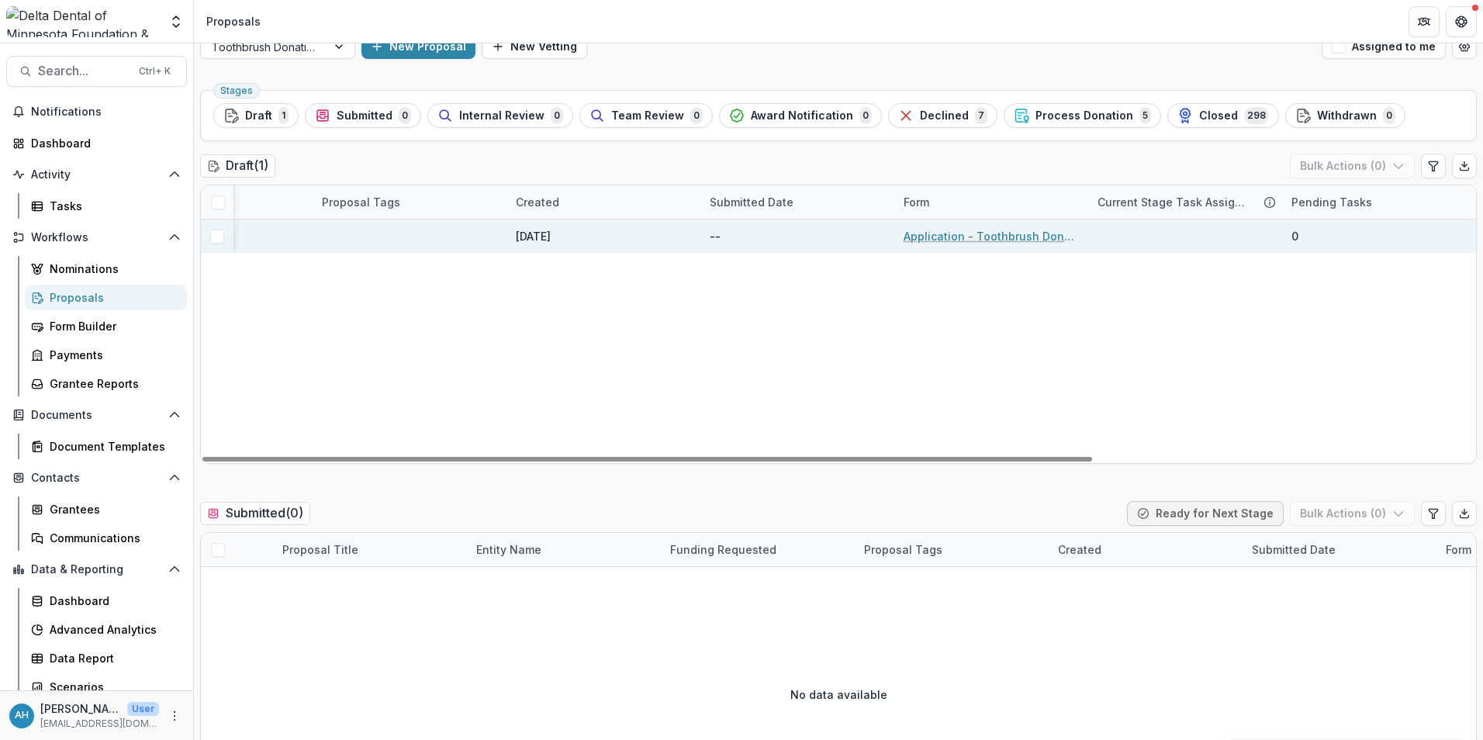
scroll to position [0, 0]
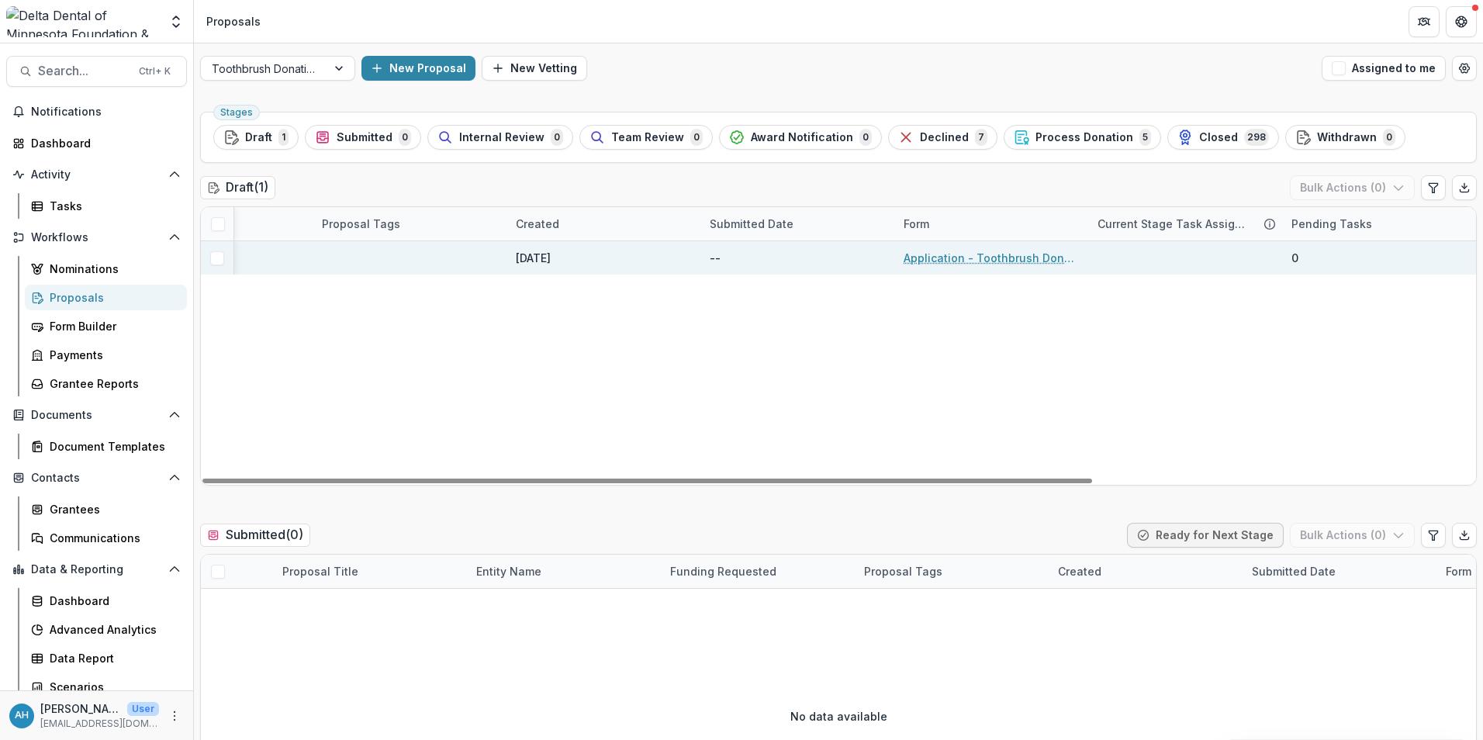
click at [948, 258] on link "Application - Toothbrush Donation" at bounding box center [991, 258] width 175 height 16
select select "********"
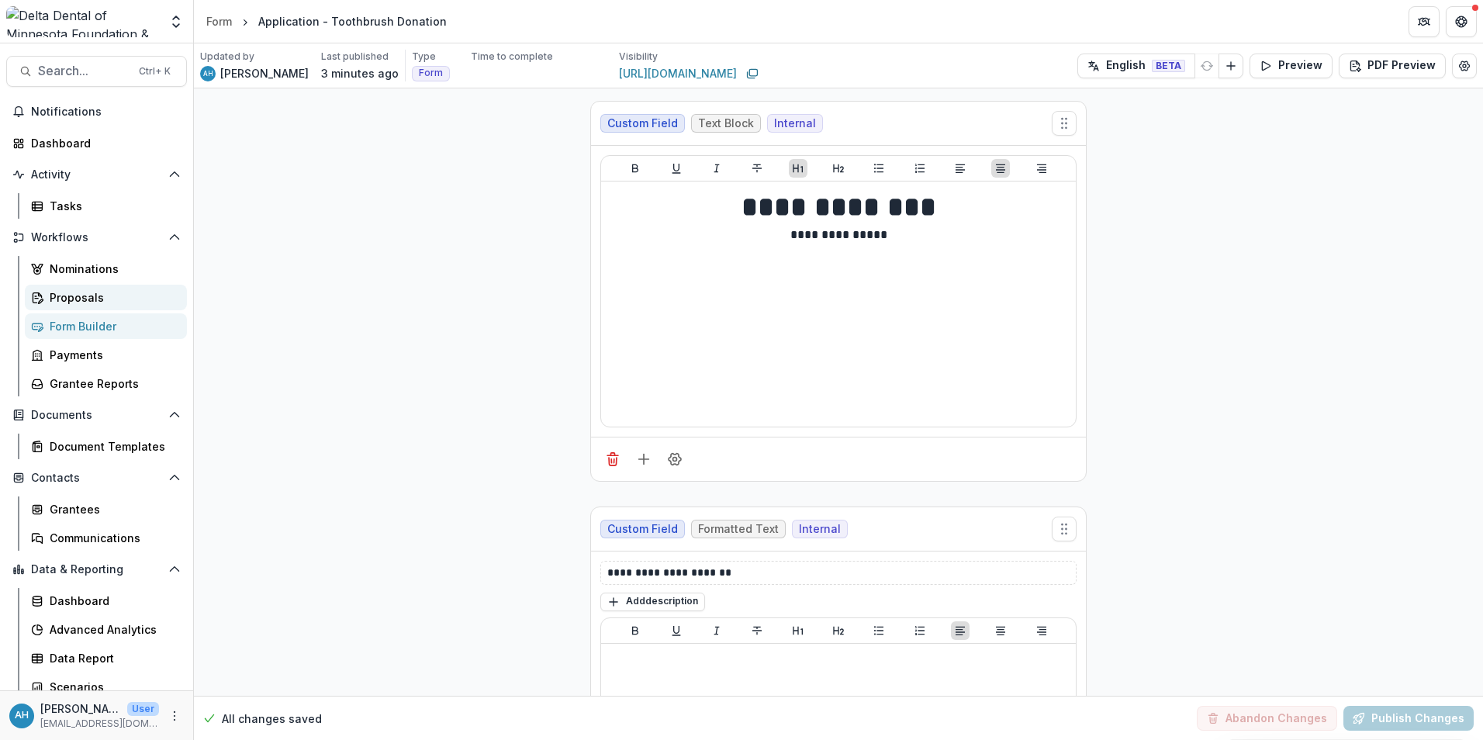
click at [94, 302] on div "Proposals" at bounding box center [112, 297] width 125 height 16
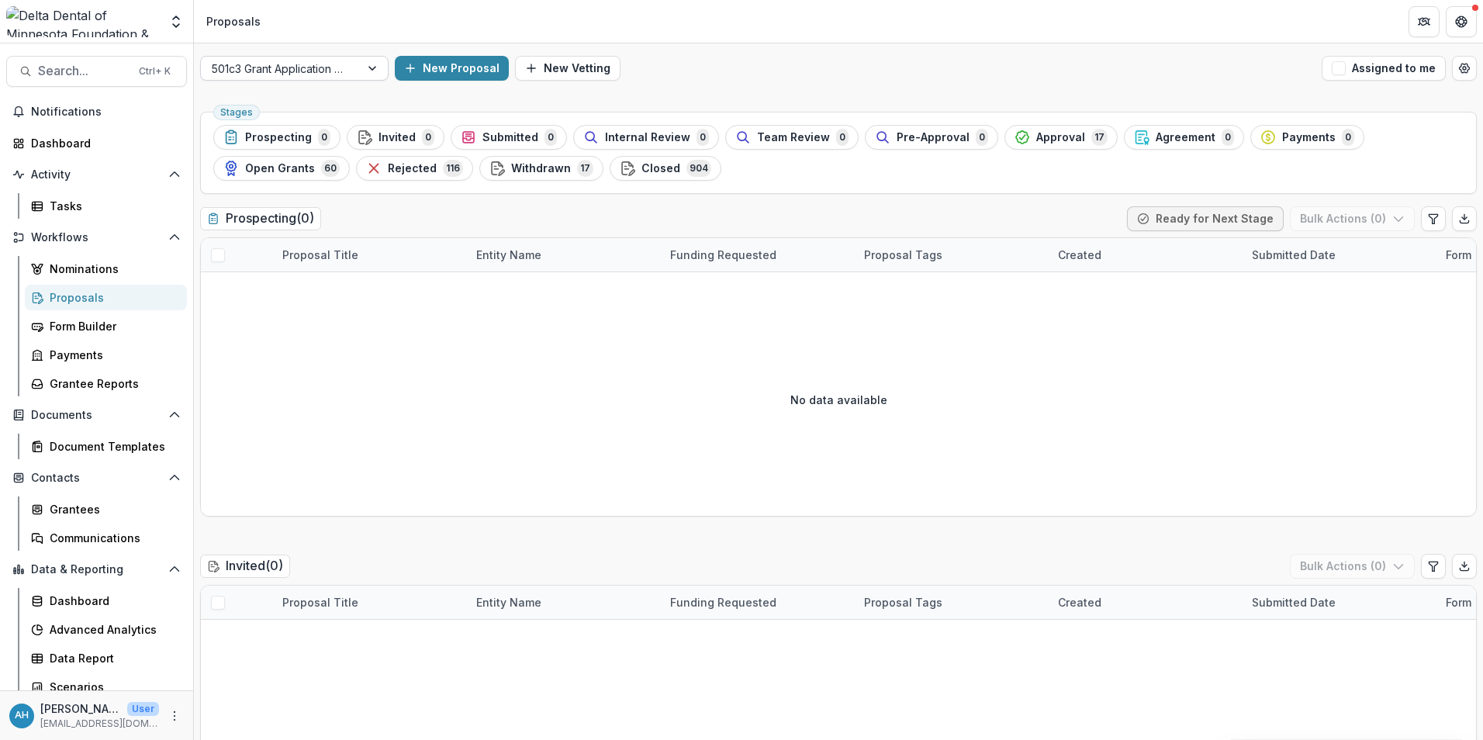
click at [371, 68] on div at bounding box center [374, 68] width 28 height 23
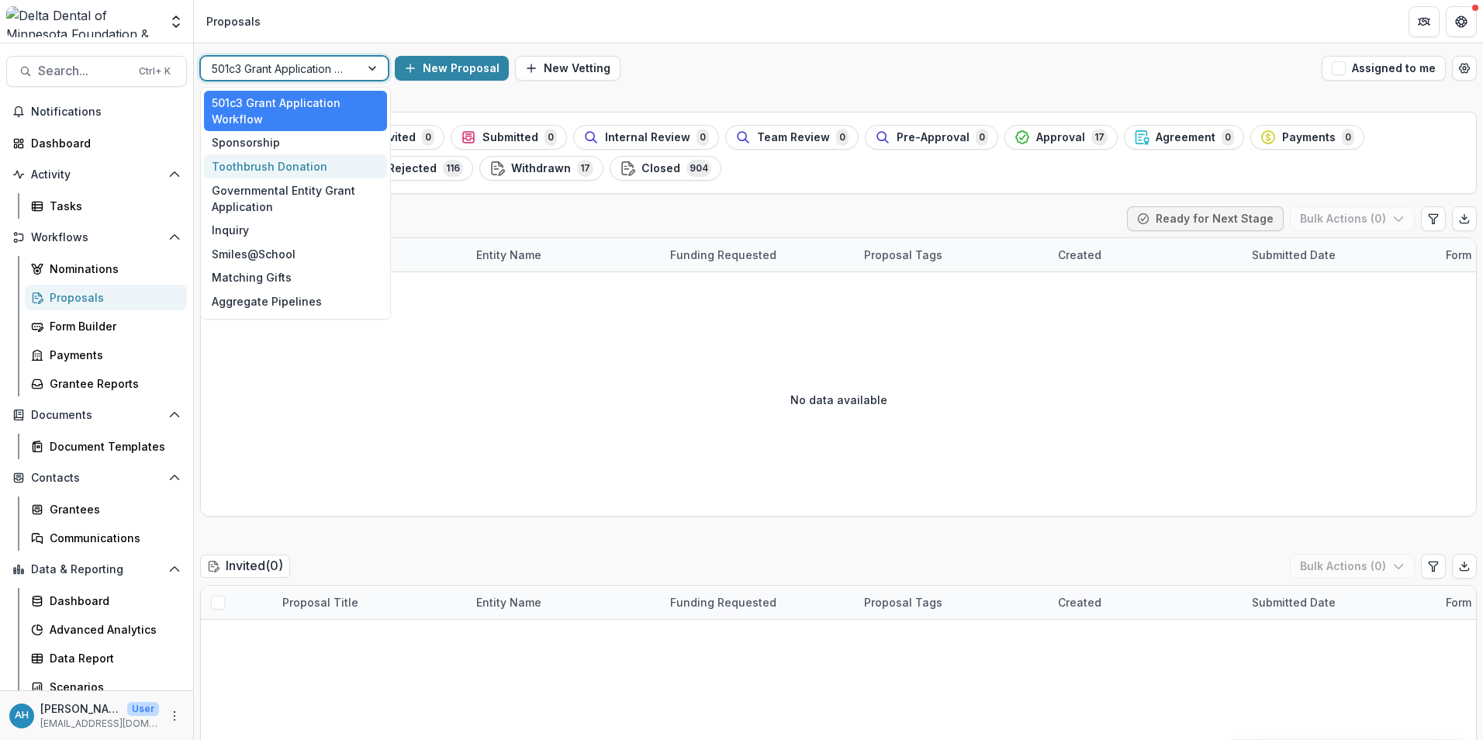
click at [271, 164] on div "Toothbrush Donation" at bounding box center [295, 166] width 183 height 24
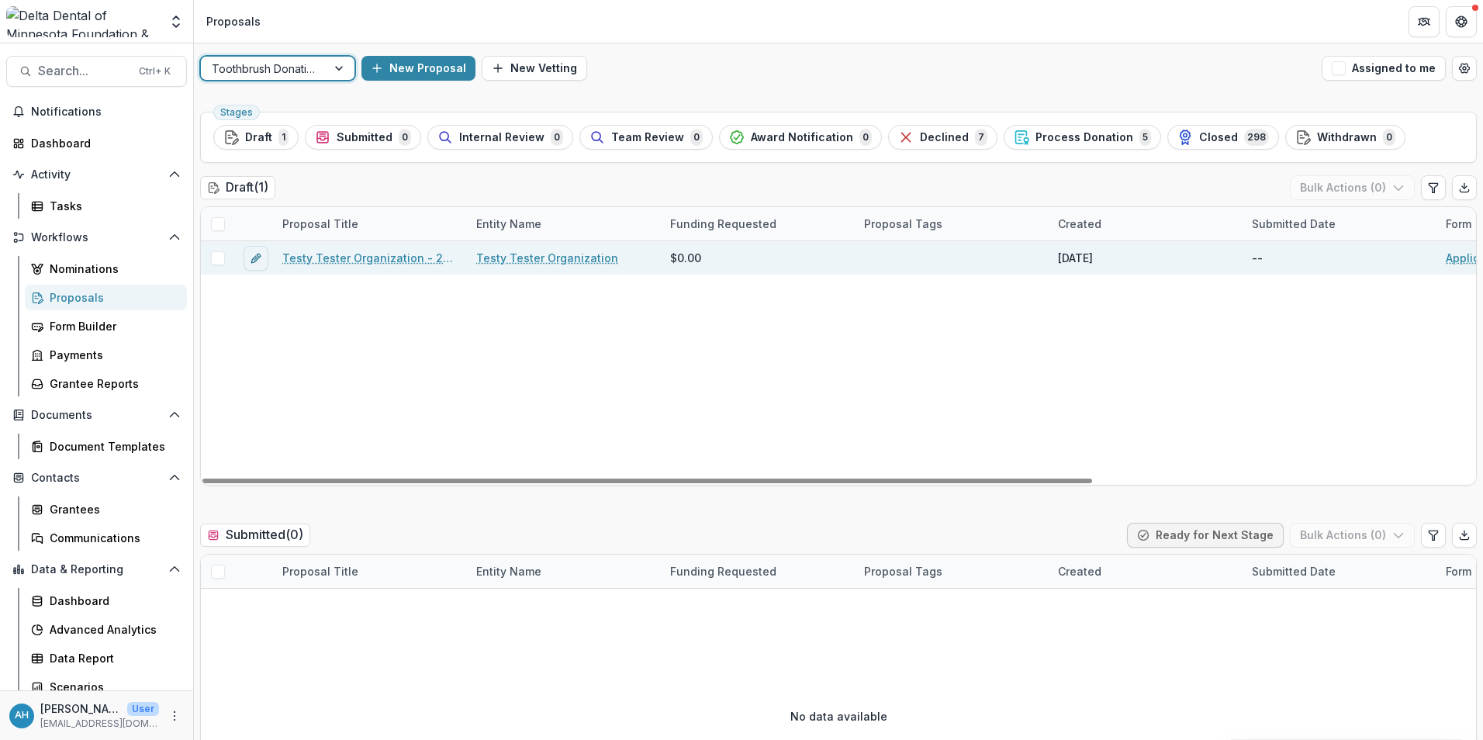
click at [344, 257] on link "Testy Tester Organization - 2025 - Application - Toothbrush Donation" at bounding box center [369, 258] width 175 height 16
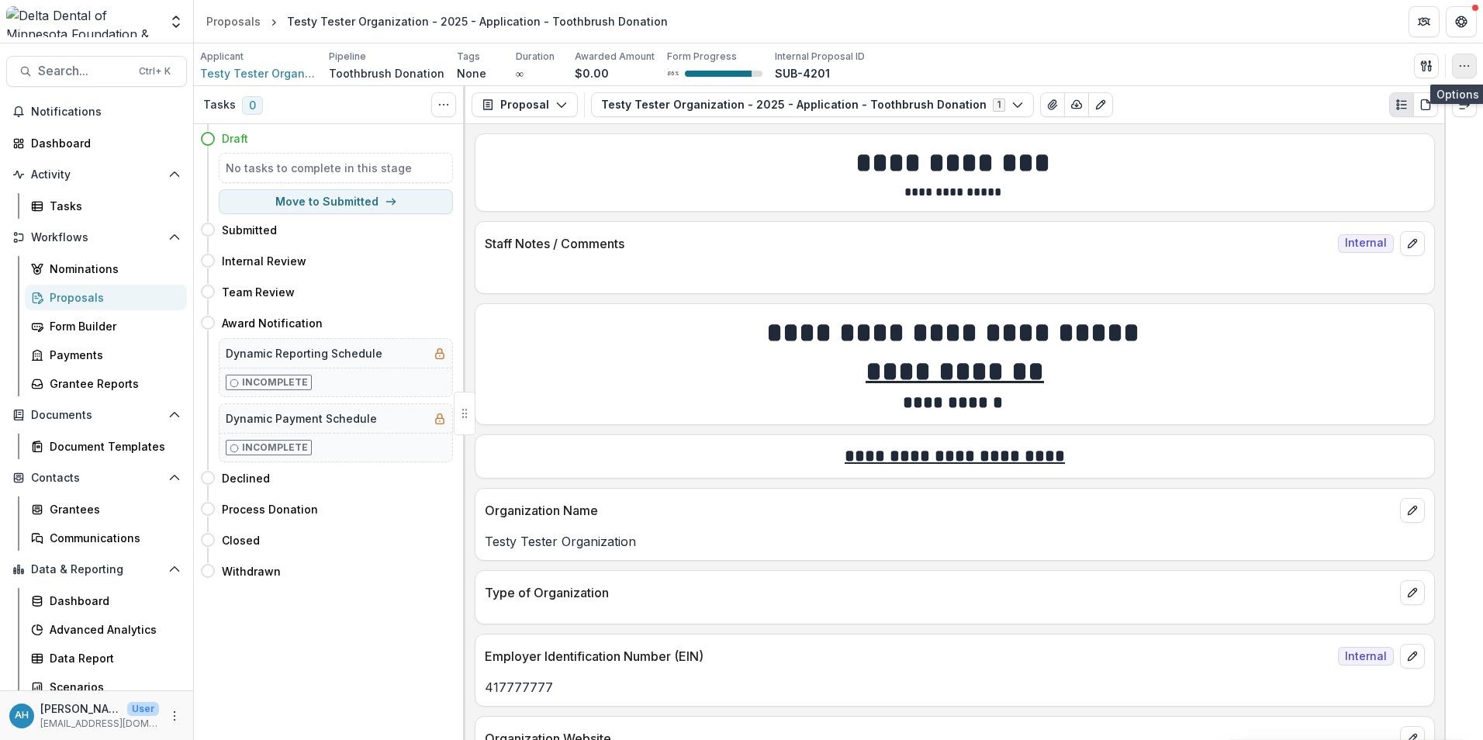
click at [1467, 66] on icon "button" at bounding box center [1464, 66] width 12 height 12
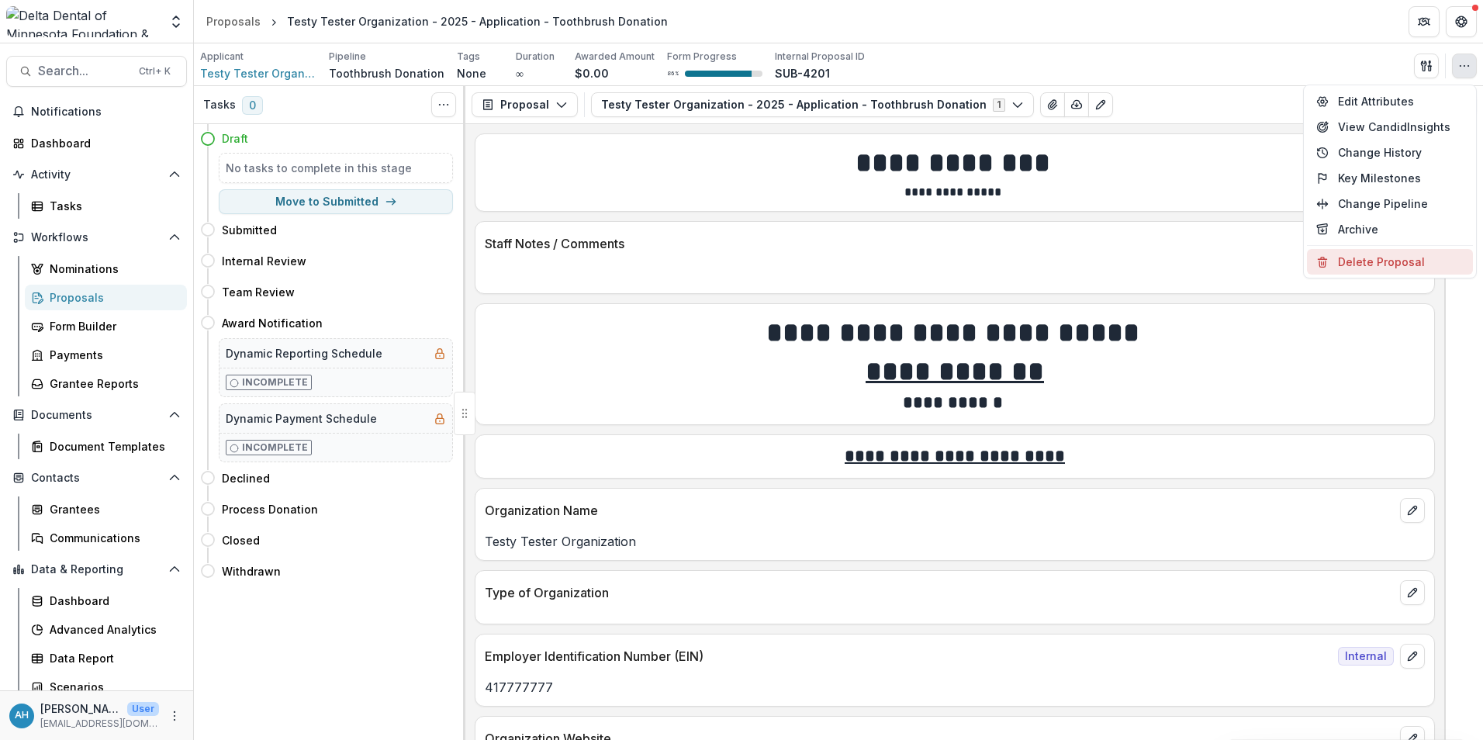
click at [1376, 261] on button "Delete Proposal" at bounding box center [1390, 262] width 166 height 26
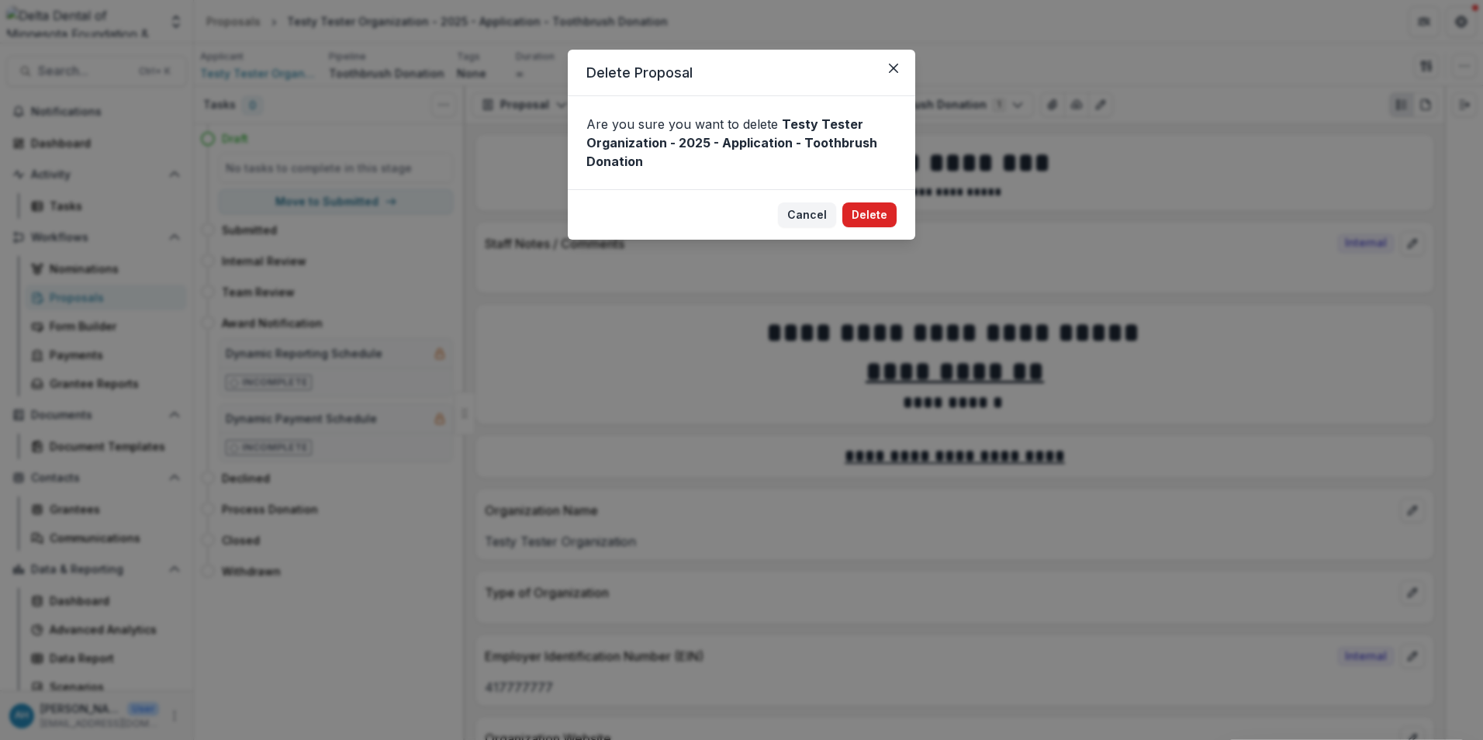
click at [879, 213] on button "Delete" at bounding box center [869, 214] width 54 height 25
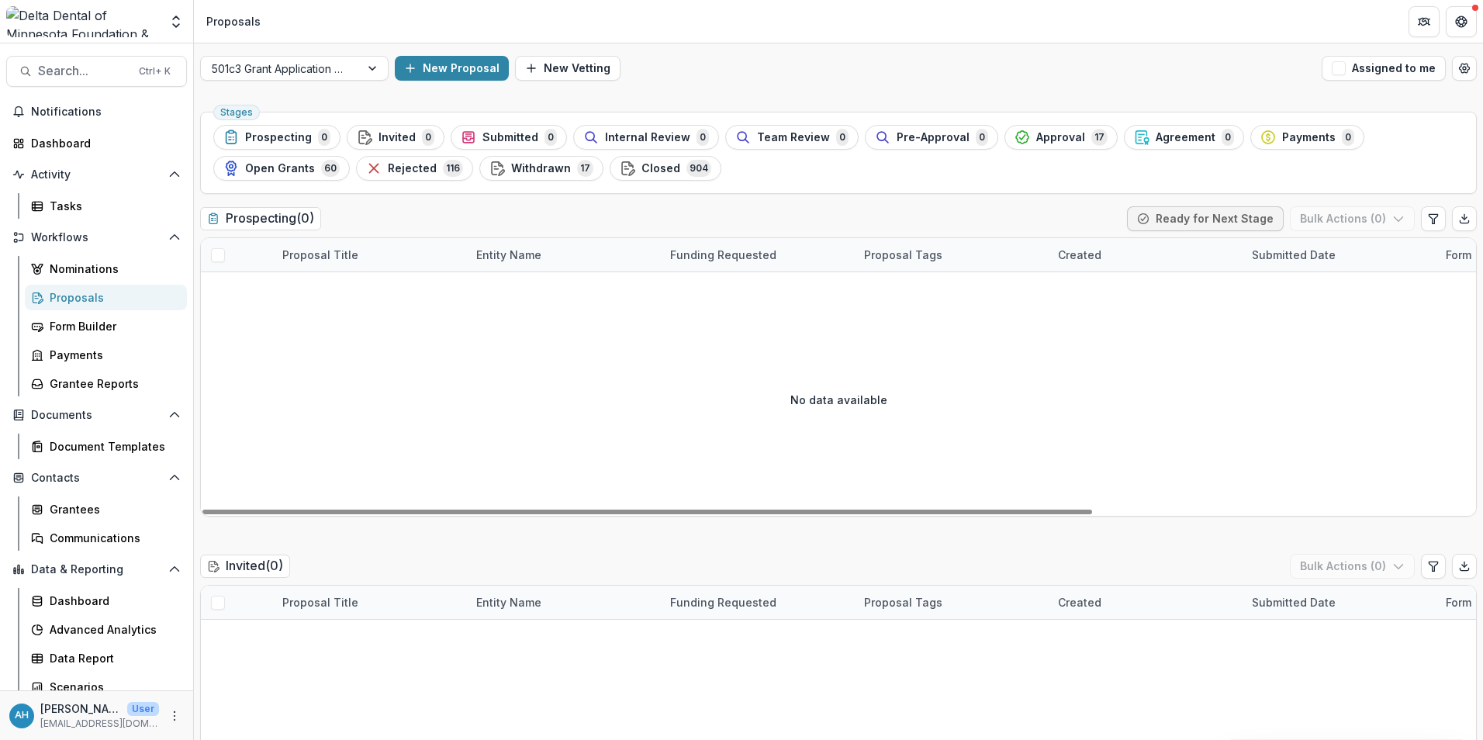
click at [65, 298] on div "Proposals" at bounding box center [112, 297] width 125 height 16
click at [94, 330] on div "Form Builder" at bounding box center [112, 326] width 125 height 16
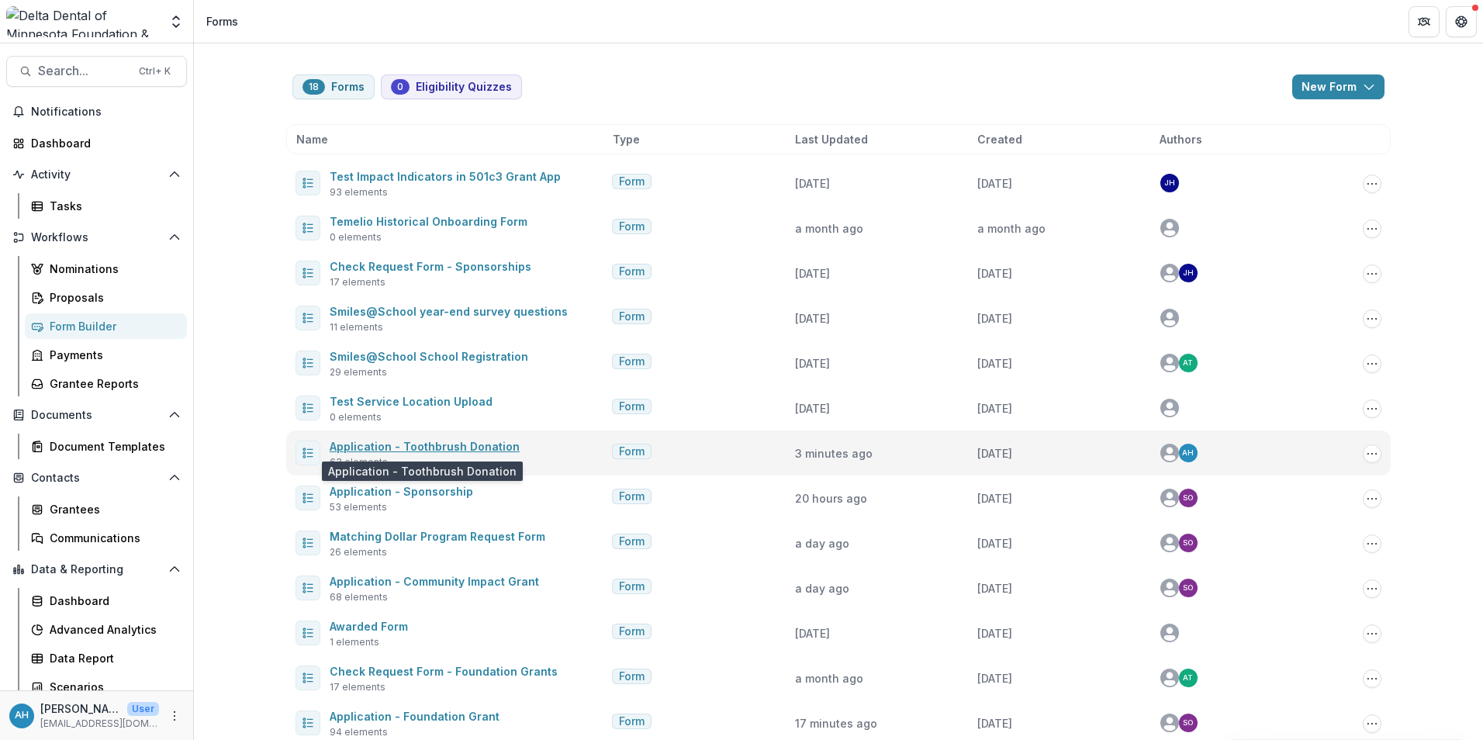
click at [417, 446] on link "Application - Toothbrush Donation" at bounding box center [425, 446] width 190 height 13
select select "********"
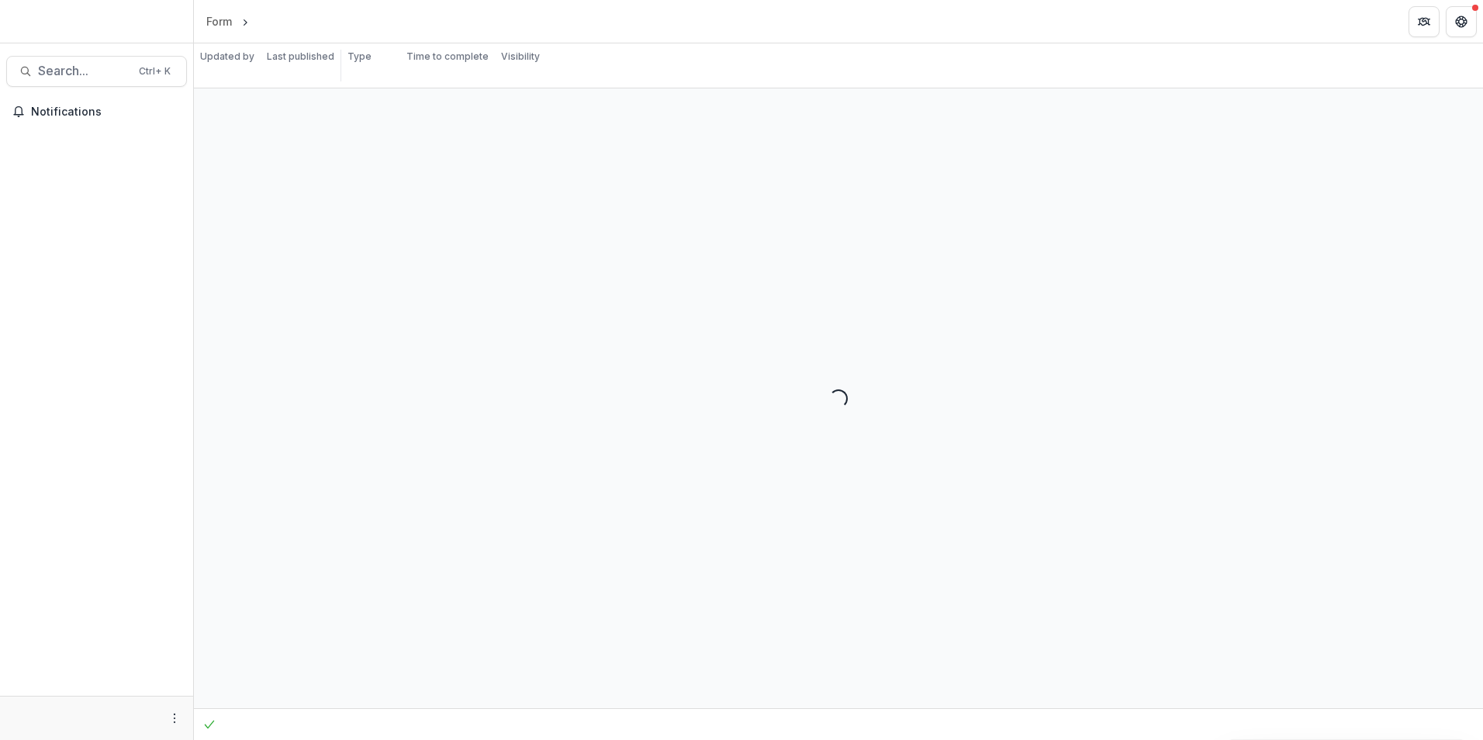
select select "********"
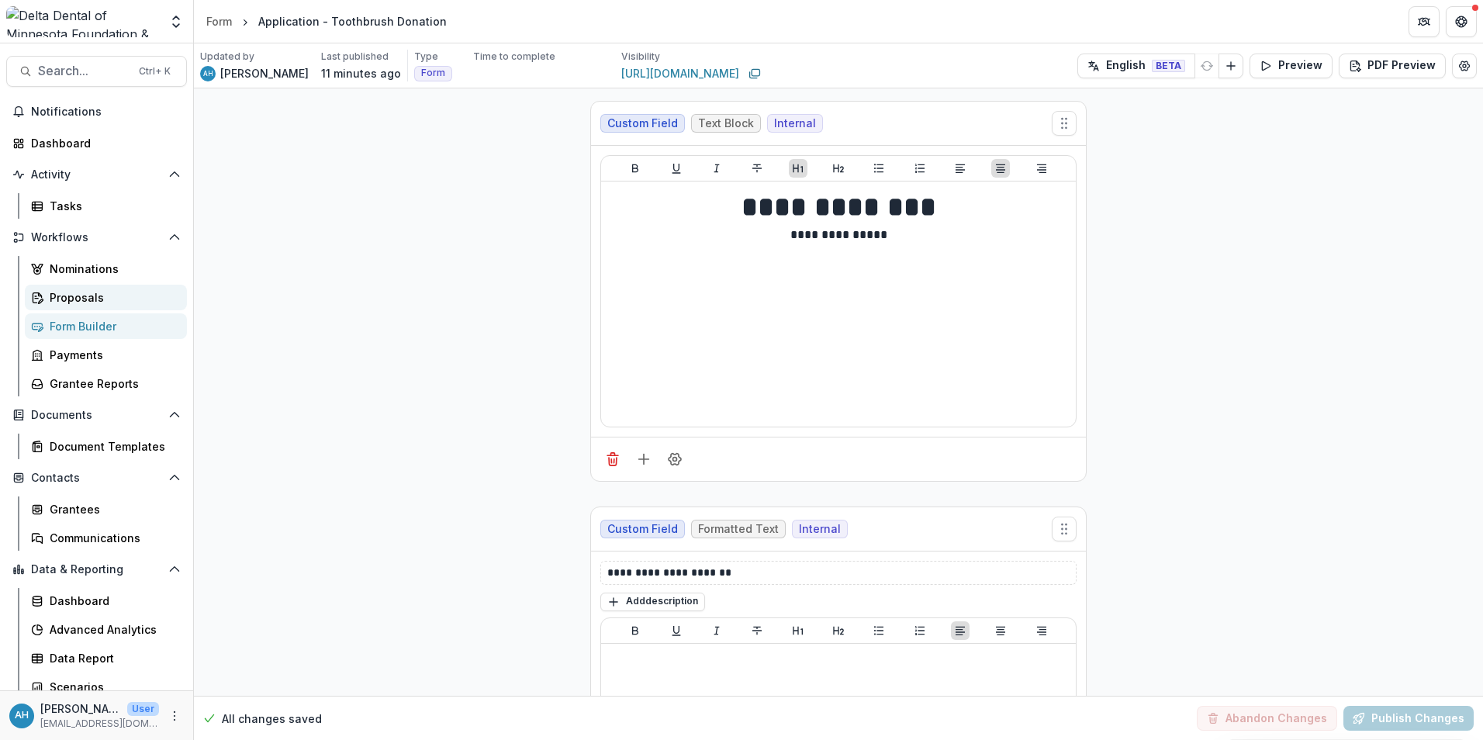
click at [70, 301] on div "Proposals" at bounding box center [112, 297] width 125 height 16
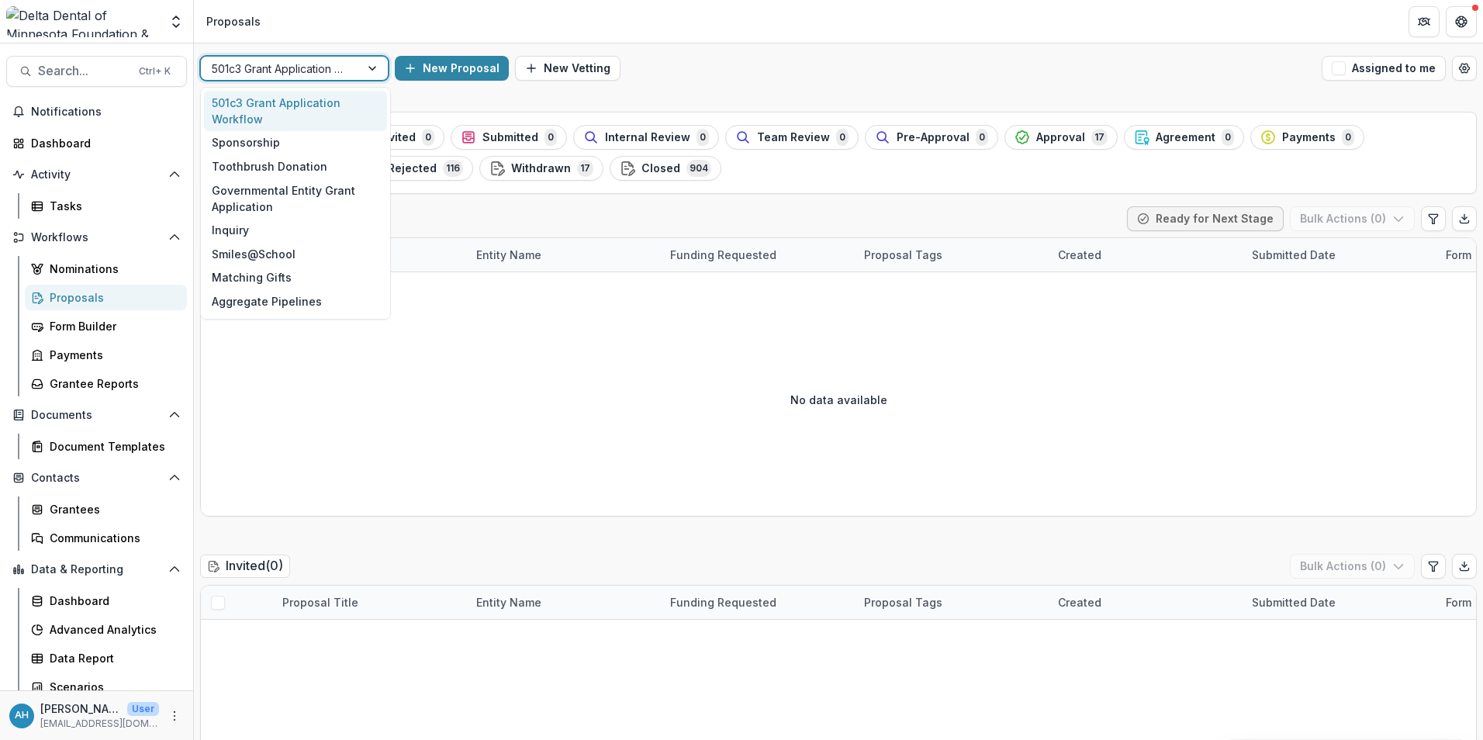
click at [314, 68] on div at bounding box center [280, 68] width 137 height 19
click at [266, 168] on div "Toothbrush Donation" at bounding box center [295, 166] width 183 height 24
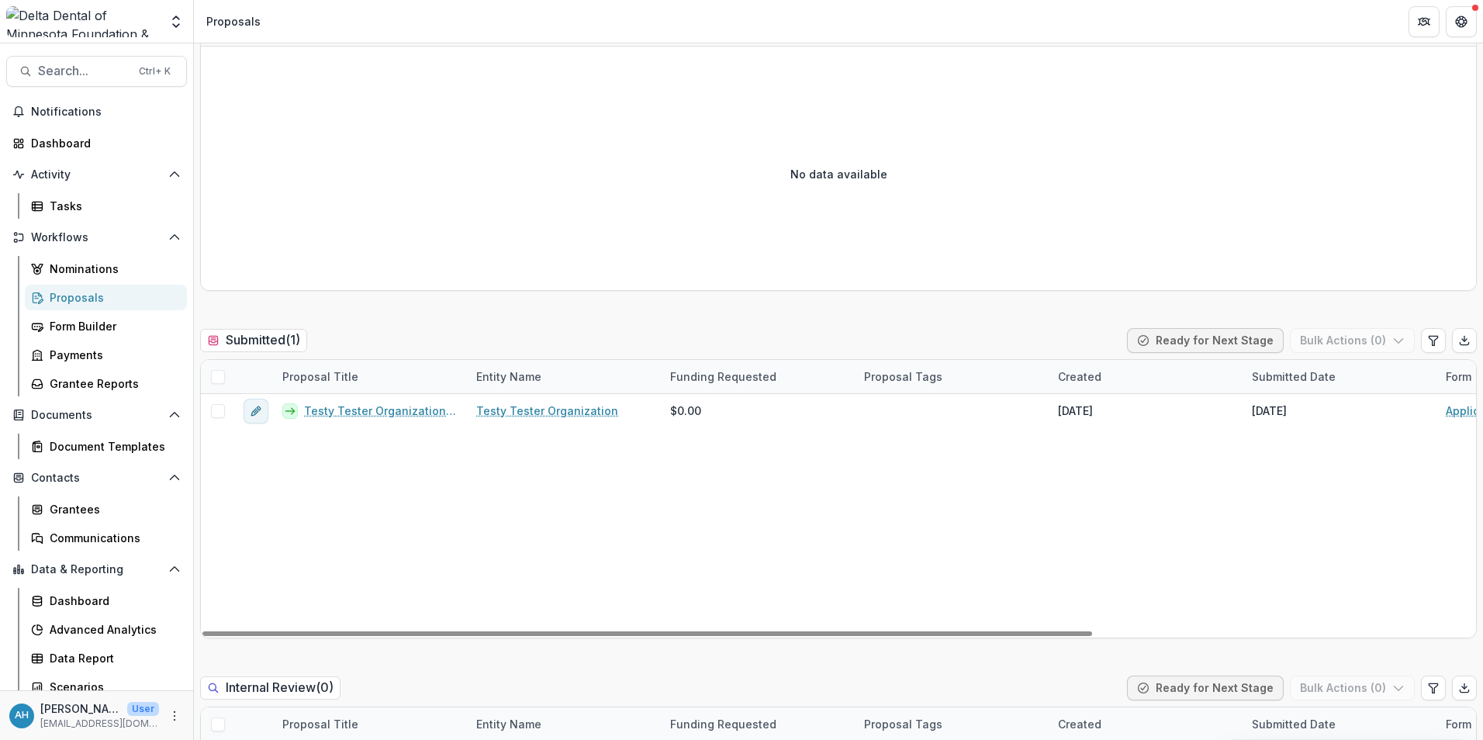
scroll to position [233, 0]
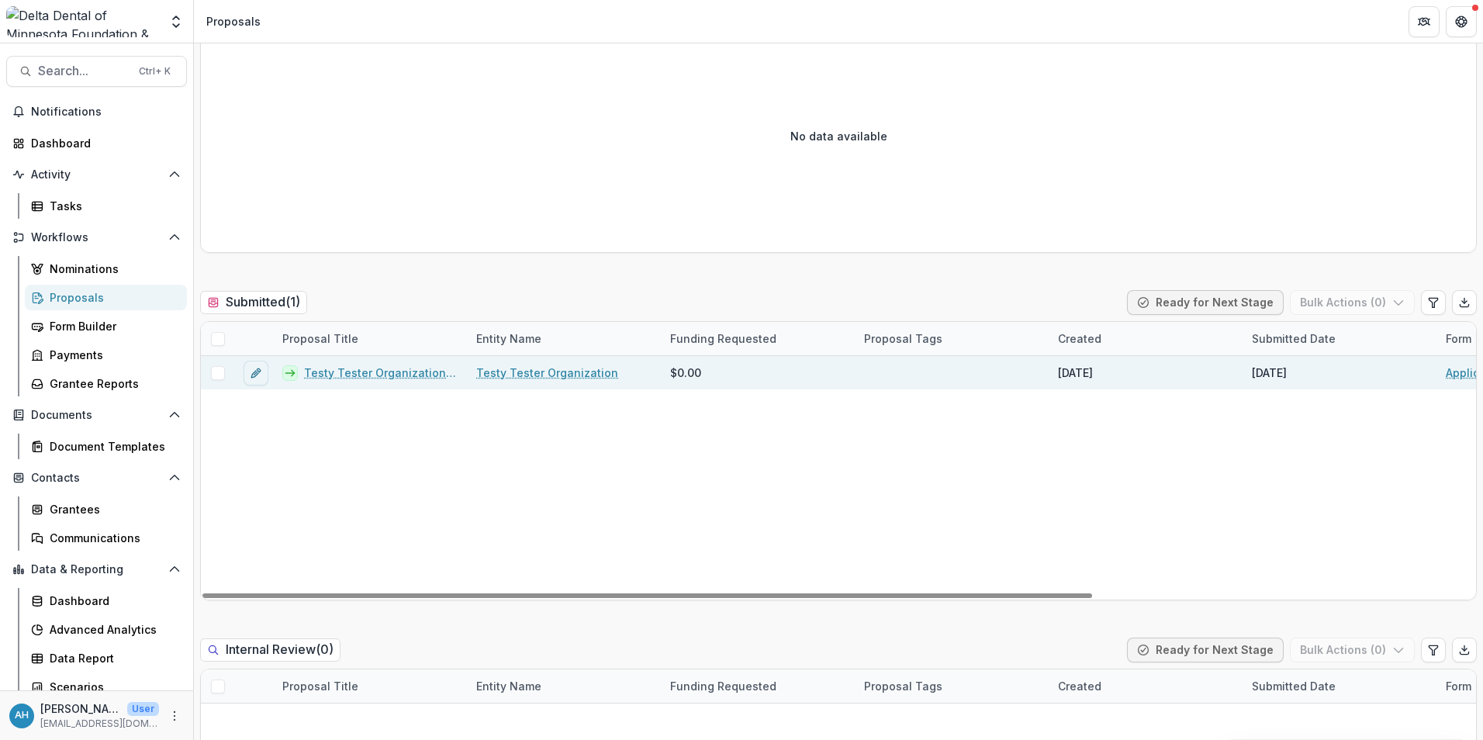
click at [383, 374] on link "Testy Tester Organization - 2025 - Application - Toothbrush Donation" at bounding box center [381, 373] width 154 height 16
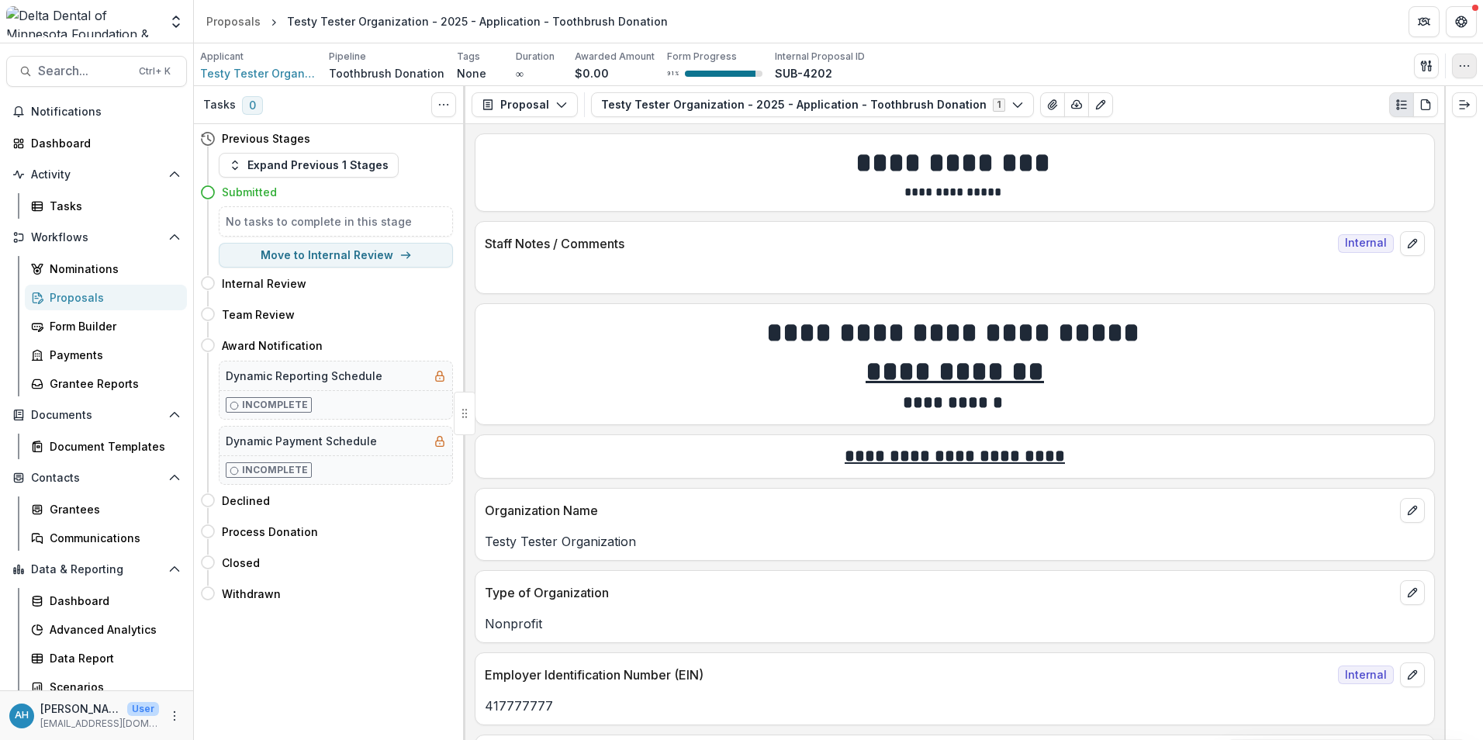
click at [1467, 68] on icon "button" at bounding box center [1464, 66] width 12 height 12
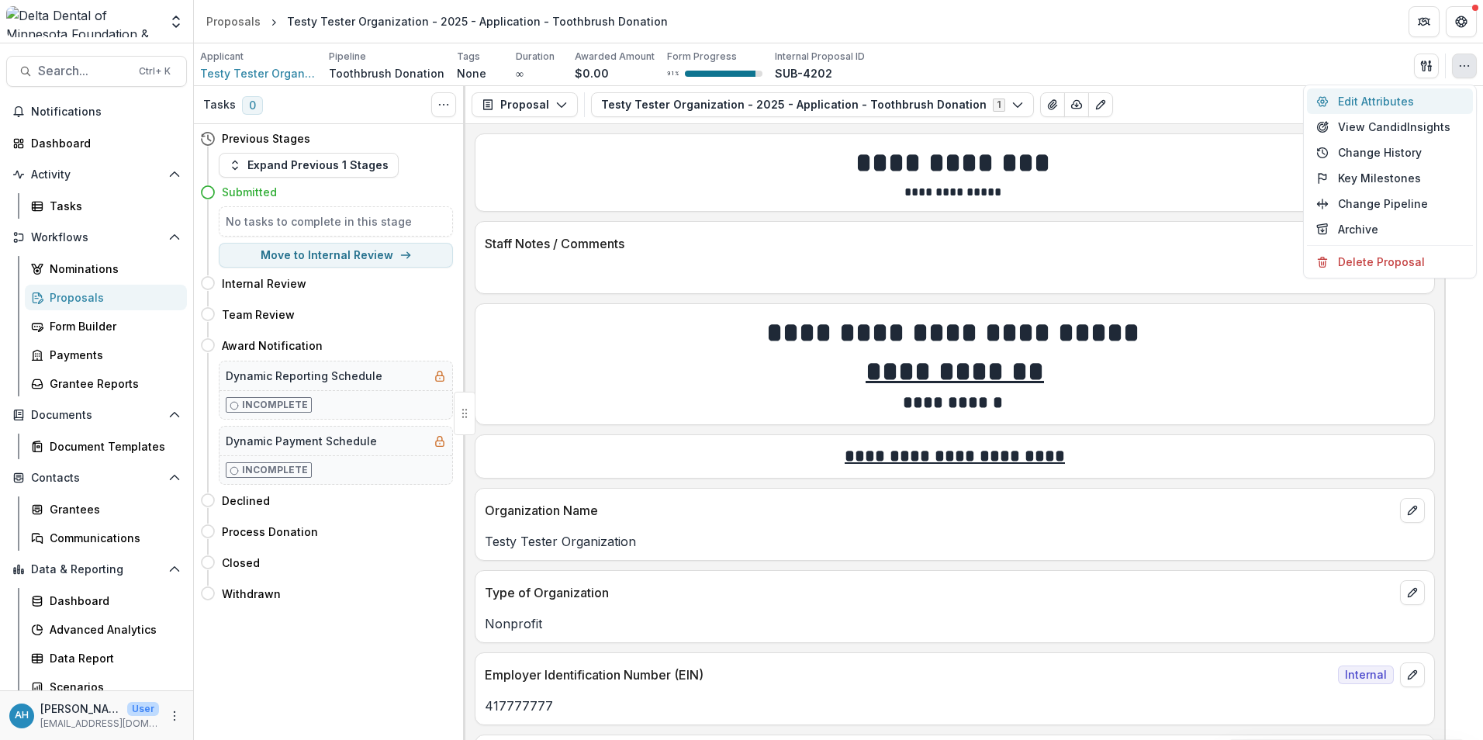
click at [1385, 102] on button "Edit Attributes" at bounding box center [1390, 101] width 166 height 26
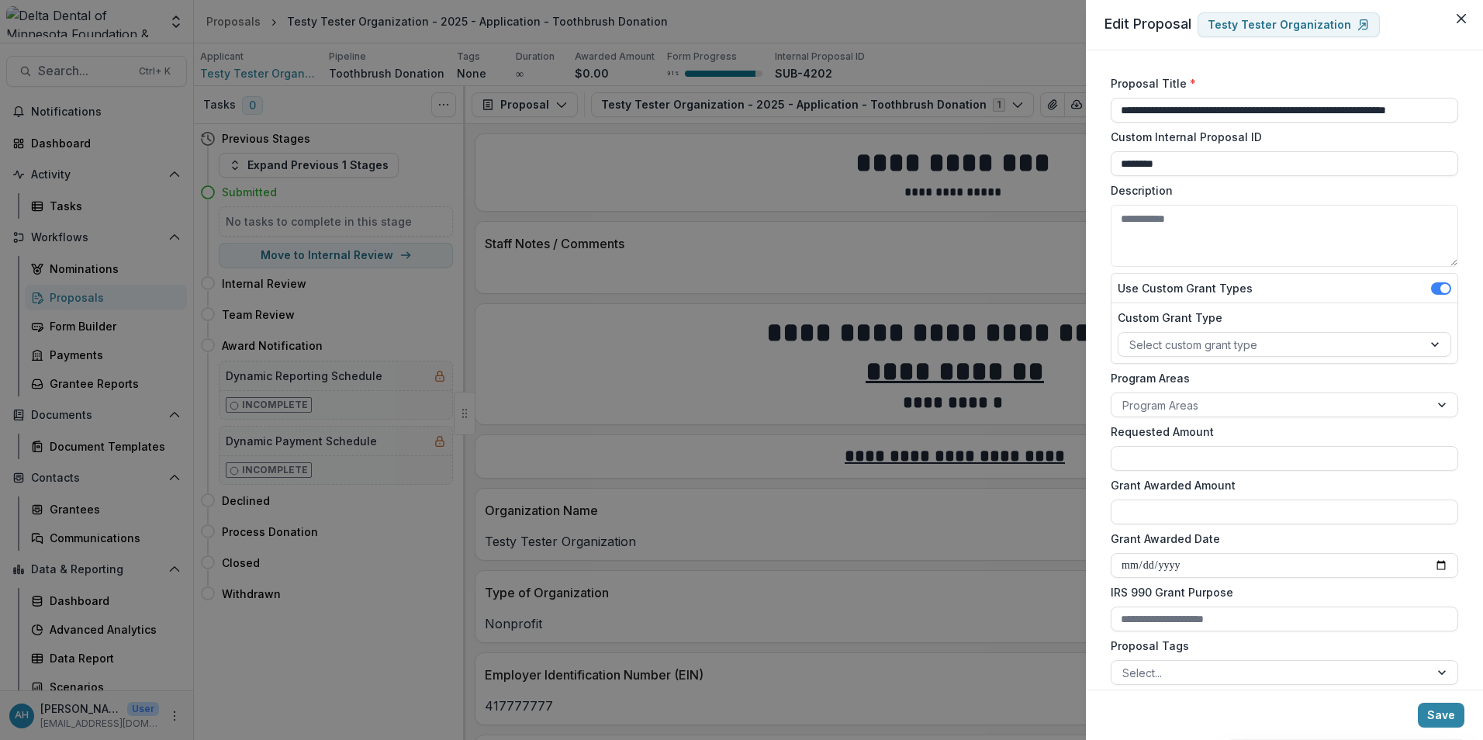
click at [954, 53] on div "**********" at bounding box center [741, 370] width 1483 height 740
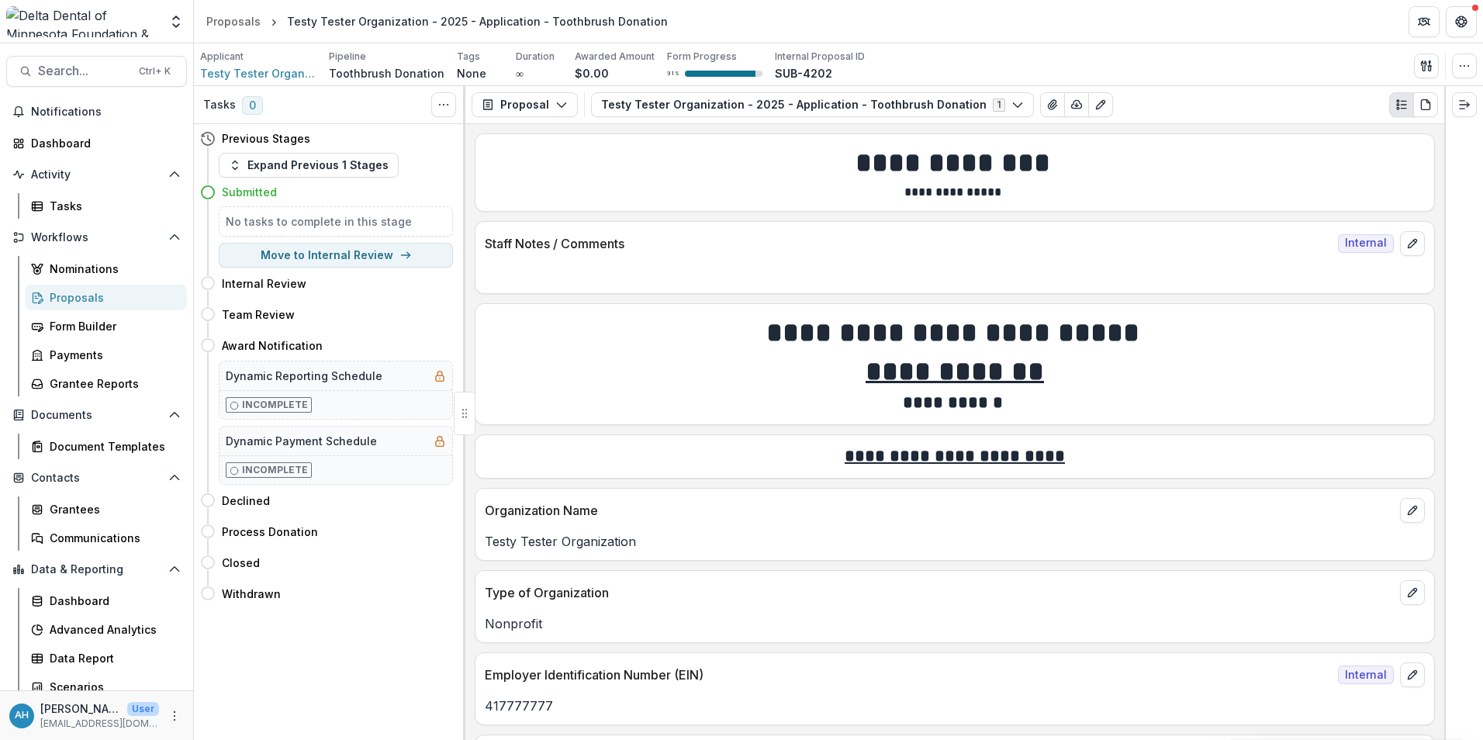
click at [74, 296] on div "Proposals" at bounding box center [112, 297] width 125 height 16
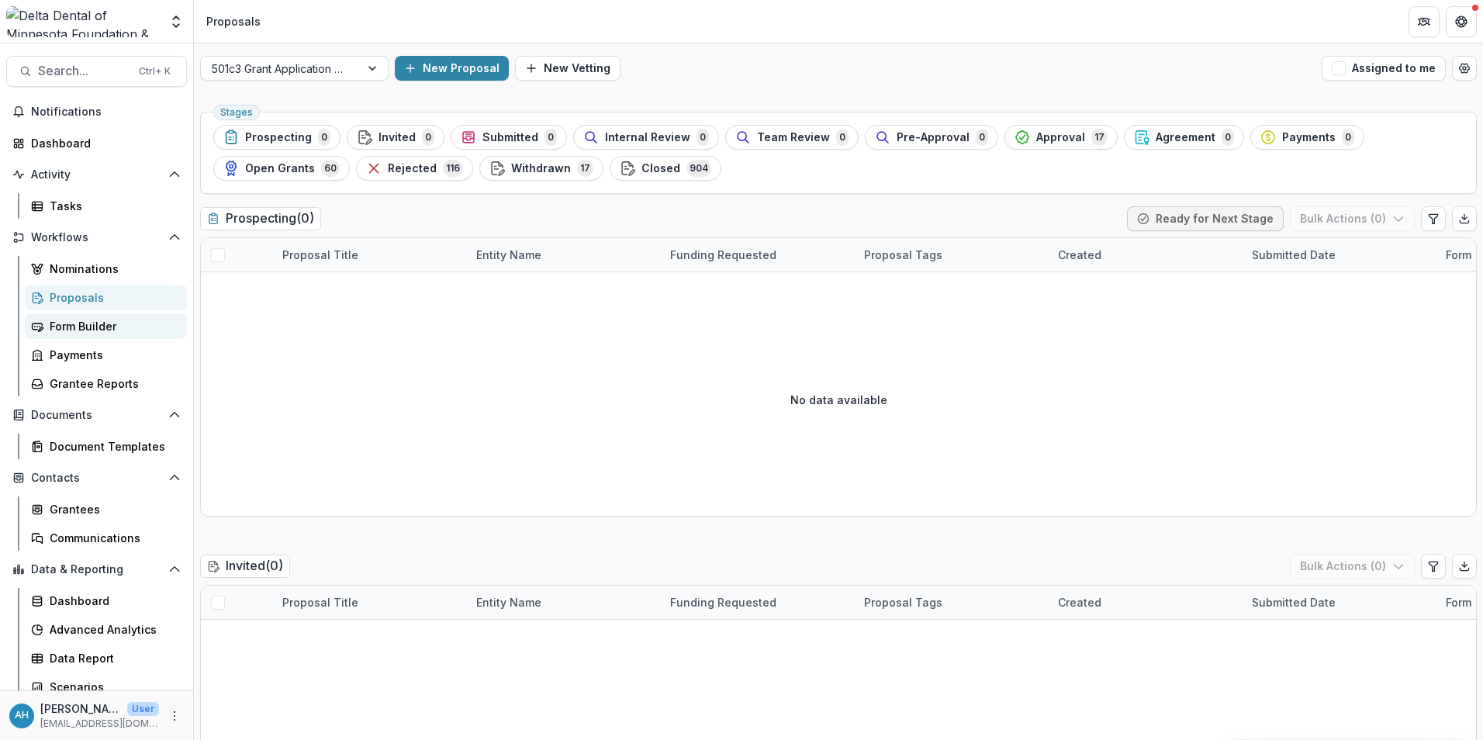
click at [88, 321] on div "Form Builder" at bounding box center [112, 326] width 125 height 16
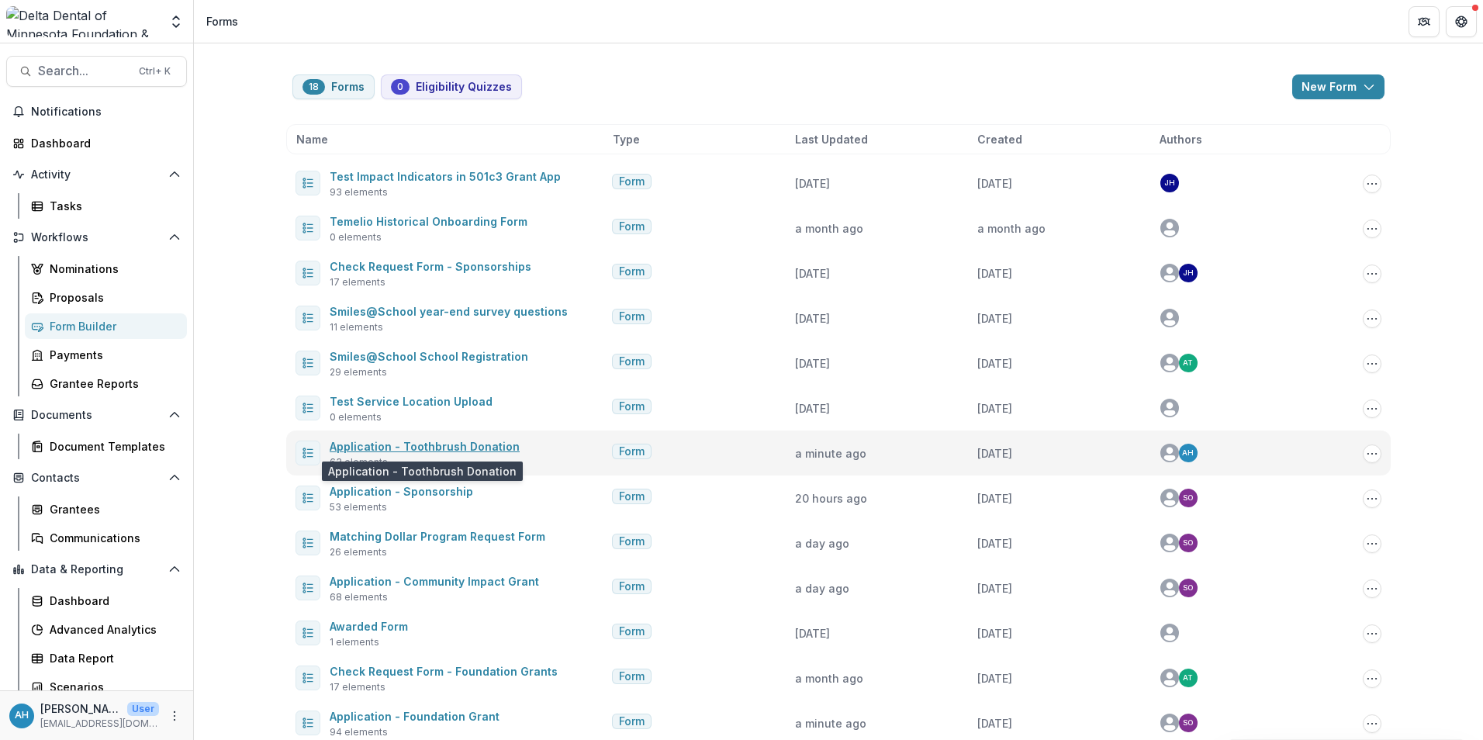
click at [424, 445] on link "Application - Toothbrush Donation" at bounding box center [425, 446] width 190 height 13
select select "********"
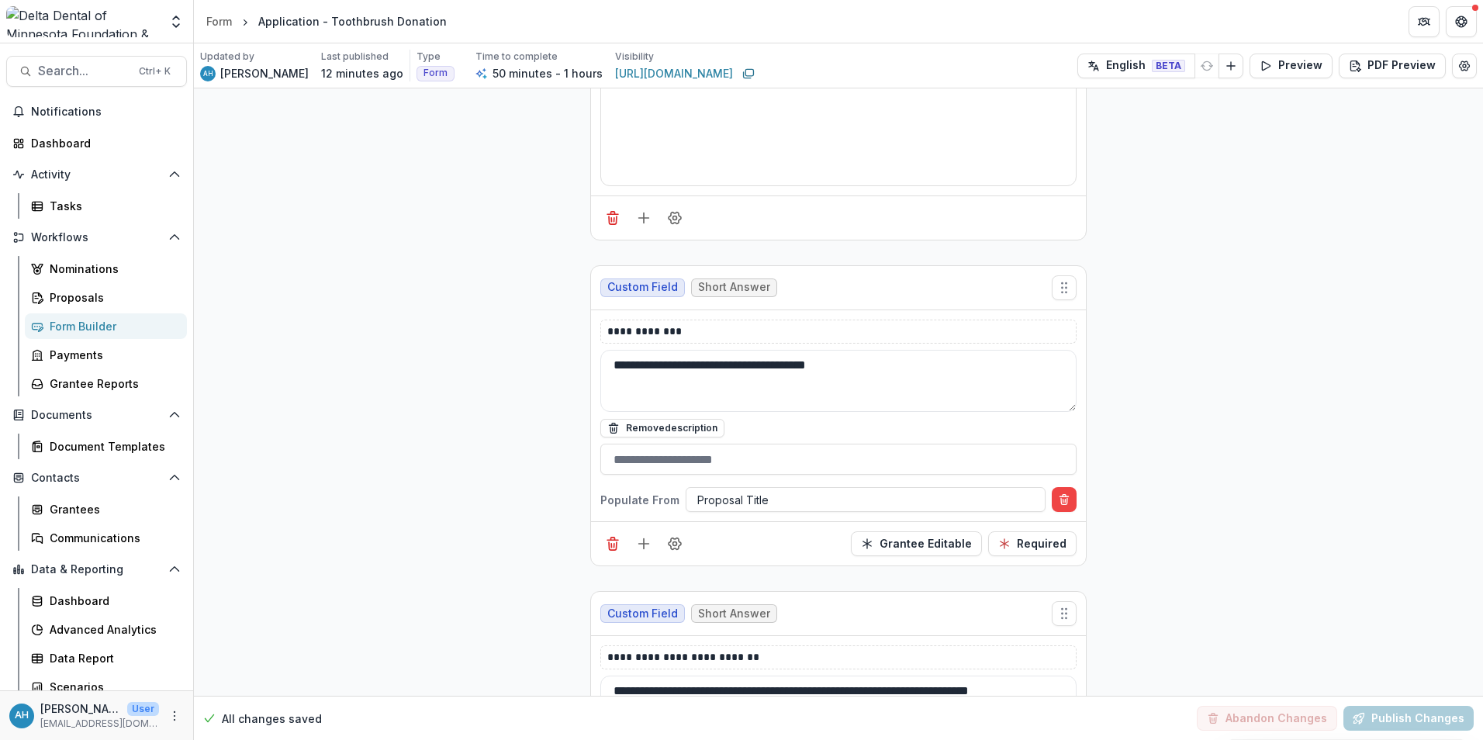
scroll to position [5430, 0]
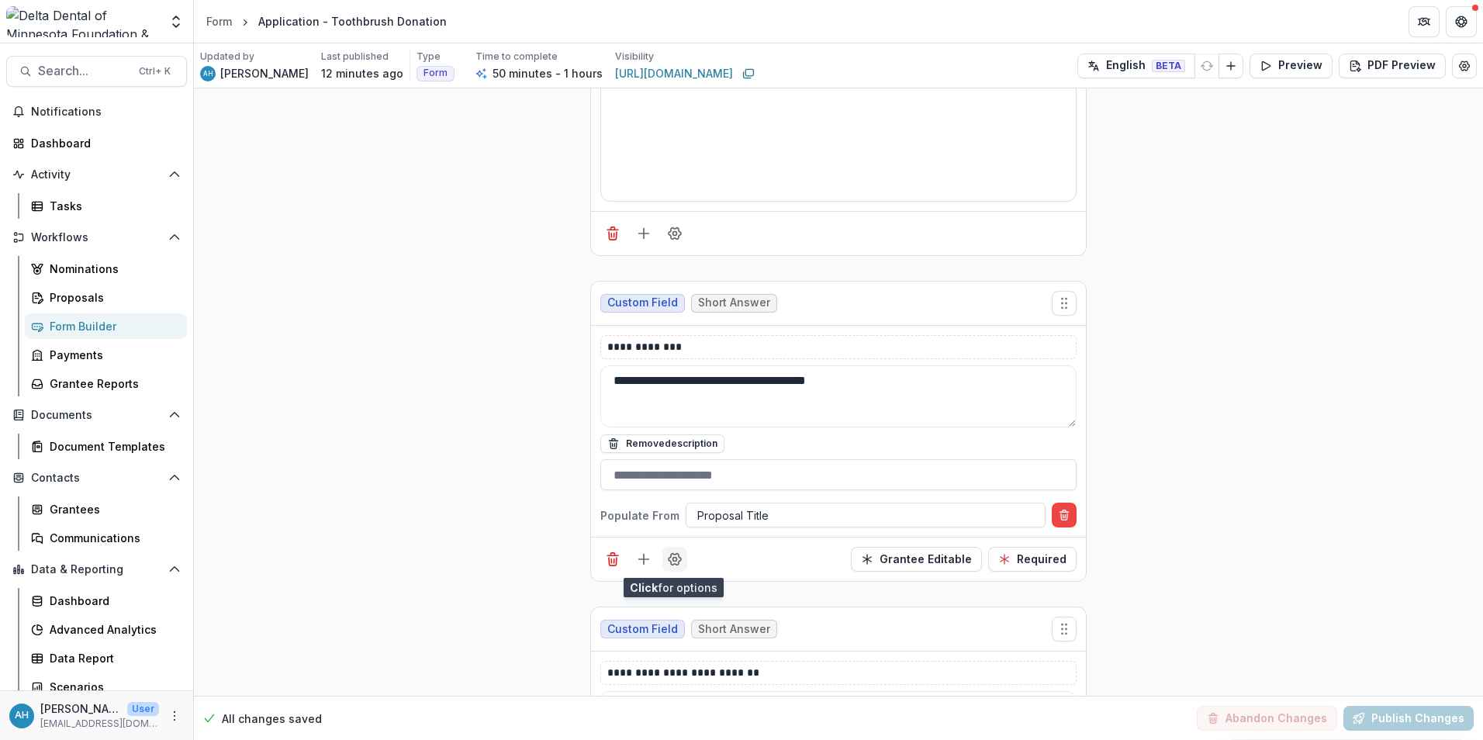
click at [676, 564] on icon "Field Settings" at bounding box center [675, 560] width 12 height 12
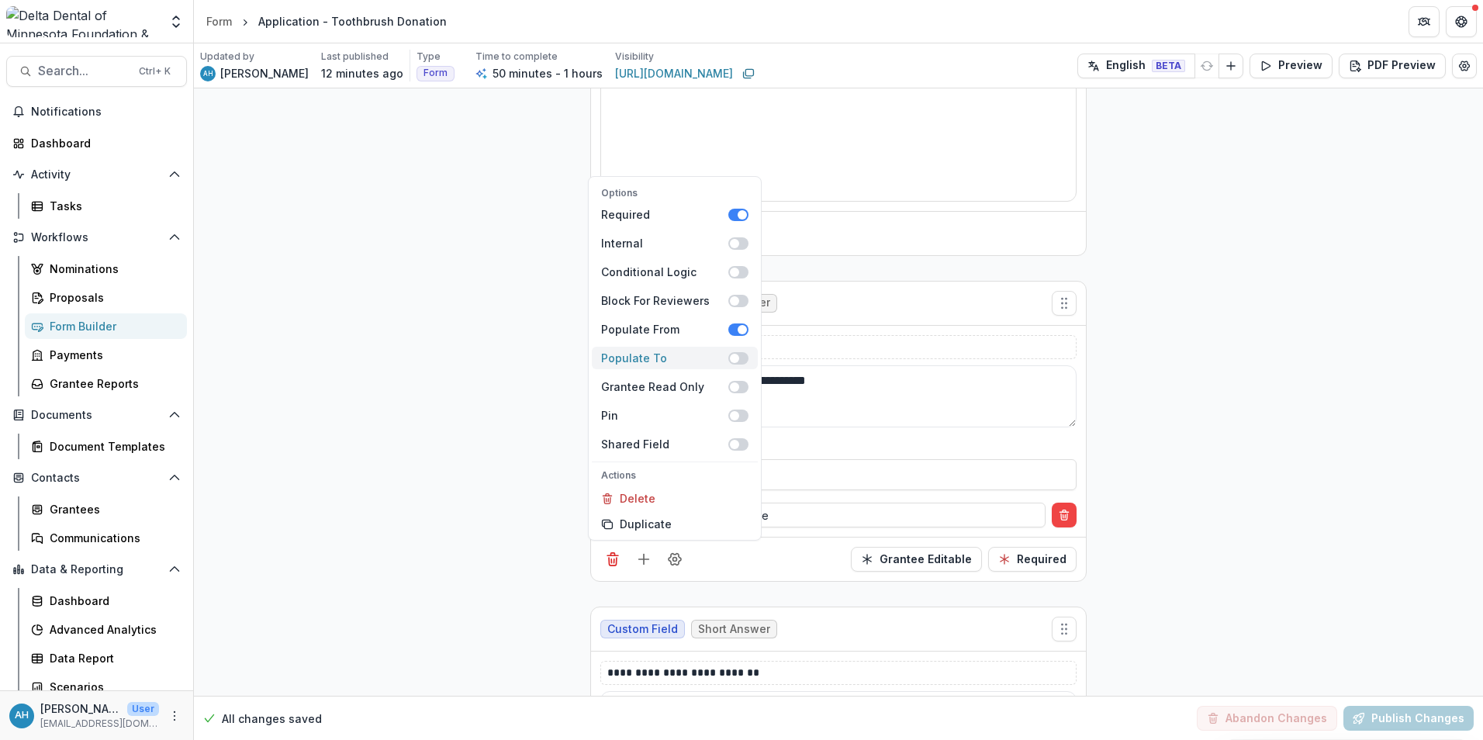
click at [734, 358] on span at bounding box center [734, 358] width 9 height 9
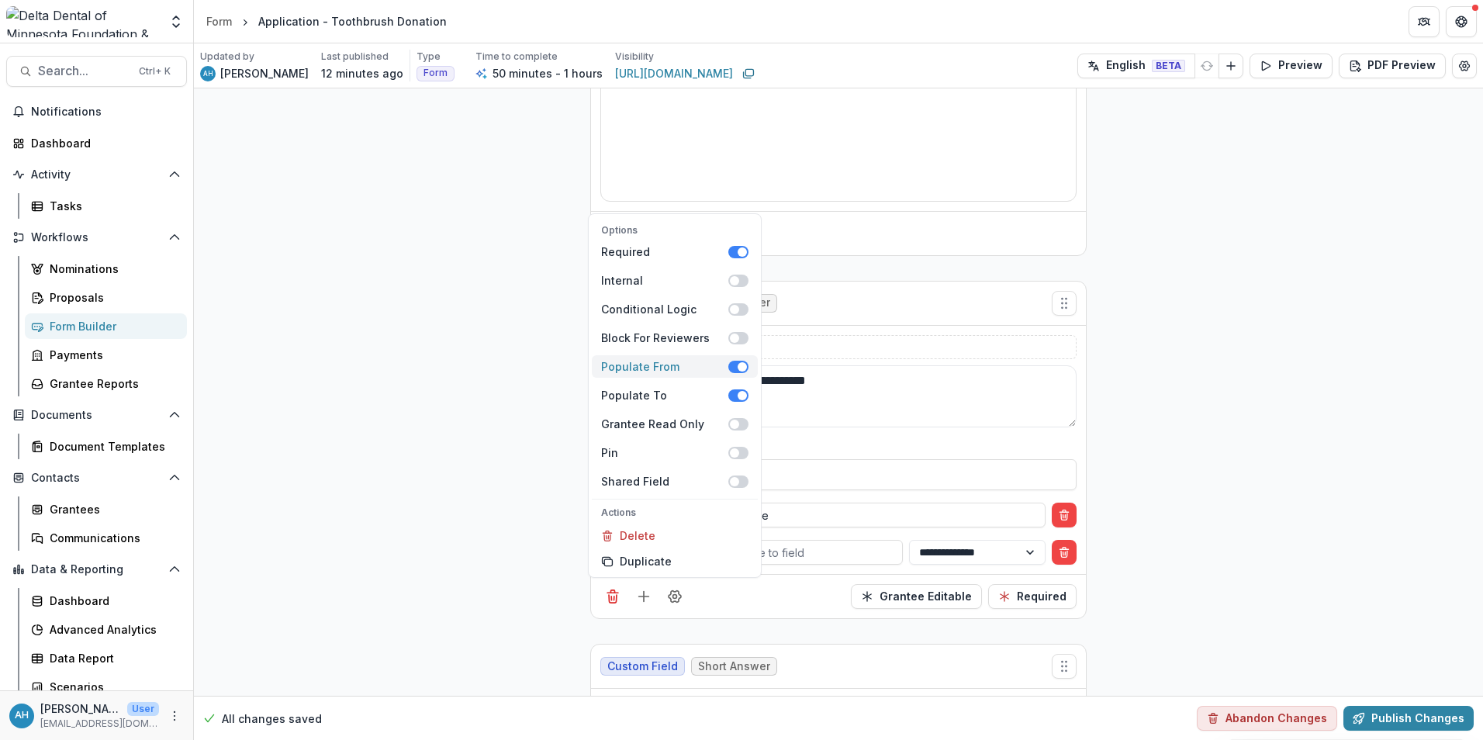
click at [740, 367] on span at bounding box center [742, 366] width 9 height 9
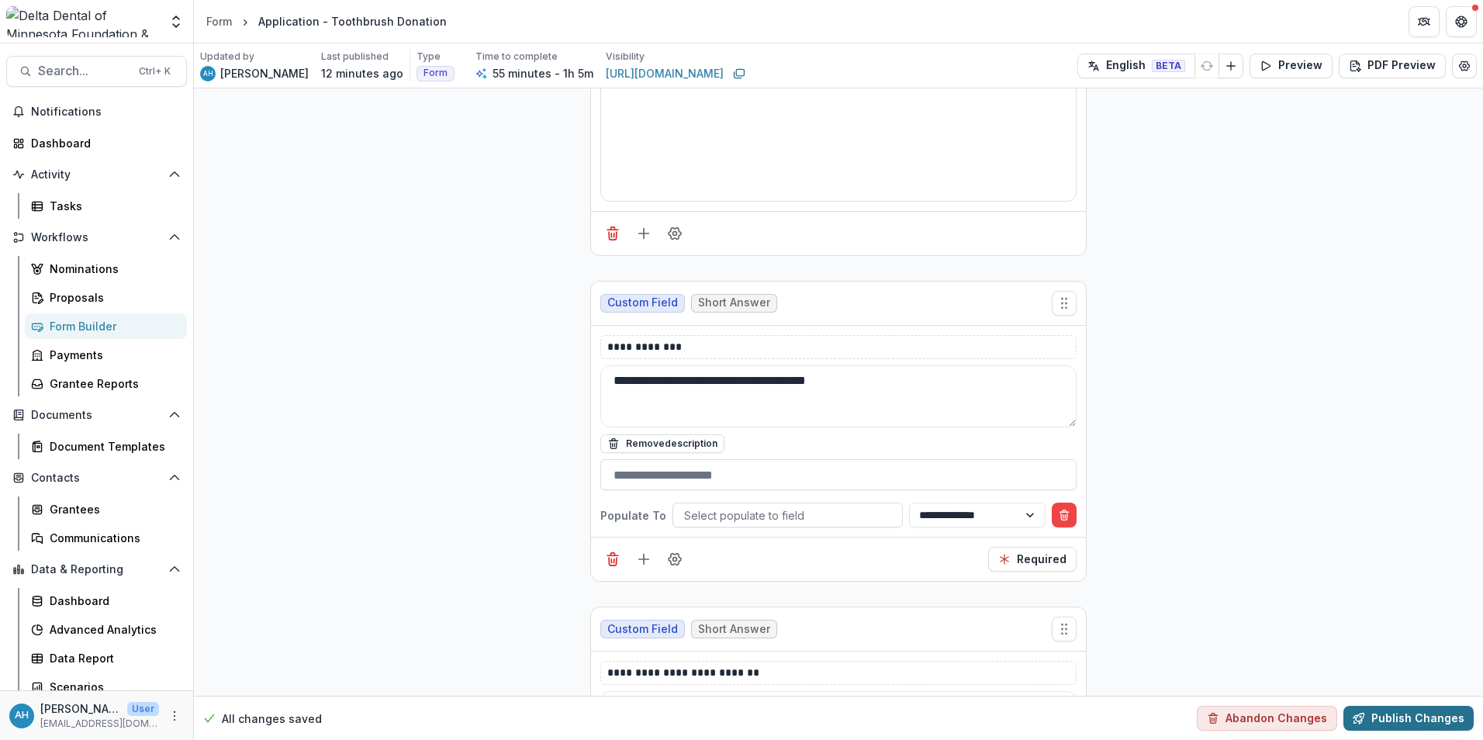
click at [1396, 717] on button "Publish Changes" at bounding box center [1408, 718] width 130 height 25
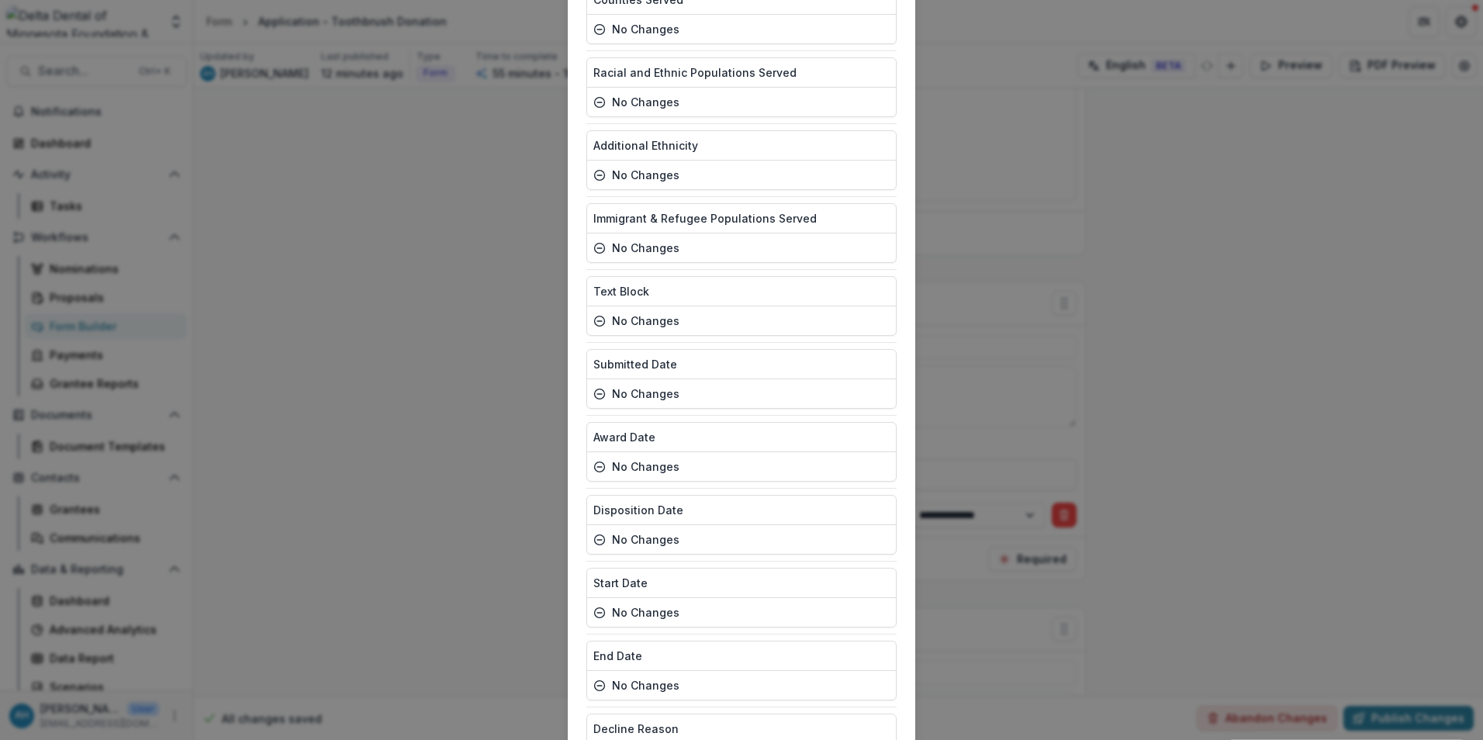
scroll to position [4155, 0]
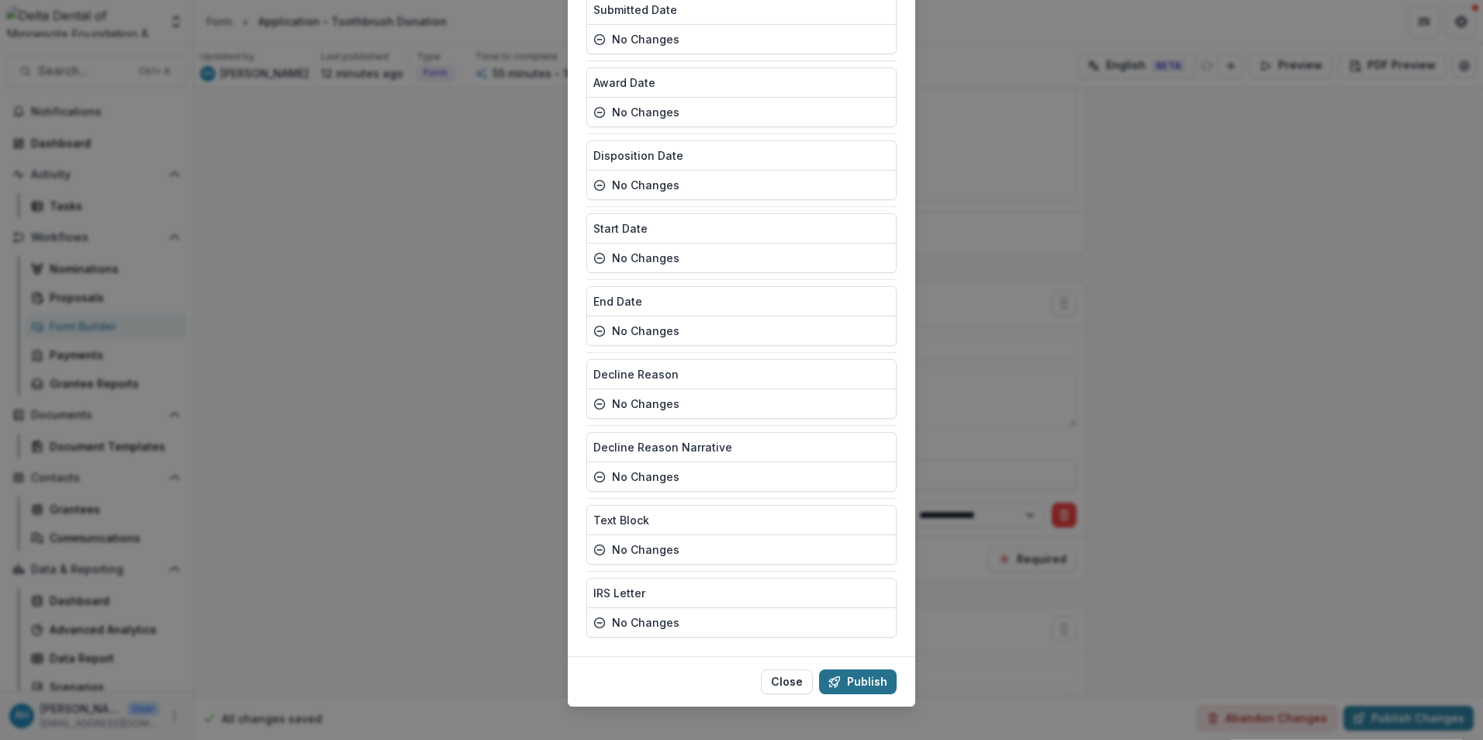
click at [859, 670] on button "Publish" at bounding box center [858, 681] width 78 height 25
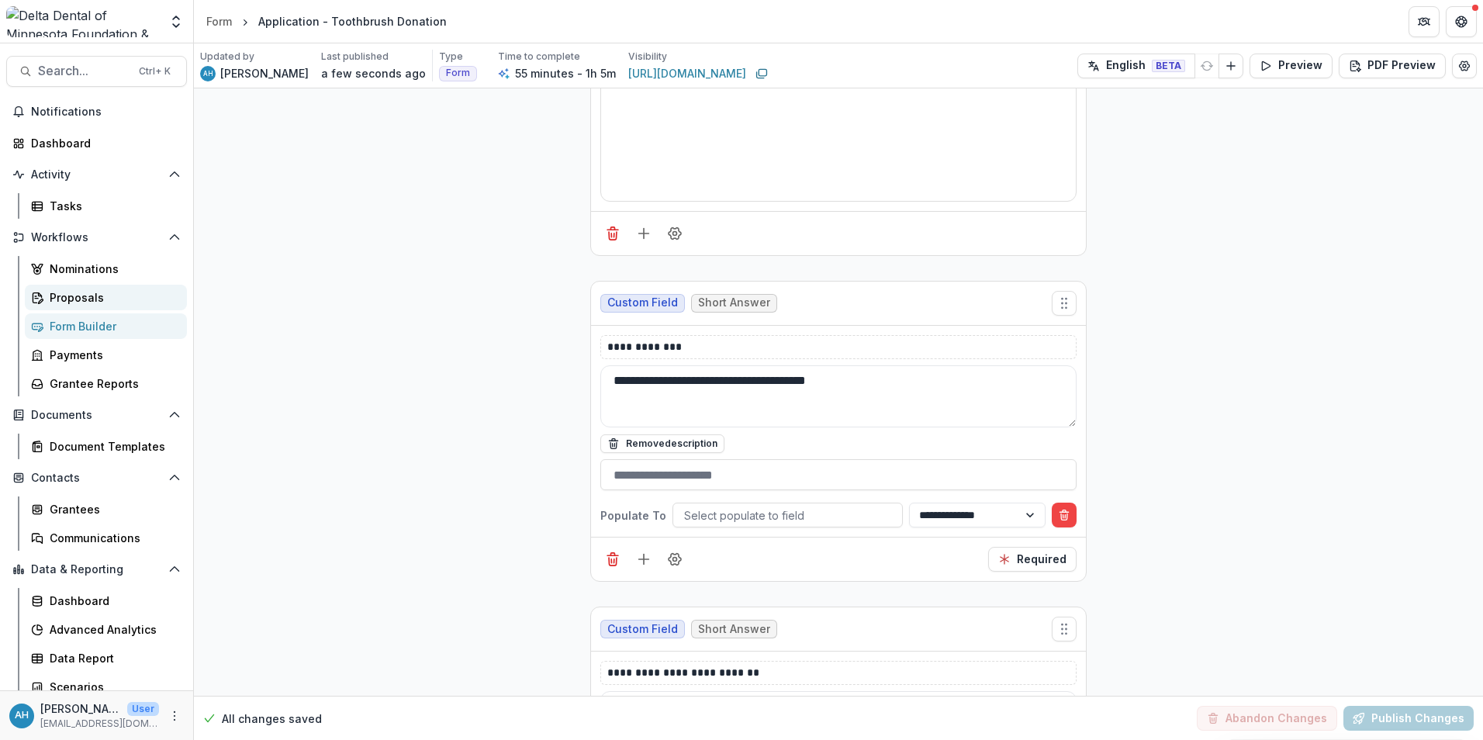
click at [86, 299] on div "Proposals" at bounding box center [112, 297] width 125 height 16
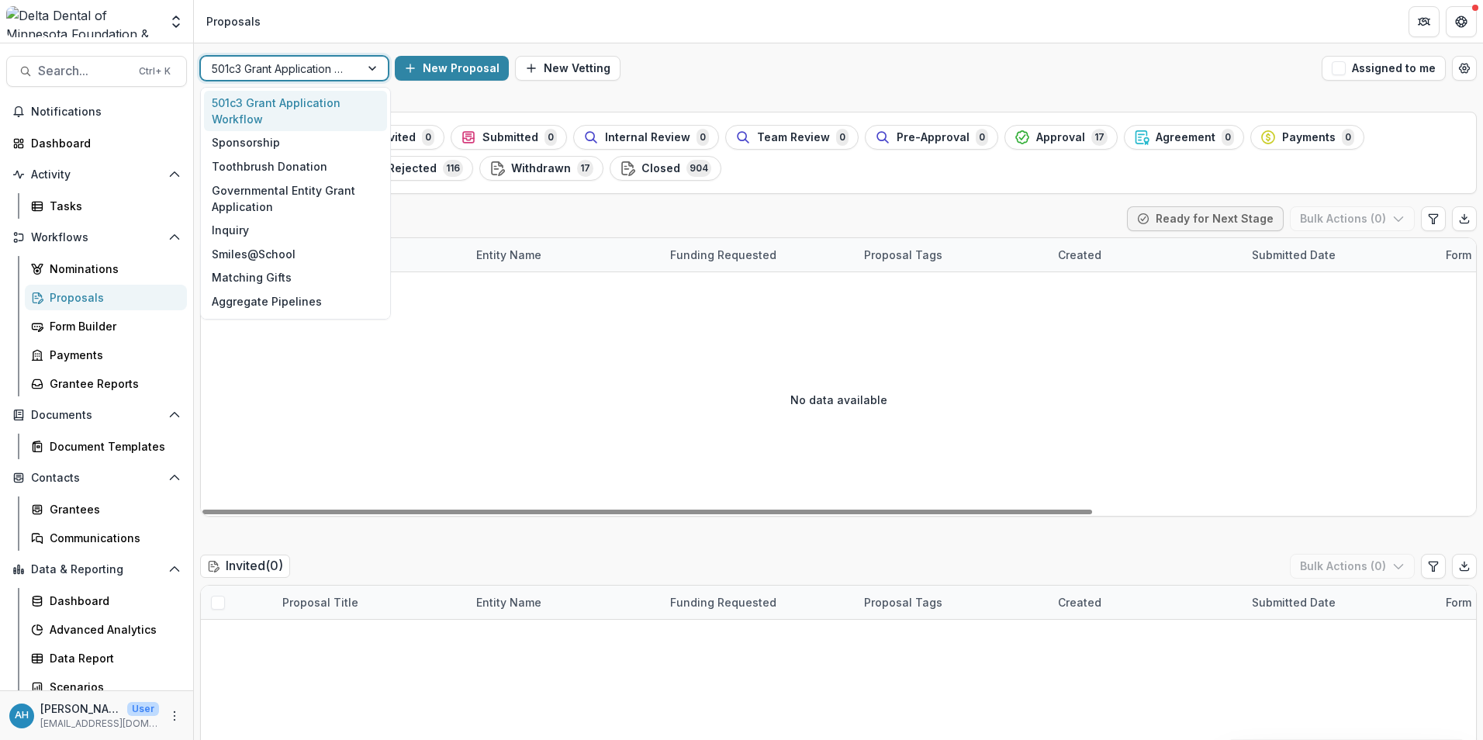
click at [346, 74] on div at bounding box center [280, 68] width 137 height 19
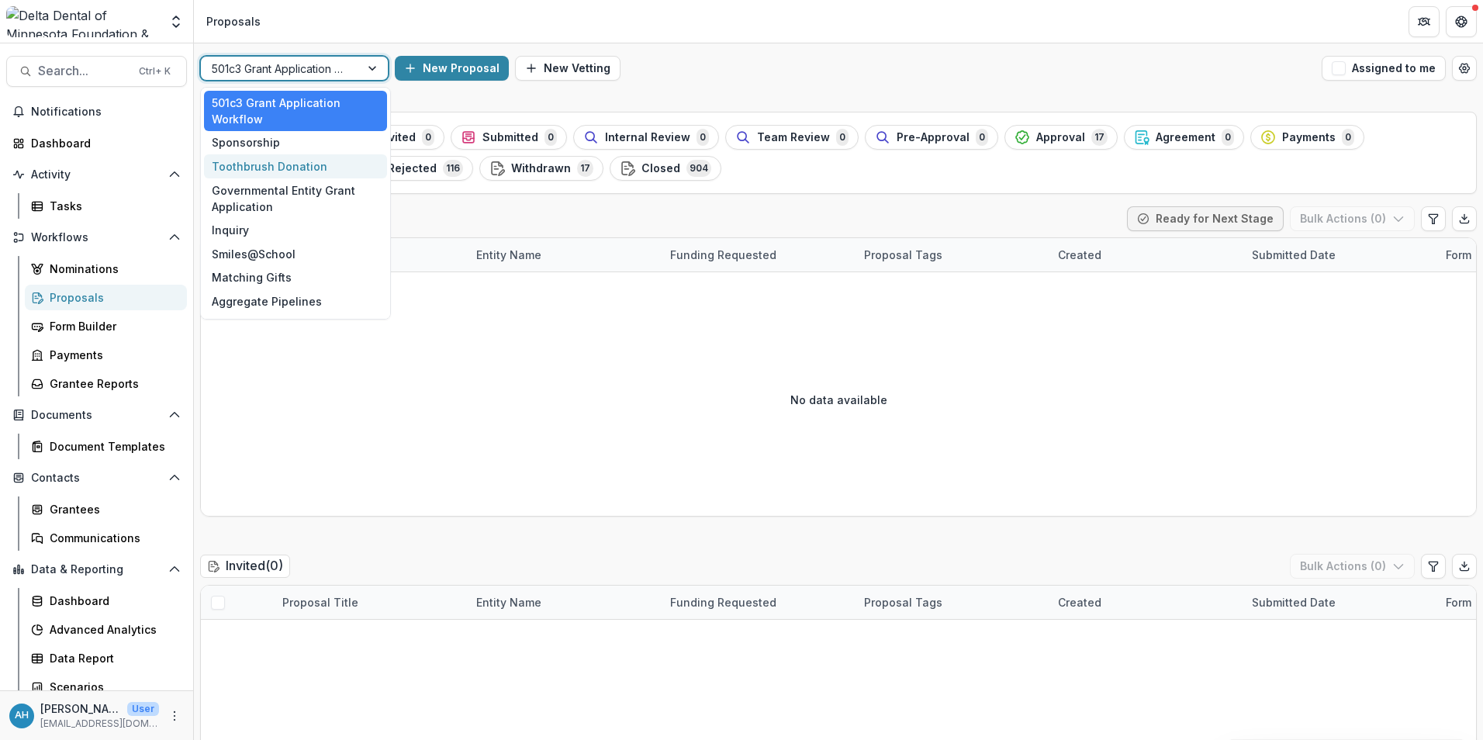
click at [267, 166] on div "Toothbrush Donation" at bounding box center [295, 166] width 183 height 24
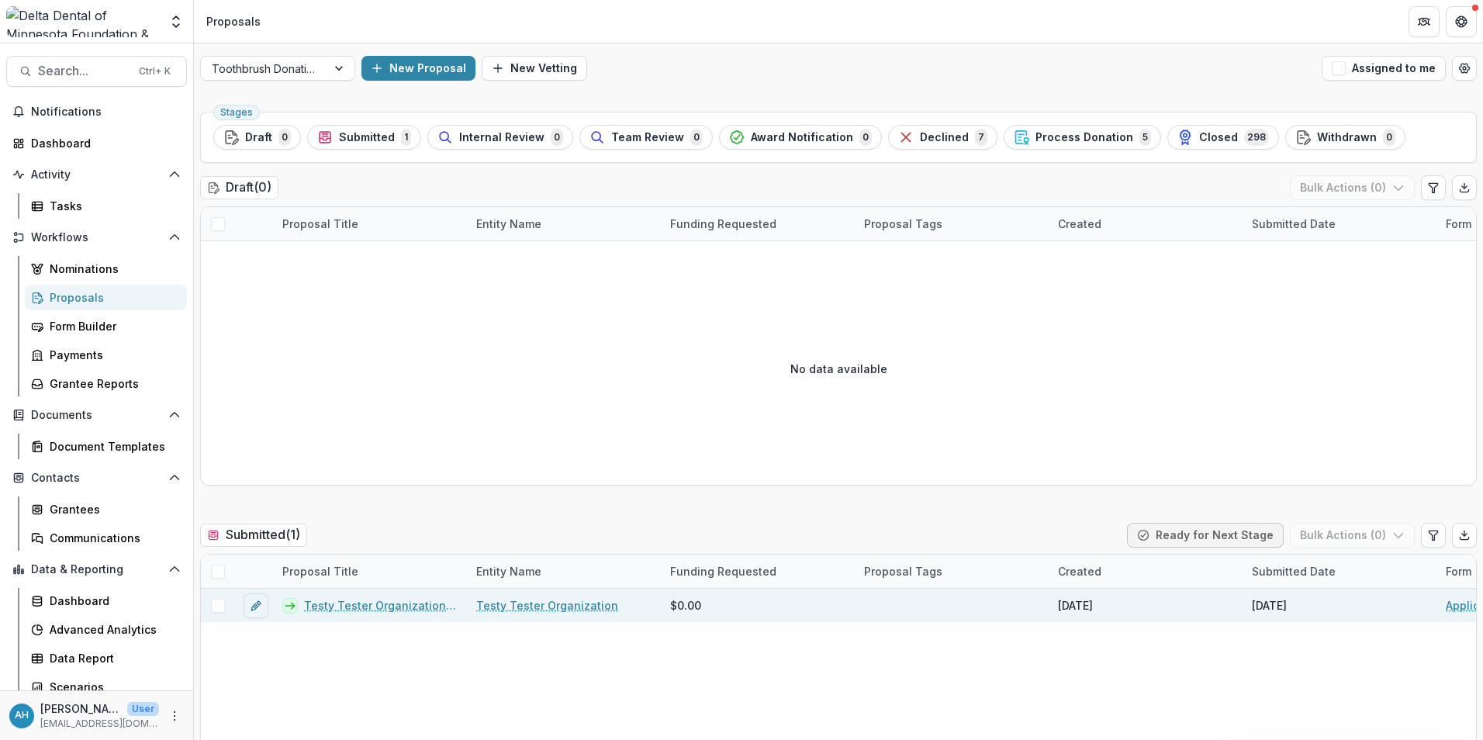
click at [399, 610] on link "Testy Tester Organization - 2025 - Application - Toothbrush Donation" at bounding box center [381, 605] width 154 height 16
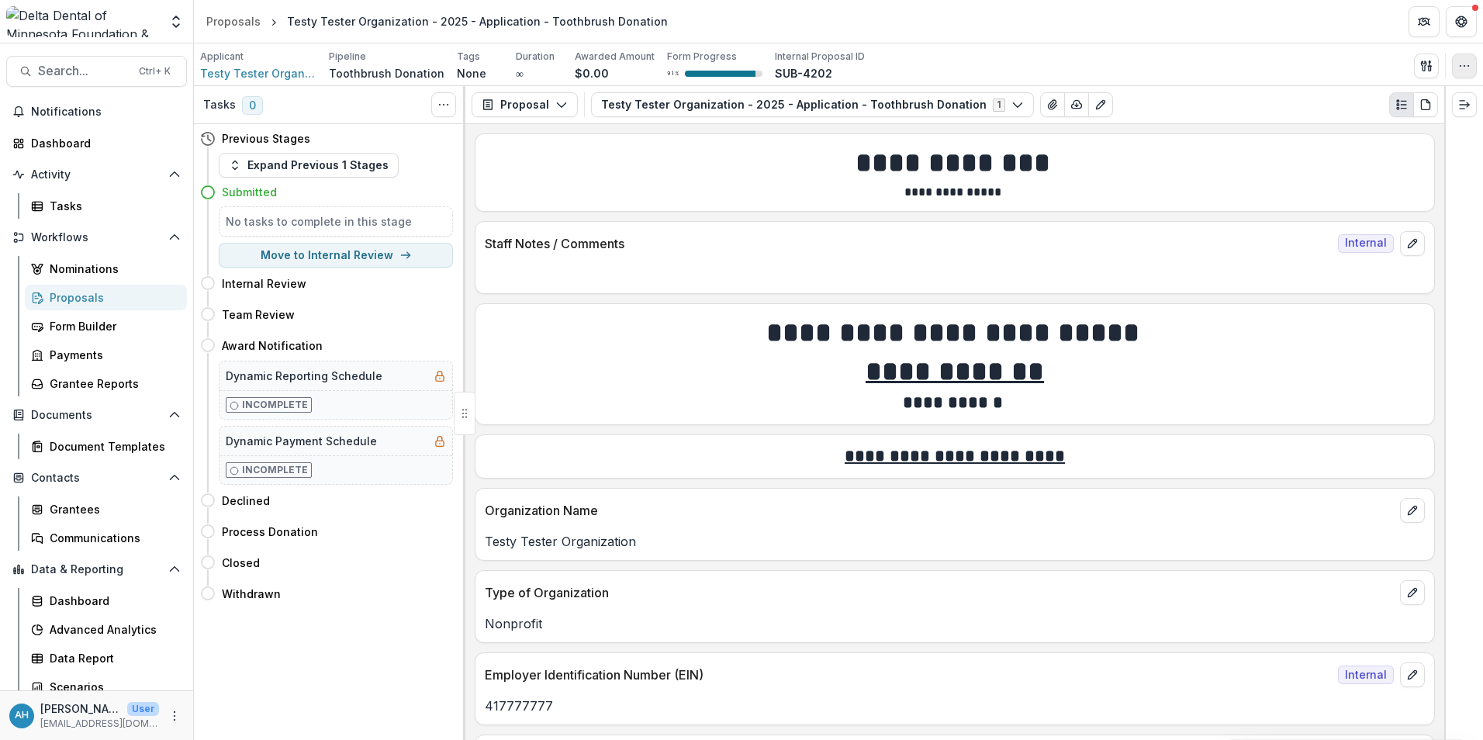
click at [1474, 61] on button "button" at bounding box center [1464, 66] width 25 height 25
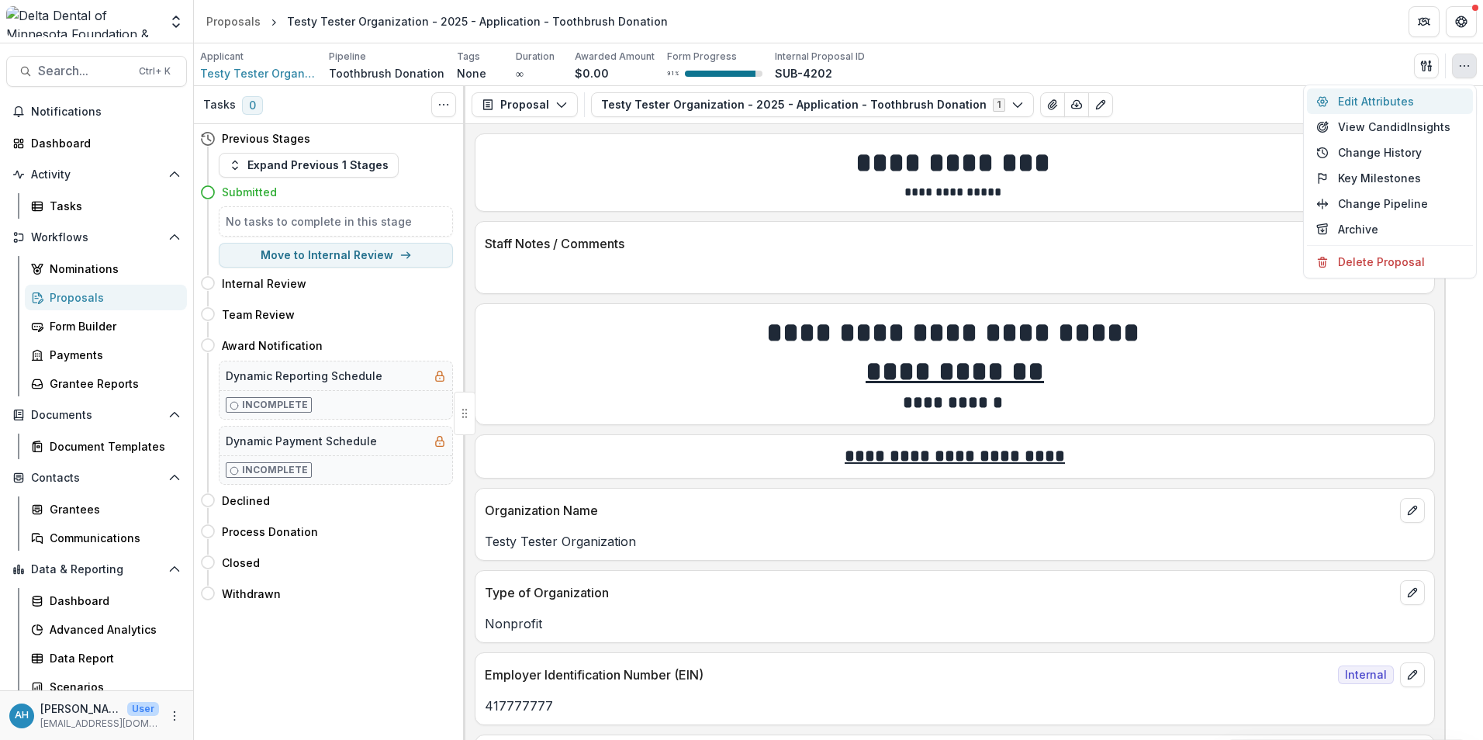
click at [1357, 102] on button "Edit Attributes" at bounding box center [1390, 101] width 166 height 26
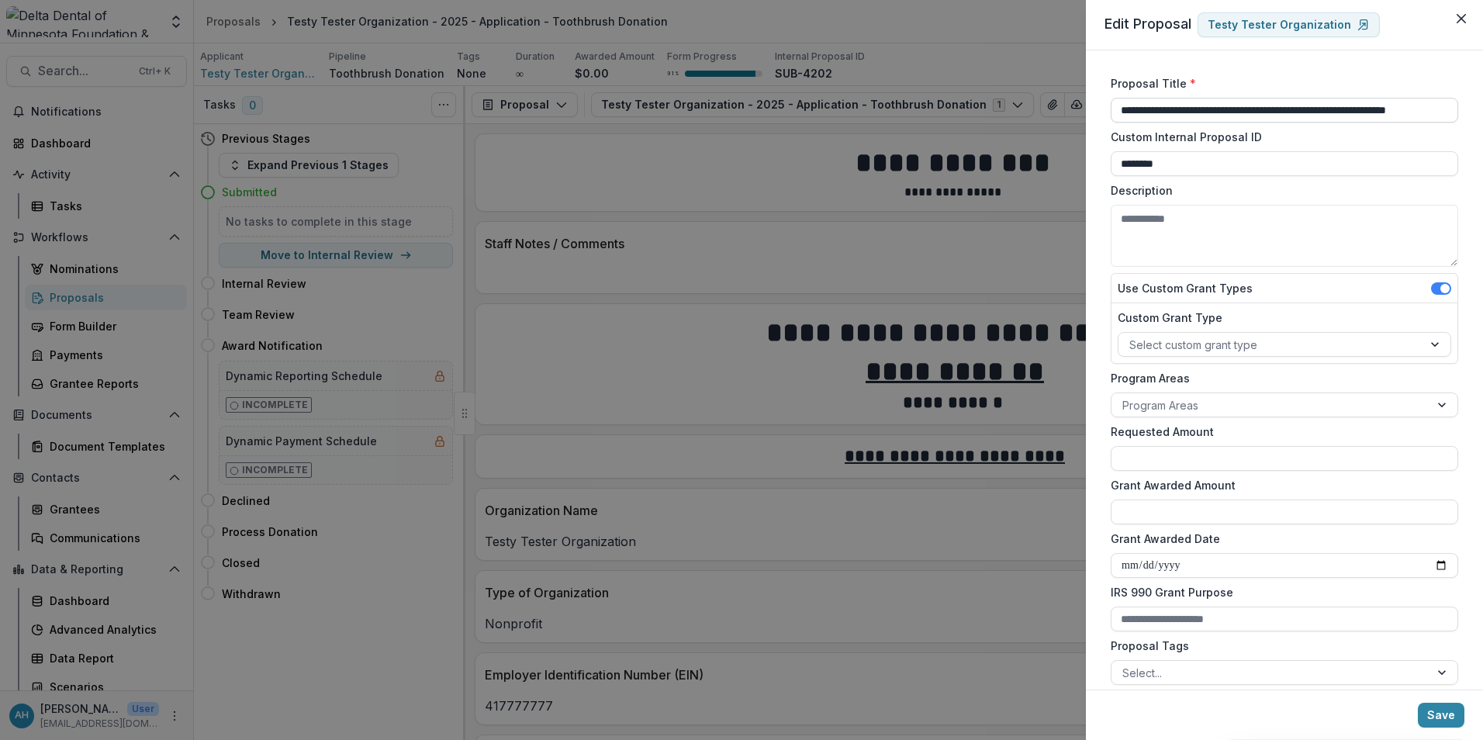
click at [1116, 111] on input "**********" at bounding box center [1284, 110] width 347 height 25
drag, startPoint x: 1121, startPoint y: 100, endPoint x: 1482, endPoint y: 127, distance: 362.5
click at [1482, 127] on html "Skip to content Team Settings Admin Settings Proposals Testy Tester Organizatio…" at bounding box center [741, 370] width 1483 height 740
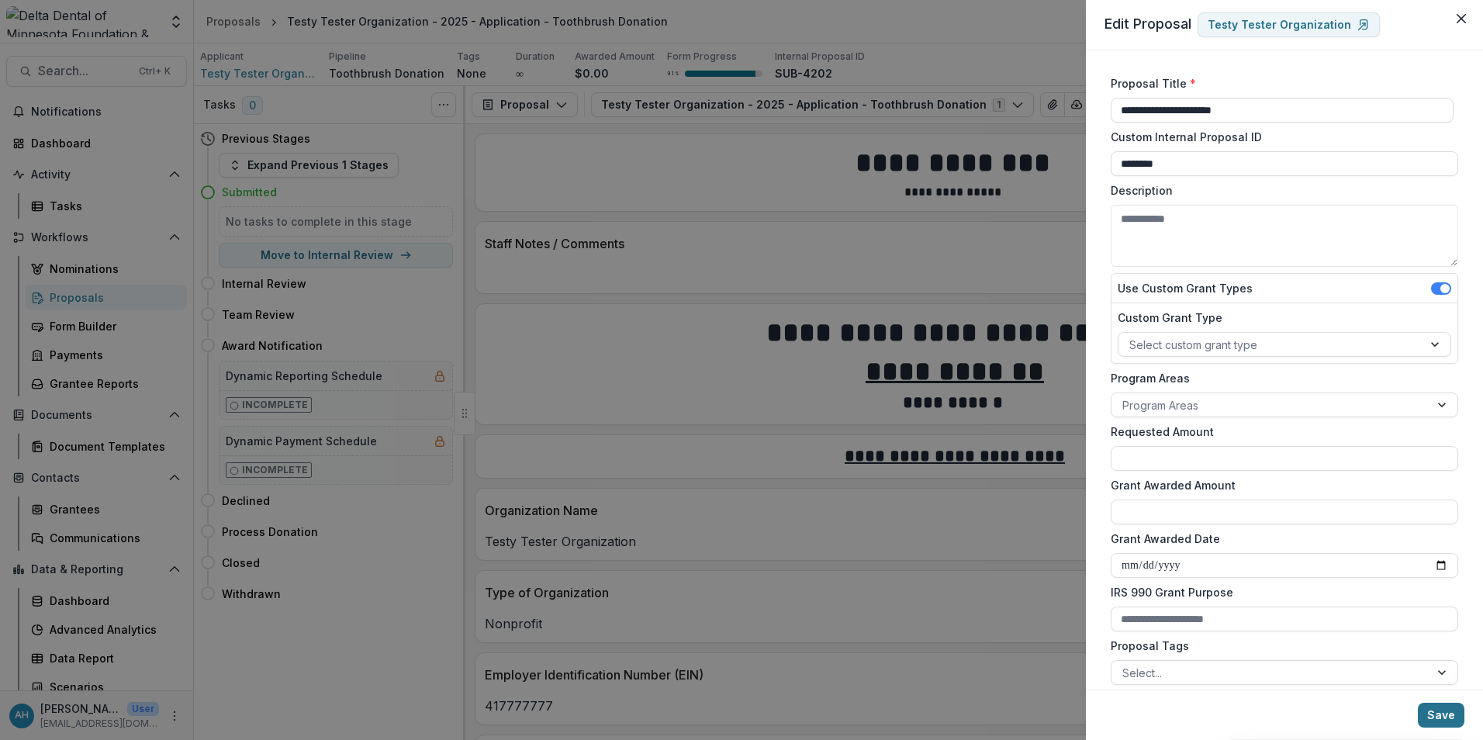
type input "**********"
click at [1450, 715] on button "Save" at bounding box center [1441, 715] width 47 height 25
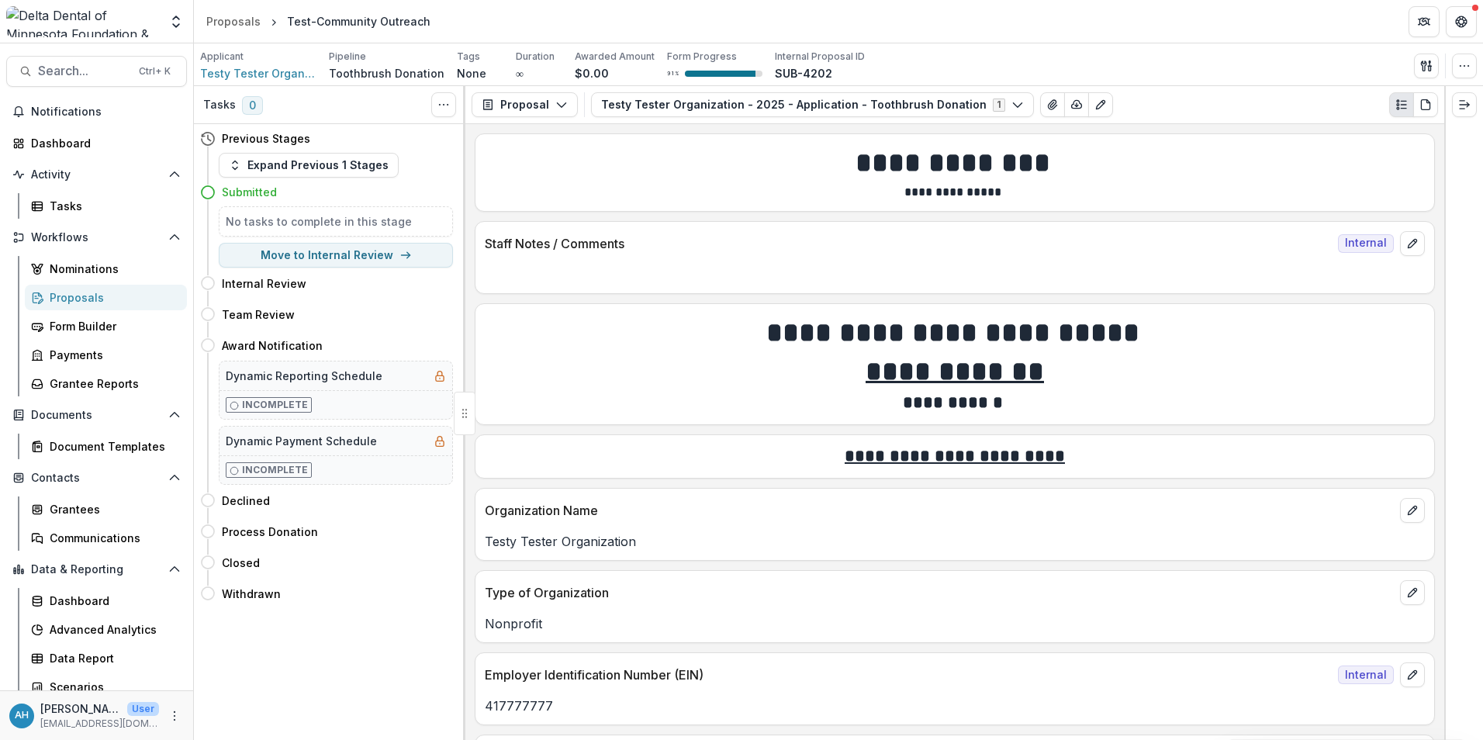
click at [79, 299] on div "Proposals" at bounding box center [112, 297] width 125 height 16
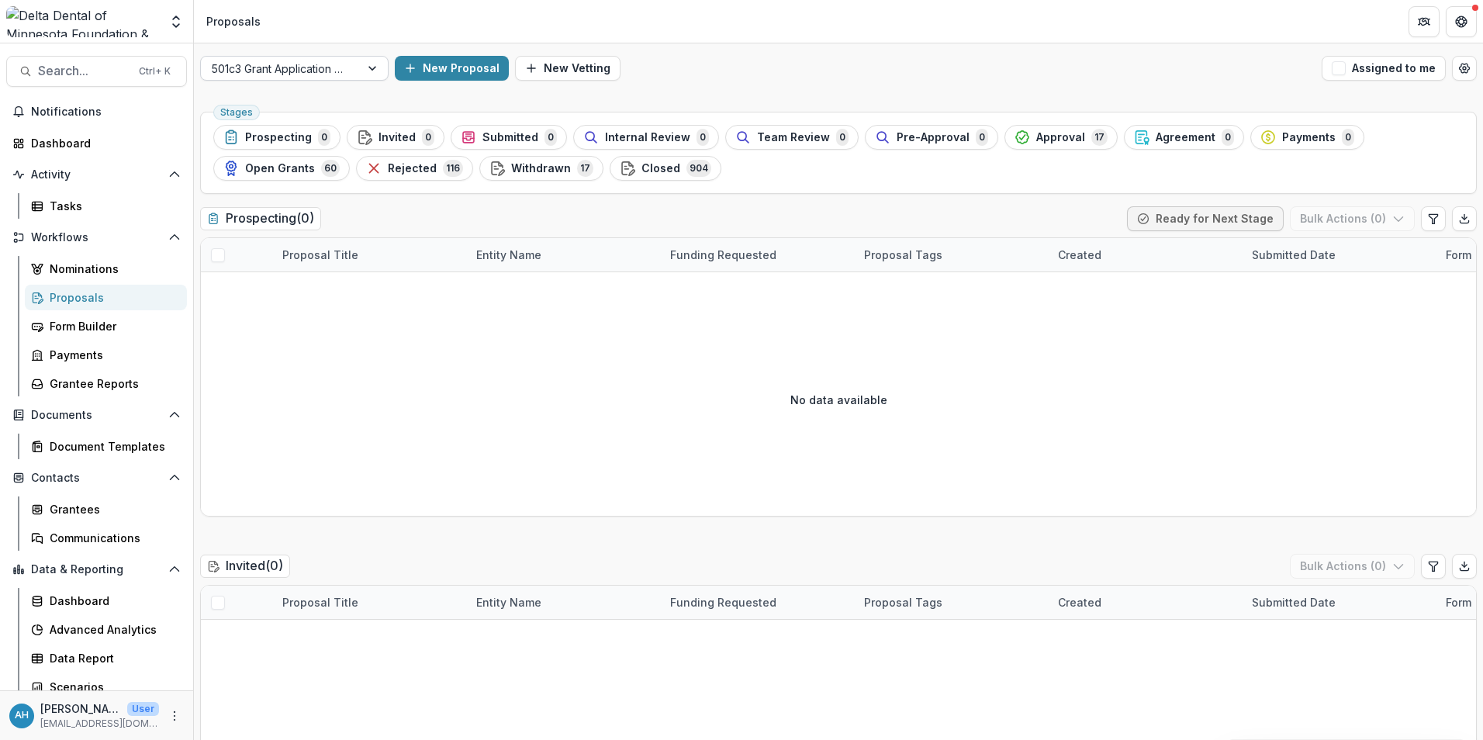
click at [302, 68] on div at bounding box center [280, 68] width 137 height 19
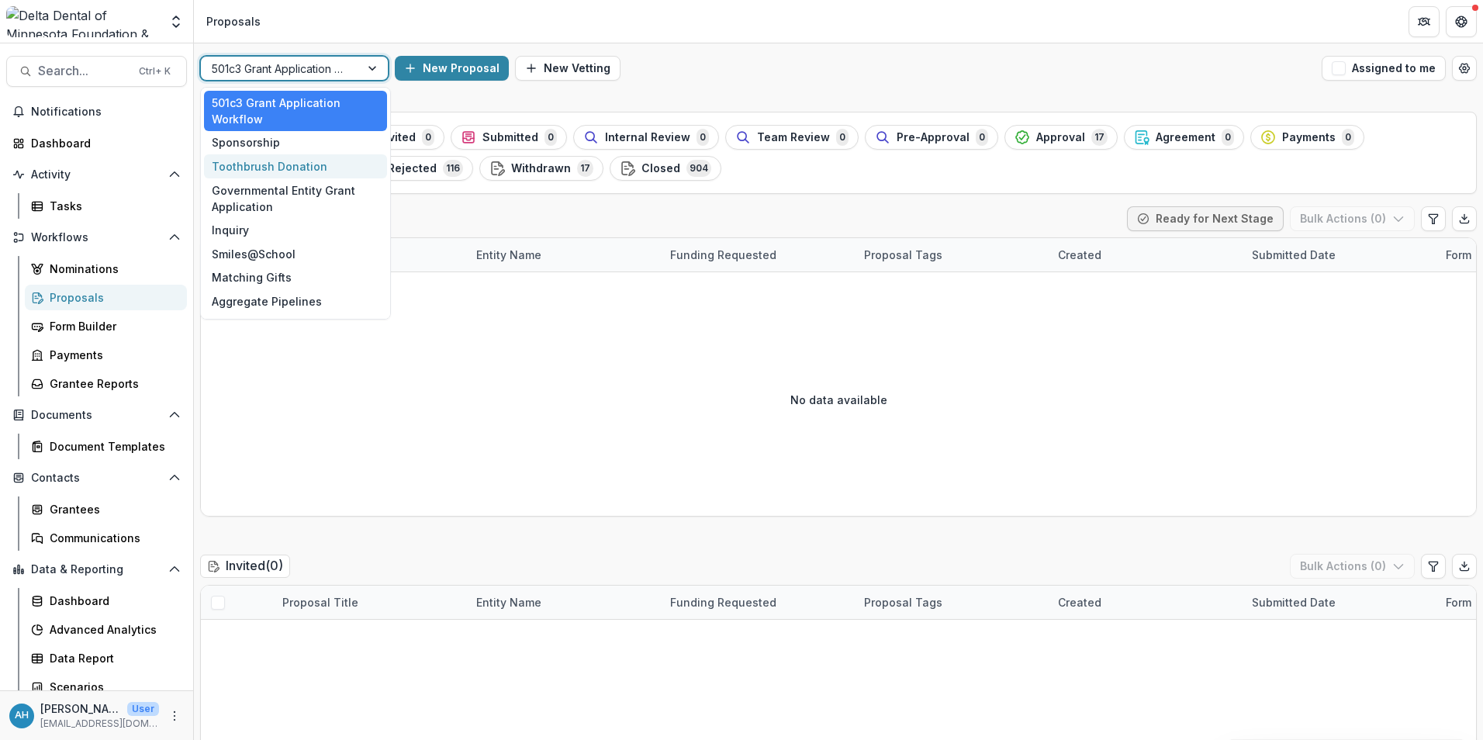
click at [273, 168] on div "Toothbrush Donation" at bounding box center [295, 166] width 183 height 24
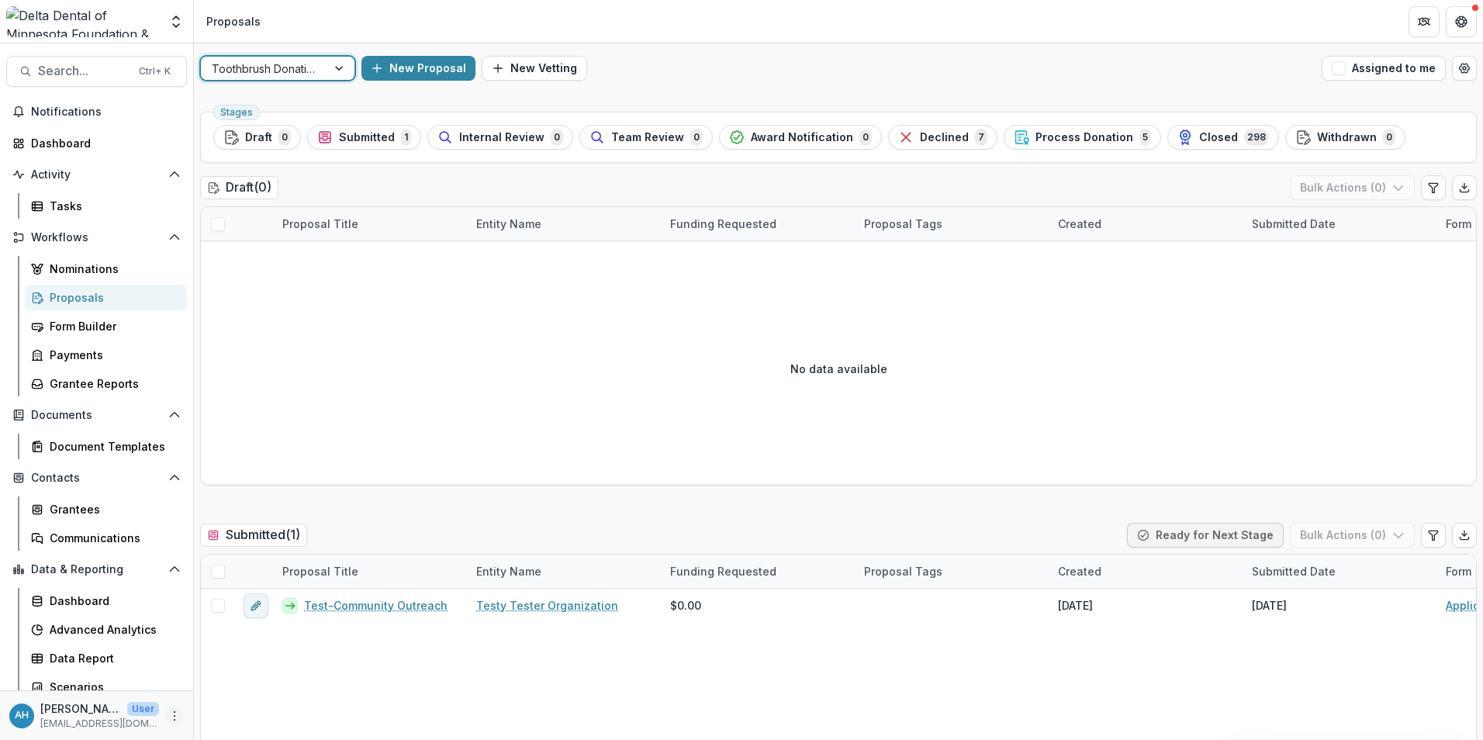
click at [171, 718] on icon "More" at bounding box center [174, 716] width 12 height 12
click at [277, 685] on link "User Settings" at bounding box center [272, 683] width 166 height 26
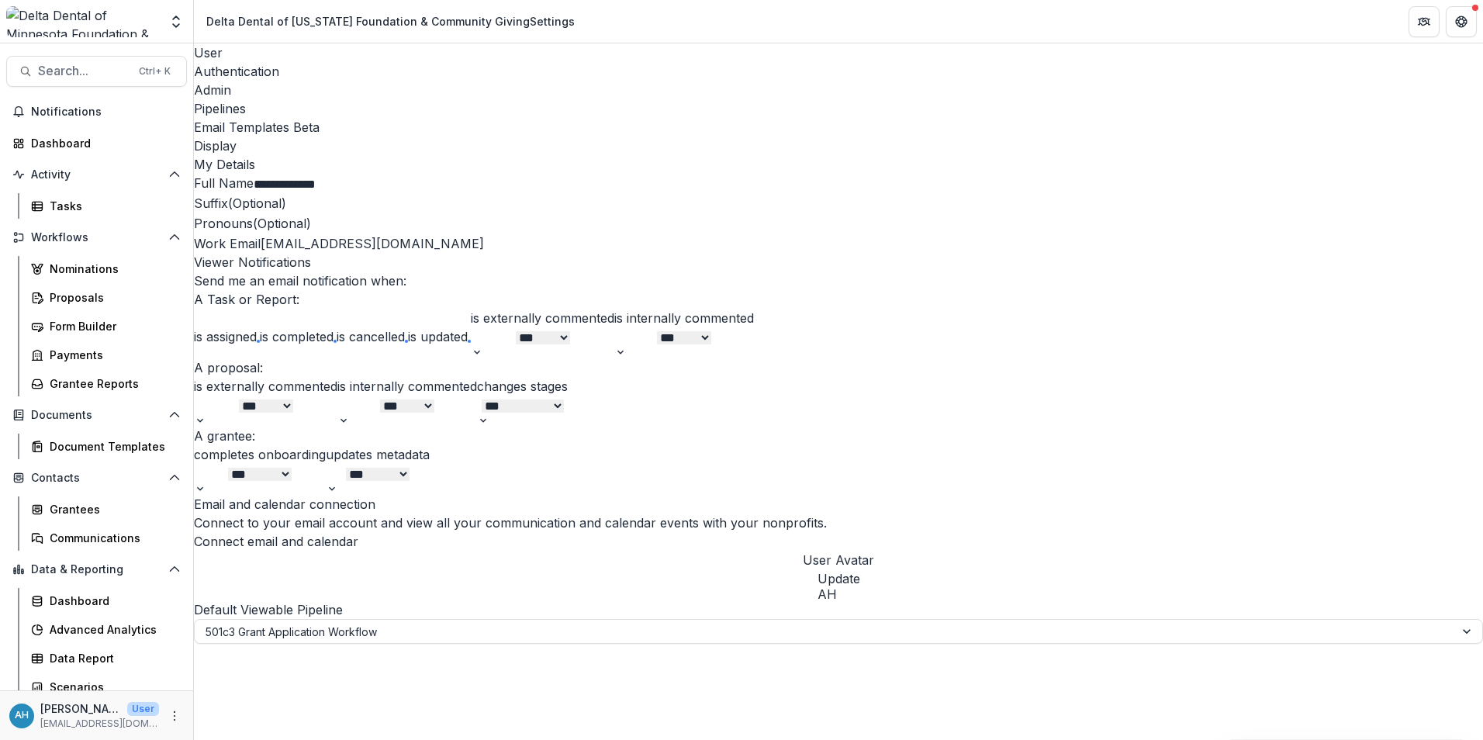
click at [312, 67] on div "Authentication" at bounding box center [838, 71] width 1289 height 19
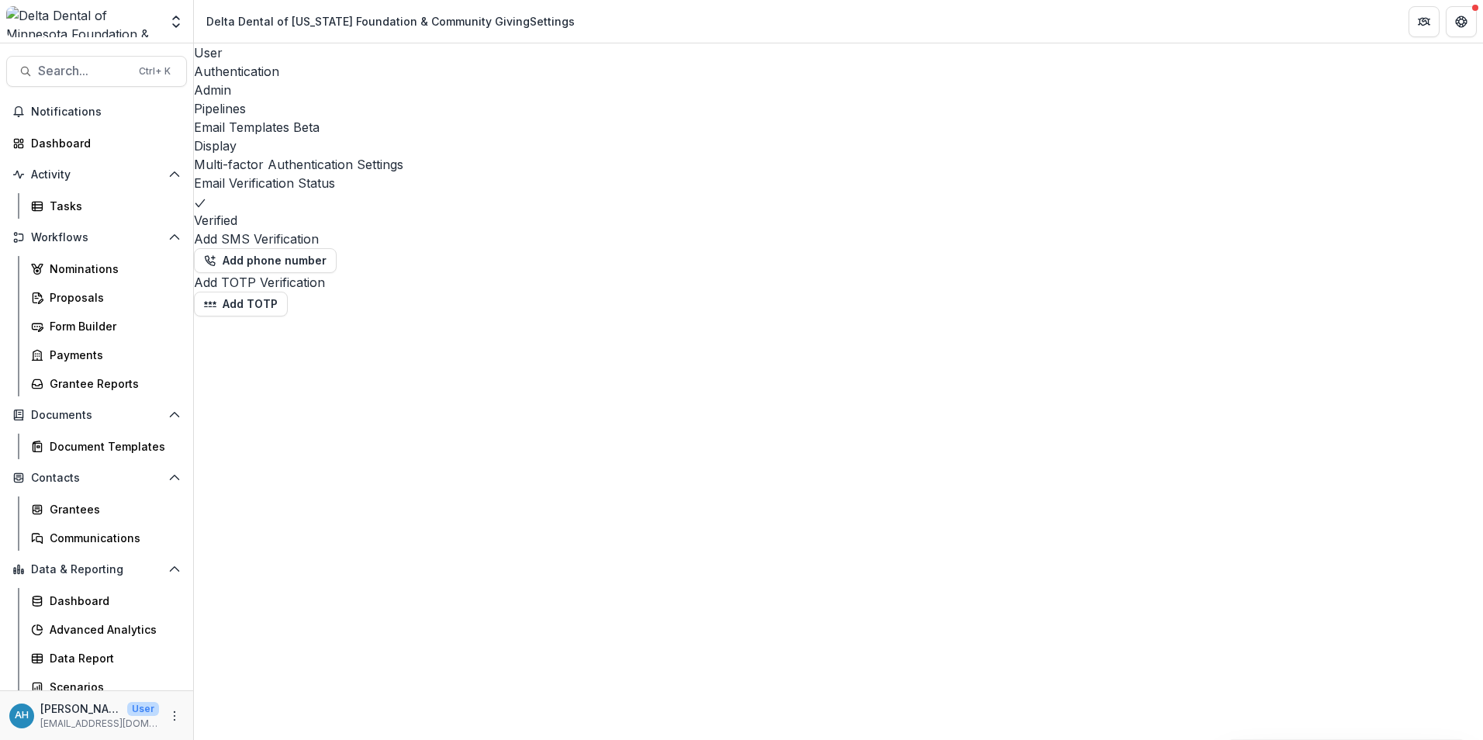
click at [376, 81] on div "Admin" at bounding box center [838, 90] width 1289 height 19
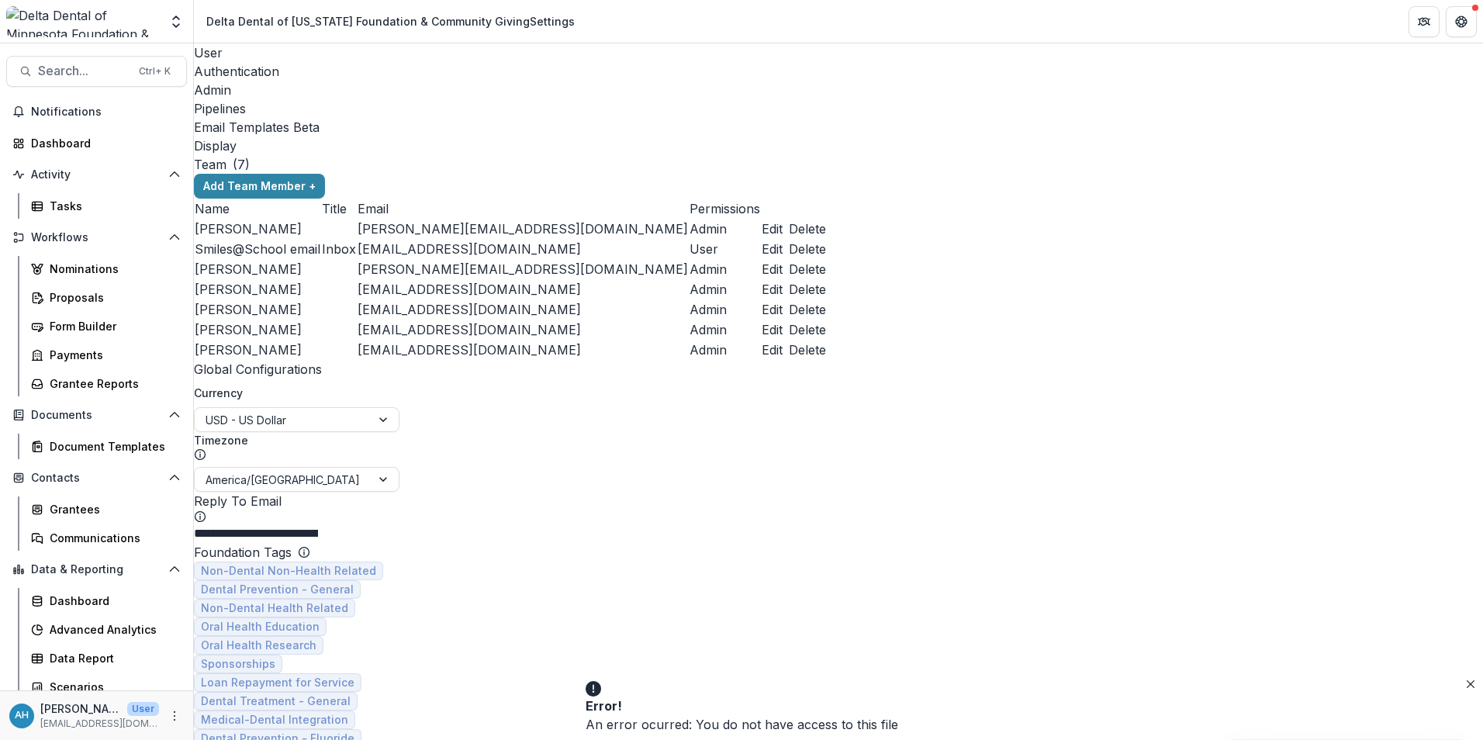
click at [434, 99] on div "Pipelines" at bounding box center [838, 108] width 1289 height 19
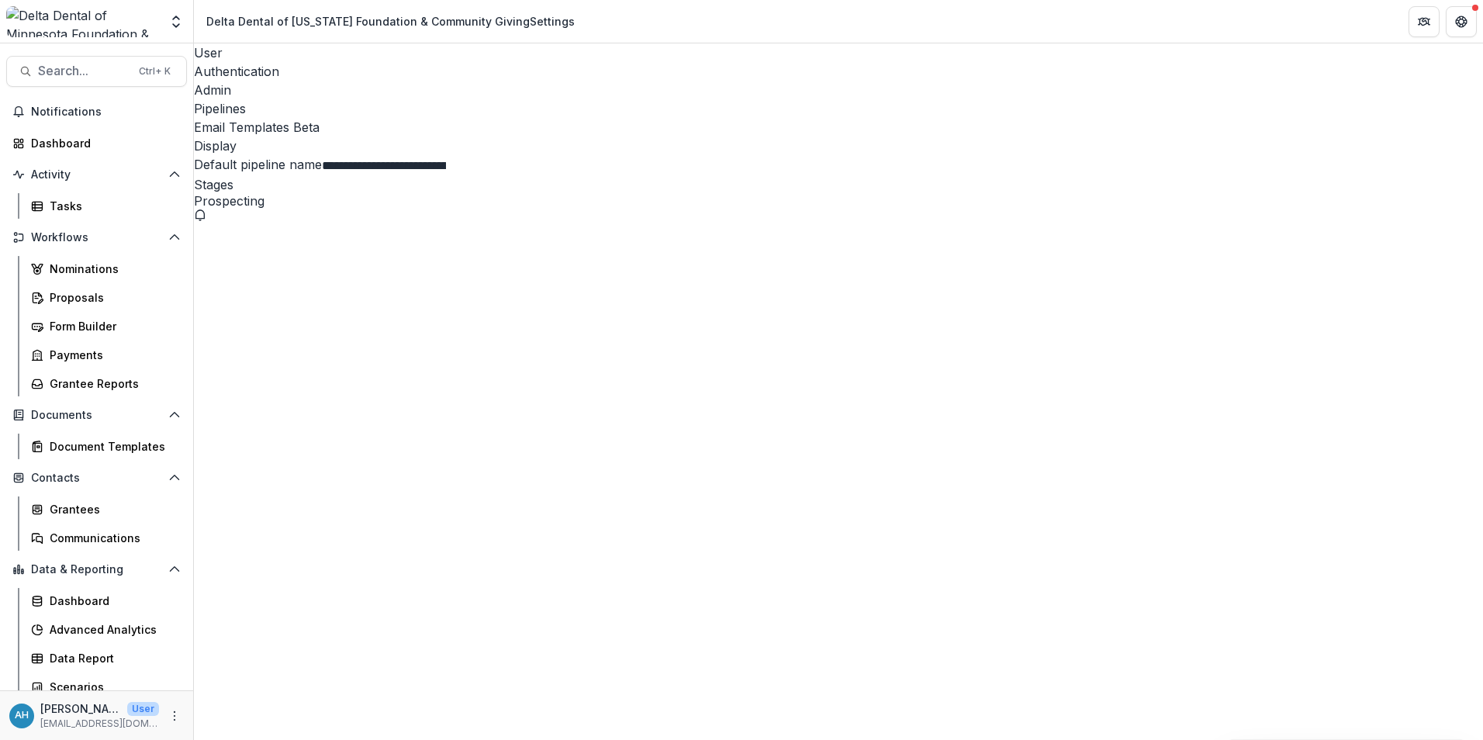
select select "******"
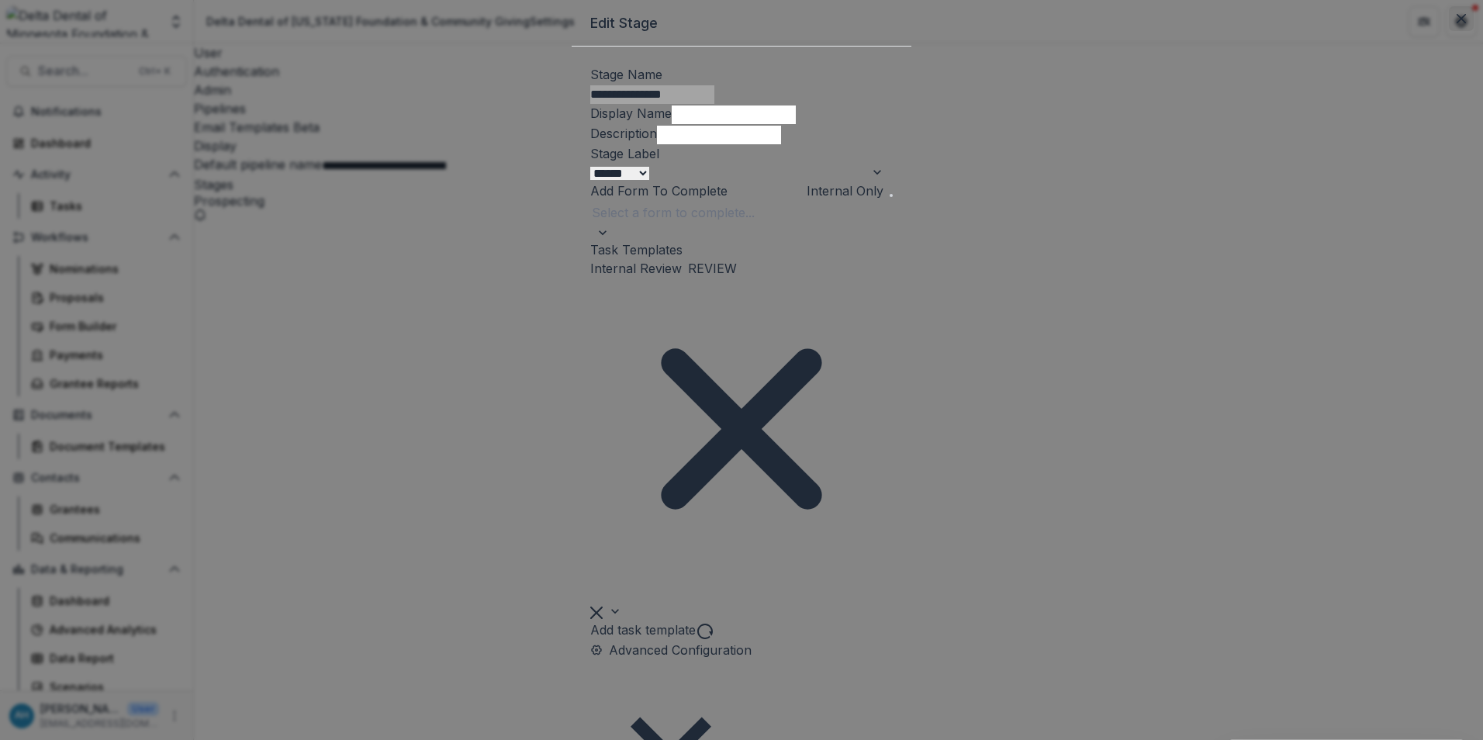
click at [1457, 23] on icon "Close" at bounding box center [1461, 18] width 9 height 9
